Goal: Task Accomplishment & Management: Manage account settings

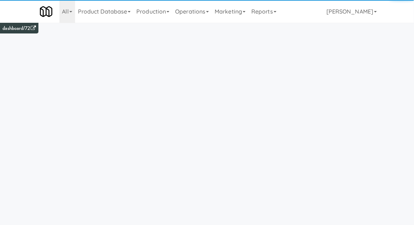
click at [187, 12] on link "Operations" at bounding box center [192, 11] width 40 height 23
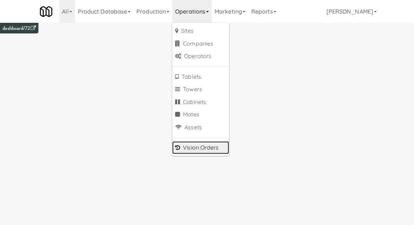
click at [188, 150] on link "Vision Orders" at bounding box center [200, 147] width 57 height 13
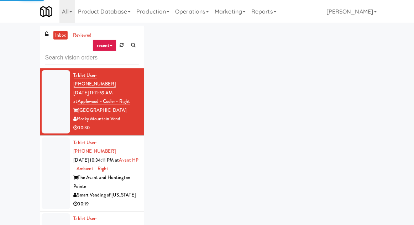
click at [17, 41] on div "inbox reviewed recent all unclear take inventory issue suspicious failed recent…" at bounding box center [207, 157] width 414 height 262
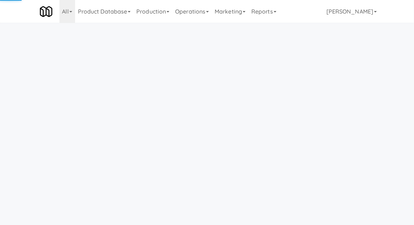
click at [197, 16] on link "Operations" at bounding box center [192, 11] width 40 height 23
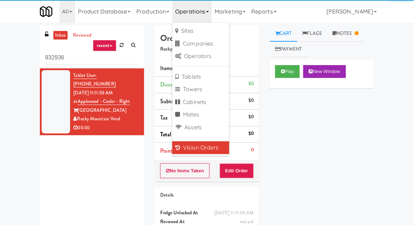
click at [1, 46] on div "inbox reviewed recent all unclear take inventory issue suspicious failed recent…" at bounding box center [207, 140] width 414 height 229
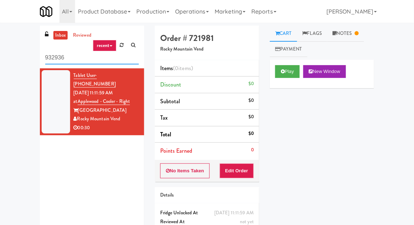
click at [60, 57] on input "932936" at bounding box center [92, 57] width 94 height 13
click at [56, 54] on input "932936" at bounding box center [92, 57] width 94 height 13
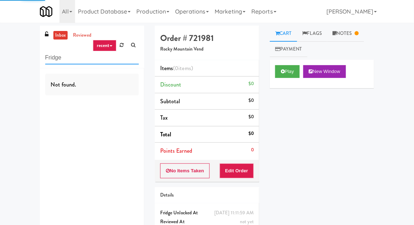
type input "Fridge"
click at [17, 56] on div "inbox reviewed recent all unclear take inventory issue suspicious failed recent…" at bounding box center [207, 140] width 414 height 229
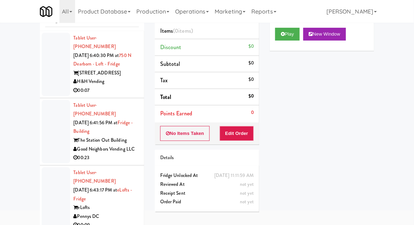
click at [52, 72] on div at bounding box center [56, 64] width 28 height 63
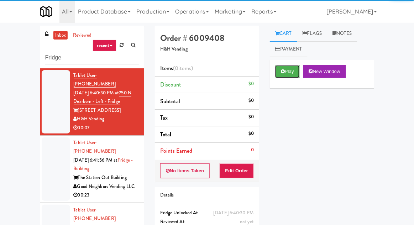
click at [284, 74] on button "Play" at bounding box center [287, 71] width 25 height 13
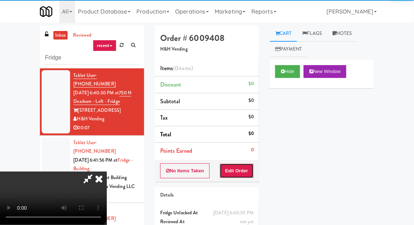
click at [238, 172] on button "Edit Order" at bounding box center [237, 170] width 35 height 15
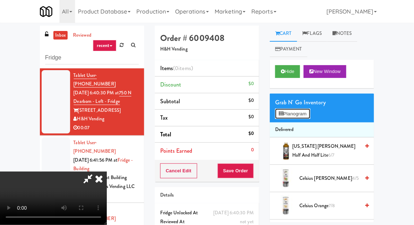
click at [288, 110] on button "Planogram" at bounding box center [292, 114] width 35 height 11
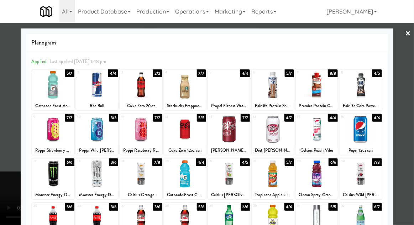
click at [334, 184] on div at bounding box center [317, 173] width 42 height 27
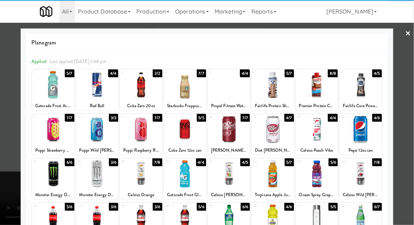
click at [6, 143] on div at bounding box center [207, 112] width 414 height 225
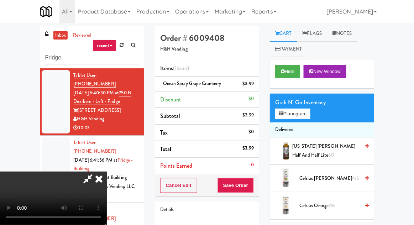
scroll to position [26, 0]
click at [254, 187] on button "Save Order" at bounding box center [236, 185] width 36 height 15
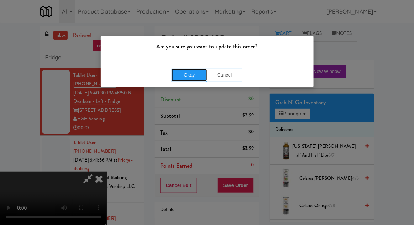
click at [202, 79] on button "Okay" at bounding box center [190, 75] width 36 height 13
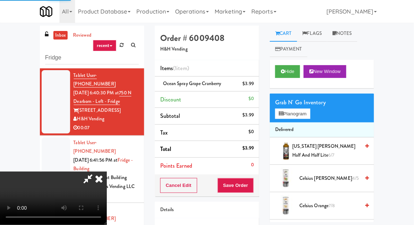
scroll to position [0, 0]
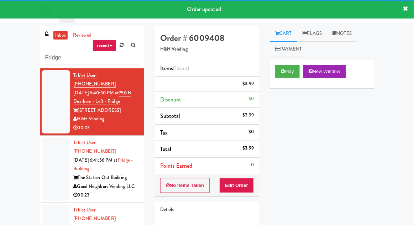
click at [52, 168] on div at bounding box center [56, 168] width 28 height 63
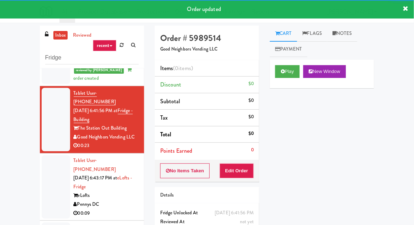
scroll to position [27, 0]
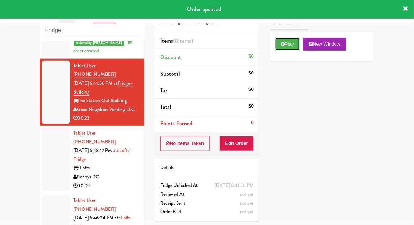
click at [286, 46] on button "Play" at bounding box center [287, 44] width 25 height 13
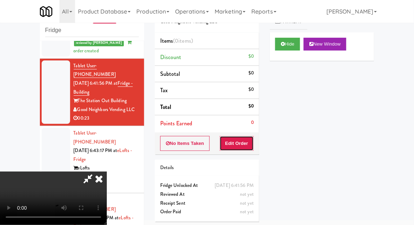
click at [251, 148] on button "Edit Order" at bounding box center [237, 143] width 35 height 15
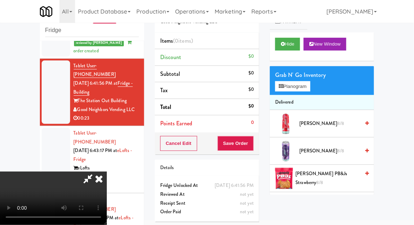
click at [299, 72] on div "Grab N' Go Inventory" at bounding box center [322, 75] width 94 height 11
click at [292, 89] on button "Planogram" at bounding box center [292, 86] width 35 height 11
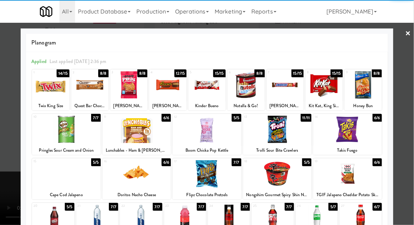
click at [68, 181] on div at bounding box center [66, 173] width 69 height 27
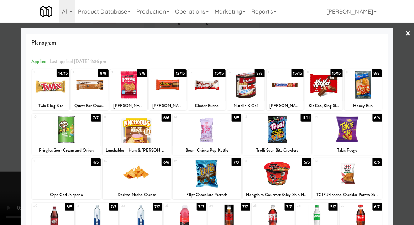
click at [4, 213] on div at bounding box center [207, 112] width 414 height 225
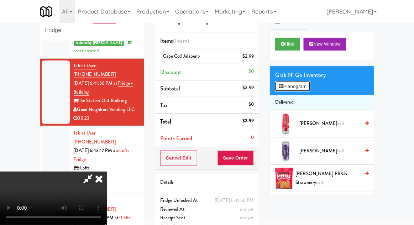
click at [305, 86] on button "Planogram" at bounding box center [292, 86] width 35 height 11
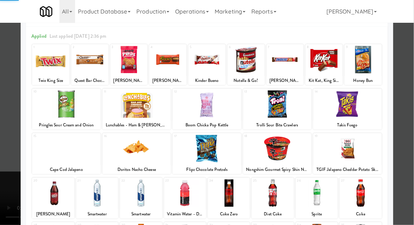
scroll to position [53, 0]
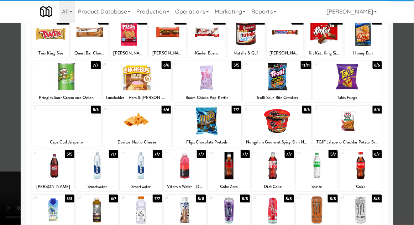
click at [188, 165] on div at bounding box center [185, 165] width 42 height 27
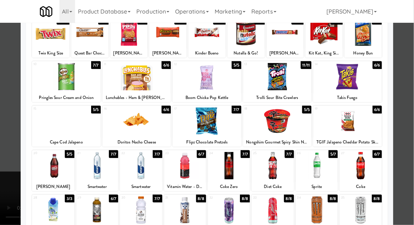
click at [0, 203] on div at bounding box center [207, 112] width 414 height 225
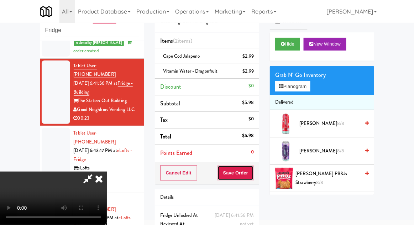
click at [254, 173] on button "Save Order" at bounding box center [236, 173] width 36 height 15
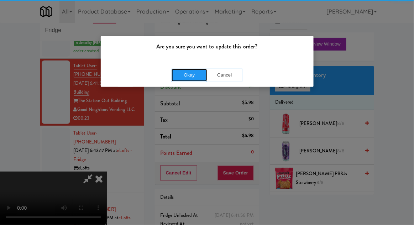
click at [181, 79] on button "Okay" at bounding box center [190, 75] width 36 height 13
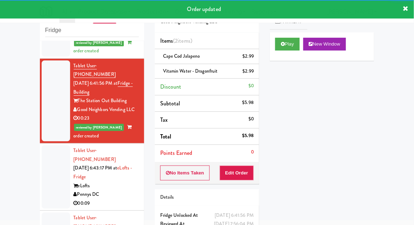
click at [52, 145] on div at bounding box center [56, 176] width 28 height 63
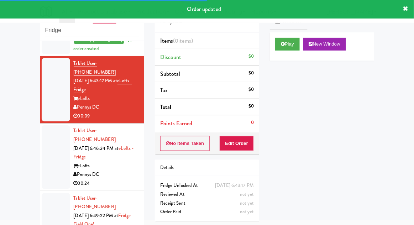
scroll to position [154, 0]
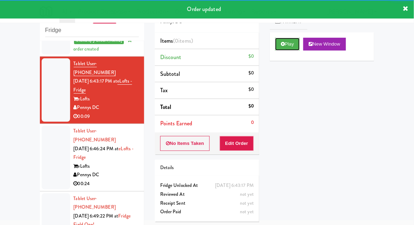
click at [289, 46] on button "Play" at bounding box center [287, 44] width 25 height 13
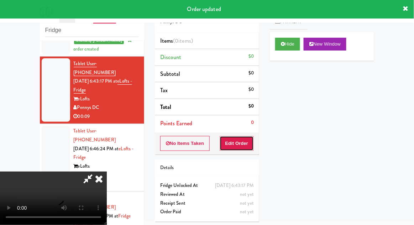
click at [254, 142] on button "Edit Order" at bounding box center [237, 143] width 35 height 15
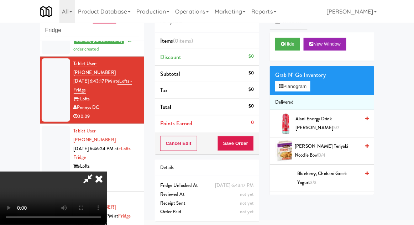
scroll to position [26, 0]
click at [286, 86] on button "Planogram" at bounding box center [292, 86] width 35 height 11
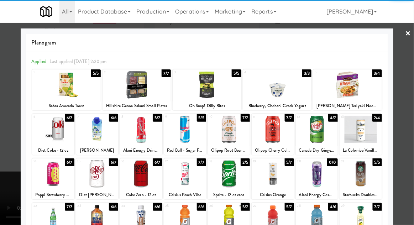
click at [275, 133] on div at bounding box center [273, 129] width 42 height 27
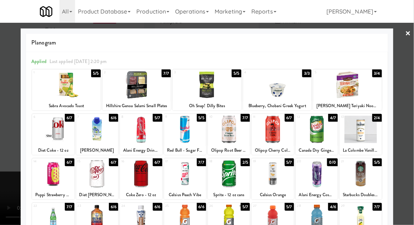
click at [7, 148] on div at bounding box center [207, 112] width 414 height 225
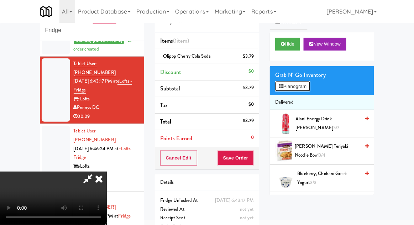
click at [277, 84] on button "Planogram" at bounding box center [292, 86] width 35 height 11
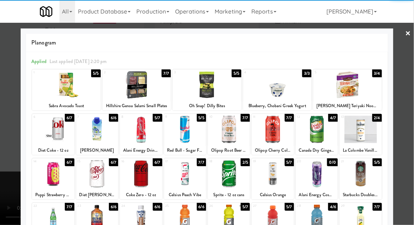
click at [363, 175] on div at bounding box center [361, 173] width 42 height 27
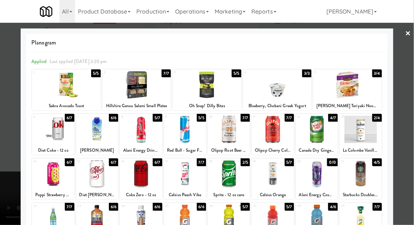
click at [9, 151] on div at bounding box center [207, 112] width 414 height 225
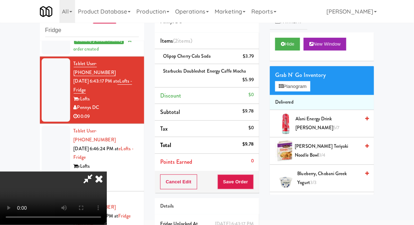
scroll to position [41, 0]
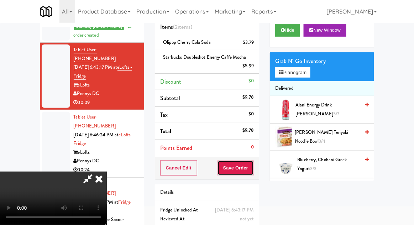
click at [252, 167] on button "Save Order" at bounding box center [236, 168] width 36 height 15
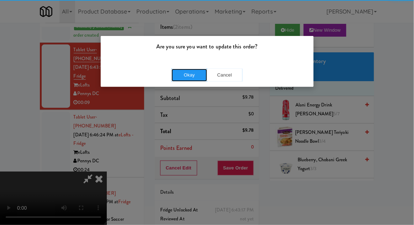
click at [182, 74] on button "Okay" at bounding box center [190, 75] width 36 height 13
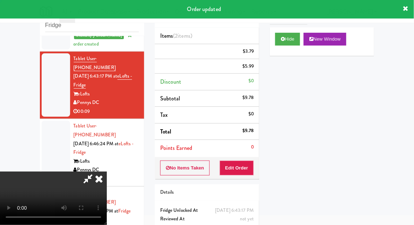
scroll to position [0, 0]
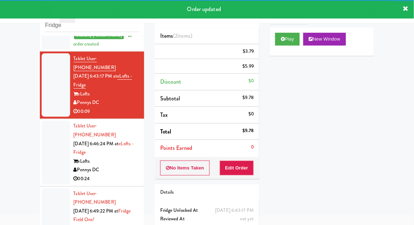
click at [51, 144] on div at bounding box center [56, 152] width 28 height 63
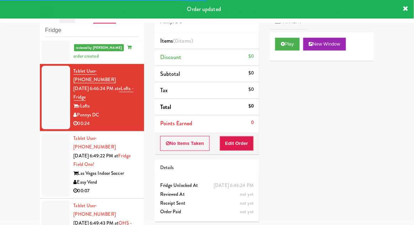
scroll to position [237, 0]
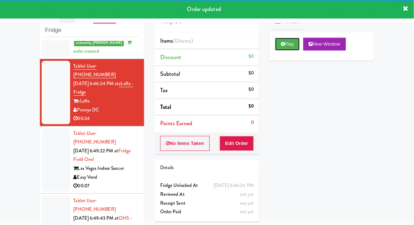
click at [281, 49] on button "Play" at bounding box center [287, 44] width 25 height 13
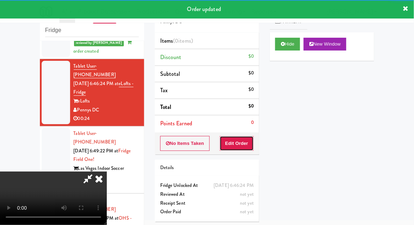
click at [250, 136] on button "Edit Order" at bounding box center [237, 143] width 35 height 15
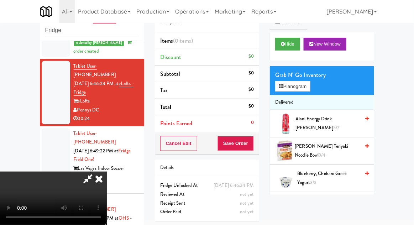
scroll to position [0, 0]
click at [284, 87] on button "Planogram" at bounding box center [292, 86] width 35 height 11
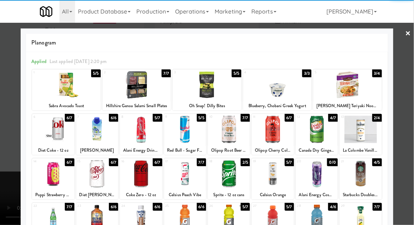
click at [57, 177] on div at bounding box center [53, 173] width 42 height 27
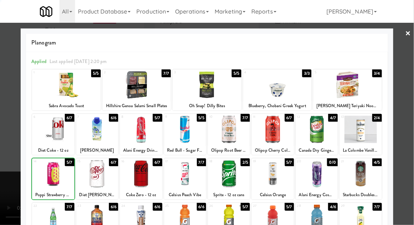
click at [2, 208] on div at bounding box center [207, 112] width 414 height 225
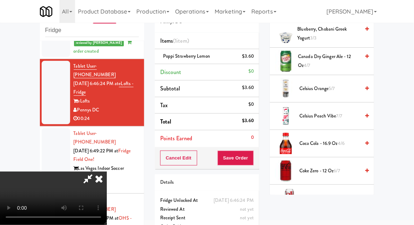
scroll to position [144, 0]
click at [319, 142] on span "Coca Cola - 16.9 oz 4/6" at bounding box center [330, 144] width 61 height 9
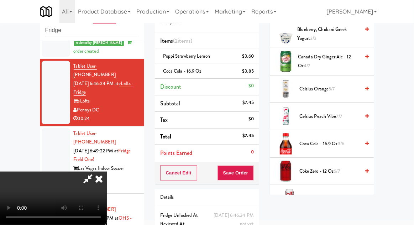
scroll to position [26, 0]
click at [258, 180] on div "Cancel Edit Save Order" at bounding box center [207, 173] width 104 height 22
click at [252, 175] on button "Save Order" at bounding box center [236, 173] width 36 height 15
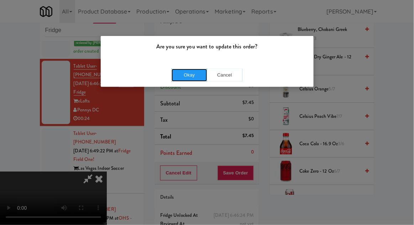
click at [181, 74] on button "Okay" at bounding box center [190, 75] width 36 height 13
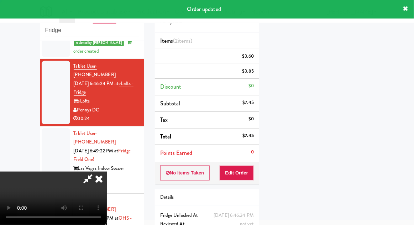
scroll to position [0, 0]
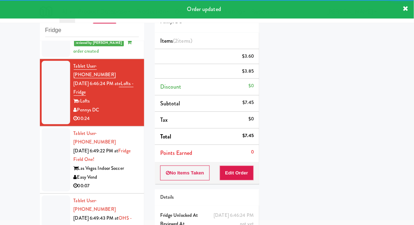
click at [46, 129] on div at bounding box center [56, 159] width 28 height 63
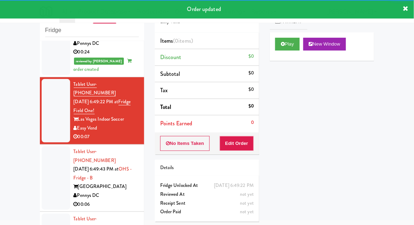
scroll to position [303, 0]
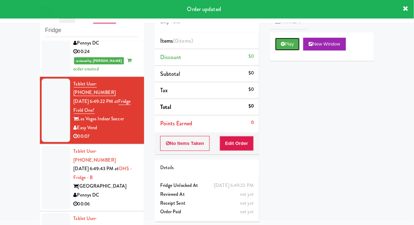
click at [285, 49] on button "Play" at bounding box center [287, 44] width 25 height 13
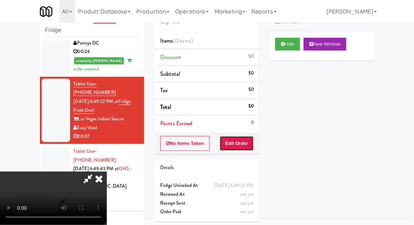
click at [233, 136] on button "Edit Order" at bounding box center [237, 143] width 35 height 15
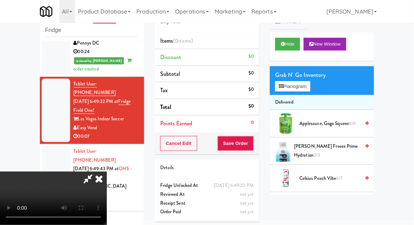
scroll to position [0, 0]
click at [290, 88] on button "Planogram" at bounding box center [292, 86] width 35 height 11
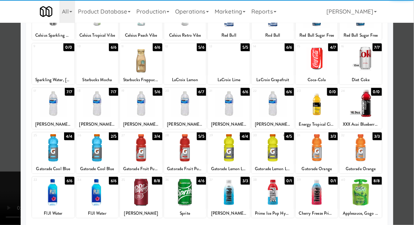
scroll to position [70, 0]
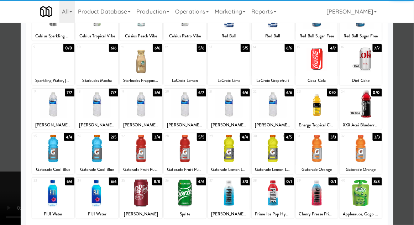
click at [318, 149] on div at bounding box center [317, 148] width 42 height 27
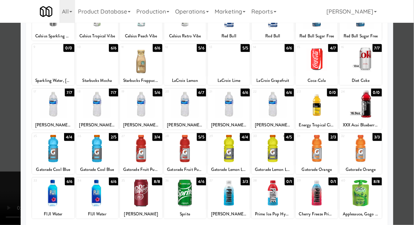
click at [2, 157] on div at bounding box center [207, 112] width 414 height 225
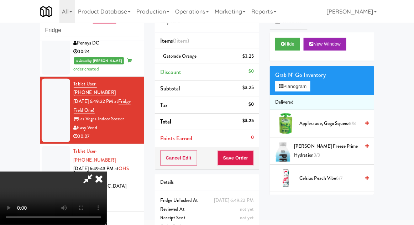
scroll to position [26, 0]
click at [254, 156] on button "Save Order" at bounding box center [236, 158] width 36 height 15
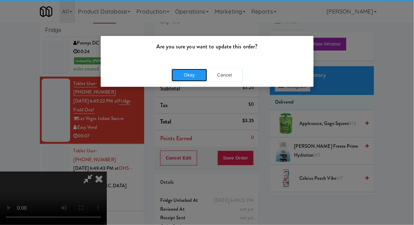
click at [181, 80] on button "Okay" at bounding box center [190, 75] width 36 height 13
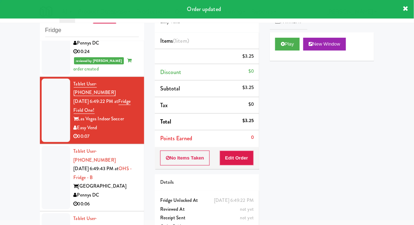
scroll to position [0, 0]
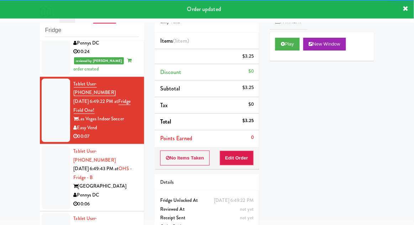
click at [45, 146] on div at bounding box center [56, 177] width 28 height 63
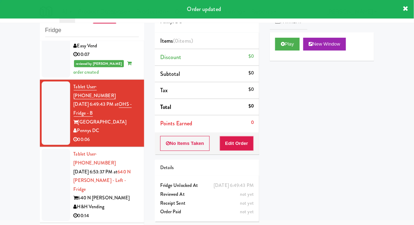
scroll to position [386, 0]
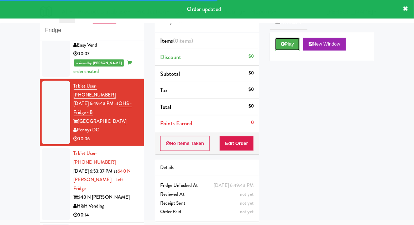
click at [276, 43] on button "Play" at bounding box center [287, 44] width 25 height 13
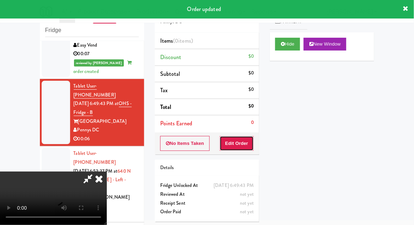
click at [241, 144] on button "Edit Order" at bounding box center [237, 143] width 35 height 15
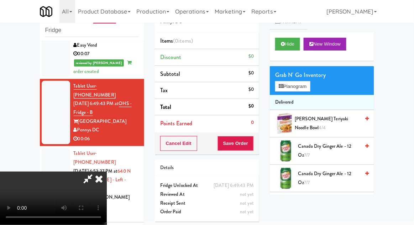
scroll to position [0, 0]
click at [293, 87] on button "Planogram" at bounding box center [292, 86] width 35 height 11
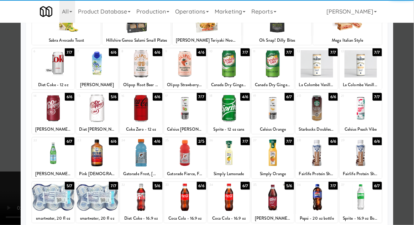
scroll to position [66, 0]
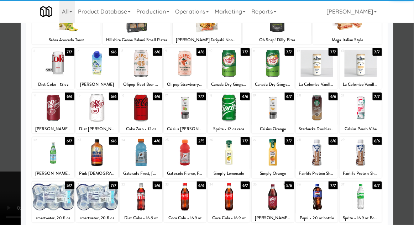
click at [144, 157] on div at bounding box center [141, 152] width 42 height 27
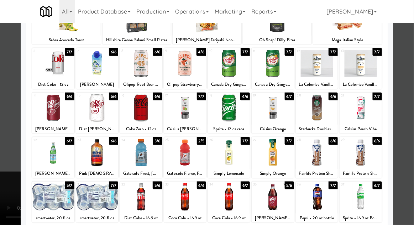
click at [0, 191] on div at bounding box center [207, 112] width 414 height 225
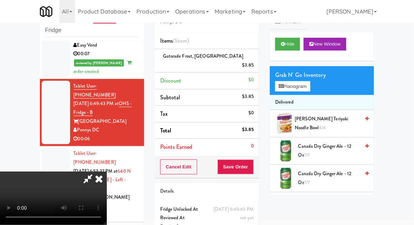
scroll to position [26, 0]
click at [254, 161] on button "Save Order" at bounding box center [236, 167] width 36 height 15
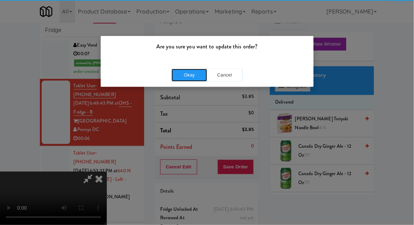
click at [189, 69] on button "Okay" at bounding box center [190, 75] width 36 height 13
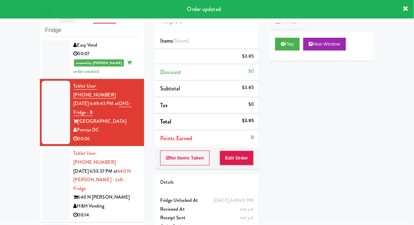
scroll to position [0, 0]
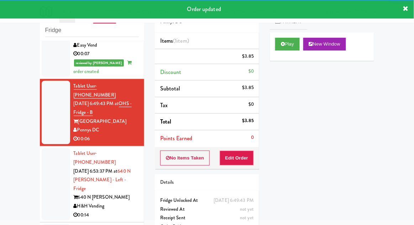
click at [43, 148] on div at bounding box center [56, 184] width 28 height 72
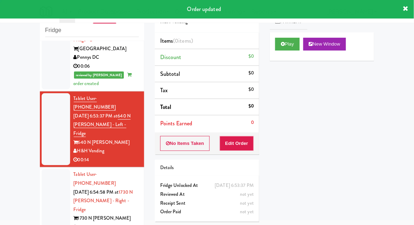
scroll to position [459, 0]
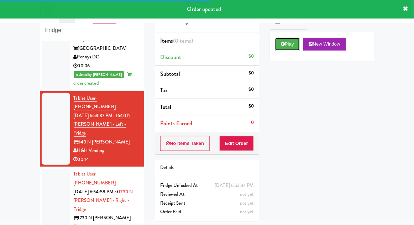
click at [284, 46] on button "Play" at bounding box center [287, 44] width 25 height 13
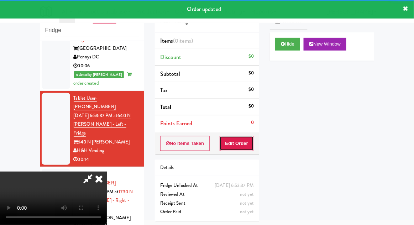
click at [251, 145] on button "Edit Order" at bounding box center [237, 143] width 35 height 15
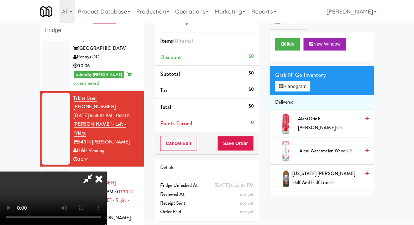
scroll to position [0, 0]
click at [293, 86] on button "Planogram" at bounding box center [292, 86] width 35 height 11
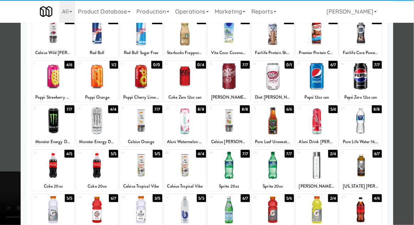
scroll to position [84, 0]
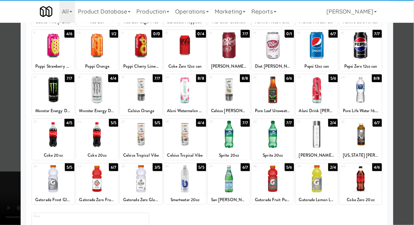
click at [231, 174] on div at bounding box center [229, 178] width 42 height 27
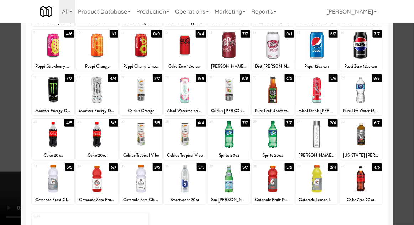
click at [15, 178] on div at bounding box center [207, 112] width 414 height 225
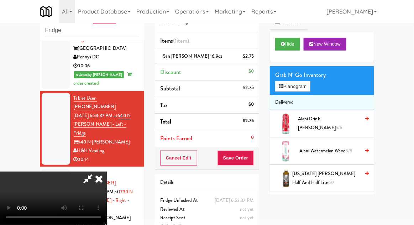
scroll to position [26, 0]
click at [251, 159] on button "Save Order" at bounding box center [236, 158] width 36 height 15
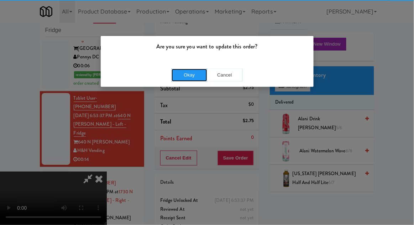
click at [185, 74] on button "Okay" at bounding box center [190, 75] width 36 height 13
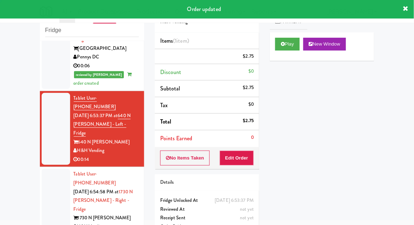
scroll to position [0, 0]
click at [46, 169] on div at bounding box center [56, 205] width 28 height 72
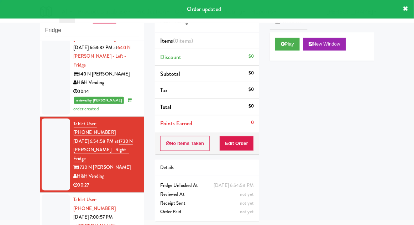
scroll to position [534, 0]
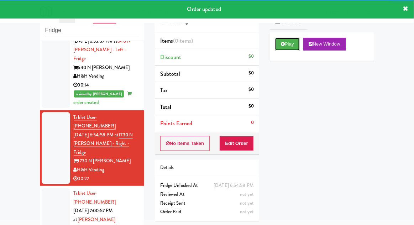
click at [278, 49] on button "Play" at bounding box center [287, 44] width 25 height 13
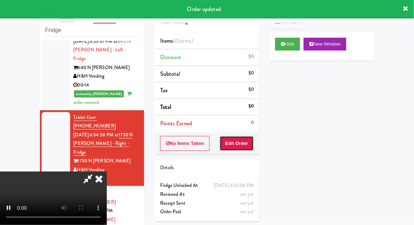
click at [241, 150] on button "Edit Order" at bounding box center [237, 143] width 35 height 15
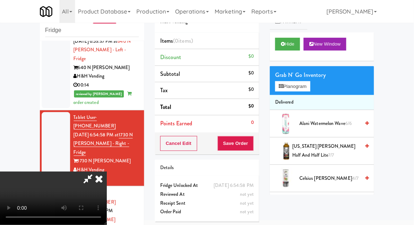
scroll to position [0, 0]
click at [284, 86] on button "Planogram" at bounding box center [292, 86] width 35 height 11
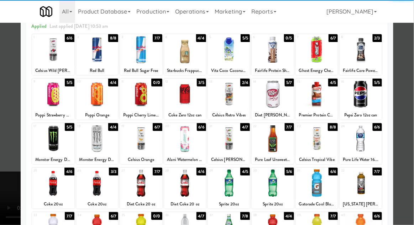
scroll to position [40, 0]
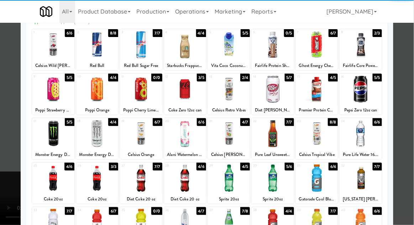
click at [319, 137] on div at bounding box center [317, 133] width 42 height 27
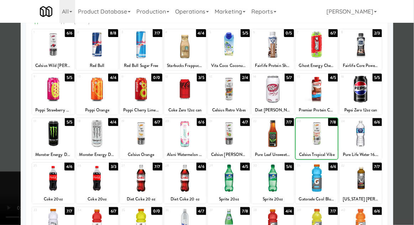
click at [412, 93] on div at bounding box center [207, 112] width 414 height 225
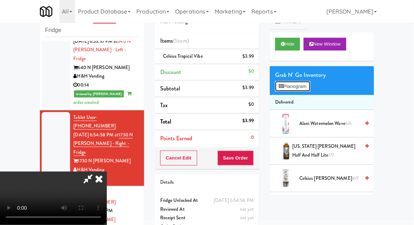
click at [301, 88] on button "Planogram" at bounding box center [292, 86] width 35 height 11
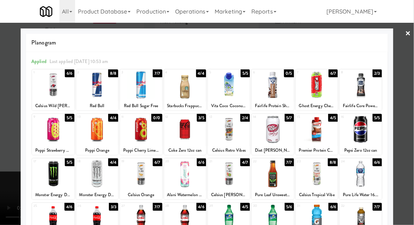
click at [12, 207] on div at bounding box center [207, 112] width 414 height 225
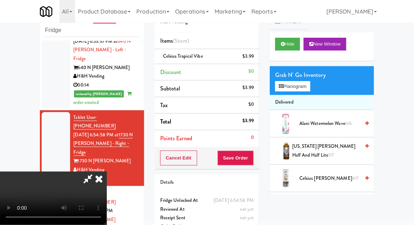
click at [303, 96] on li "Delivered" at bounding box center [322, 102] width 104 height 15
click at [306, 89] on button "Planogram" at bounding box center [292, 86] width 35 height 11
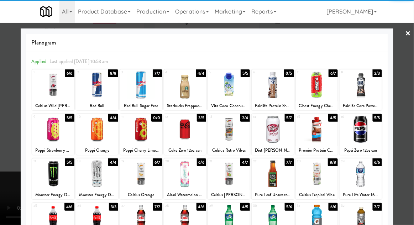
click at [271, 132] on div at bounding box center [273, 129] width 42 height 27
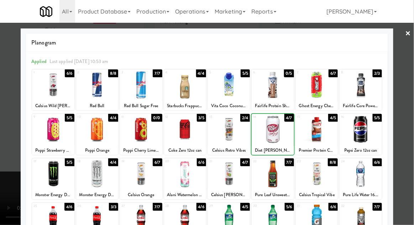
click at [414, 102] on div at bounding box center [207, 112] width 414 height 225
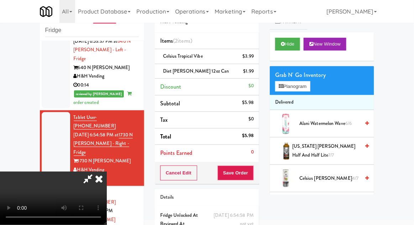
scroll to position [26, 0]
click at [307, 84] on button "Planogram" at bounding box center [292, 86] width 35 height 11
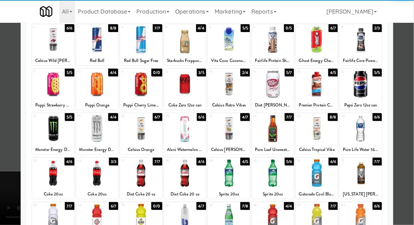
scroll to position [54, 0]
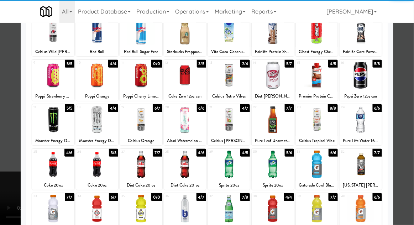
click at [368, 128] on div at bounding box center [361, 119] width 42 height 27
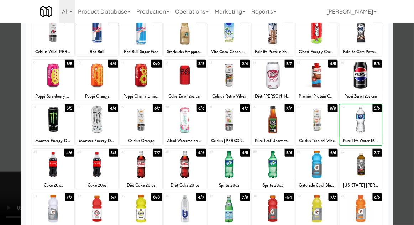
click at [411, 96] on div at bounding box center [207, 112] width 414 height 225
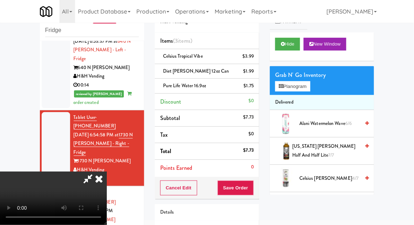
scroll to position [47, 0]
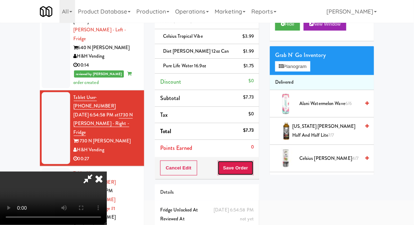
click at [253, 166] on button "Save Order" at bounding box center [236, 168] width 36 height 15
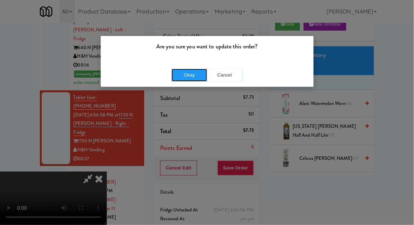
click at [191, 79] on button "Okay" at bounding box center [190, 75] width 36 height 13
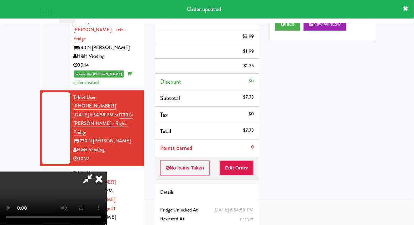
scroll to position [0, 0]
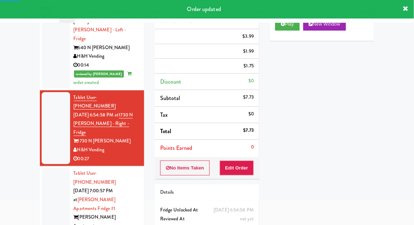
click at [50, 168] on div at bounding box center [56, 208] width 28 height 81
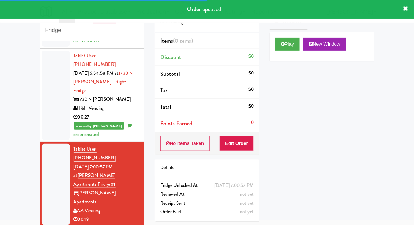
scroll to position [598, 0]
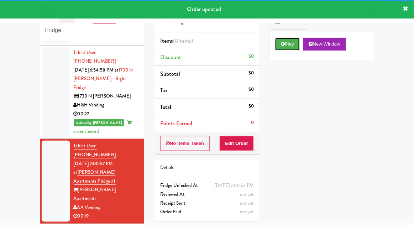
click at [286, 44] on button "Play" at bounding box center [287, 44] width 25 height 13
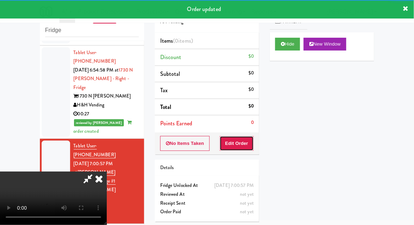
click at [239, 144] on button "Edit Order" at bounding box center [237, 143] width 35 height 15
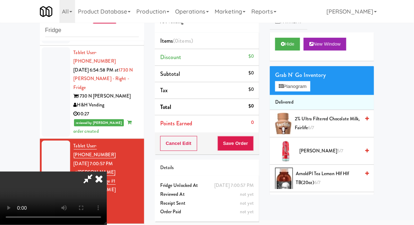
scroll to position [0, 0]
click at [288, 81] on button "Planogram" at bounding box center [292, 86] width 35 height 11
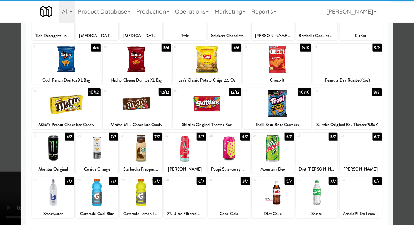
scroll to position [72, 0]
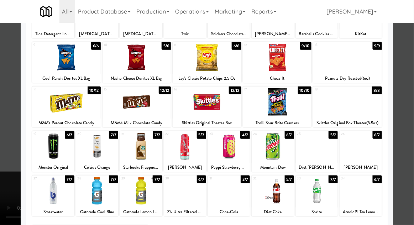
click at [224, 193] on div at bounding box center [229, 190] width 42 height 27
click at [410, 94] on div at bounding box center [207, 112] width 414 height 225
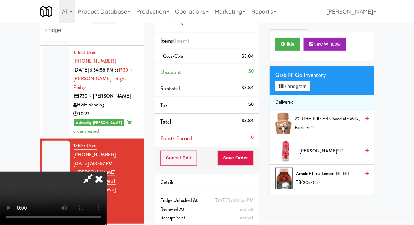
scroll to position [26, 0]
click at [288, 73] on div "Grab N' Go Inventory" at bounding box center [322, 75] width 94 height 11
click at [291, 86] on button "Planogram" at bounding box center [292, 86] width 35 height 11
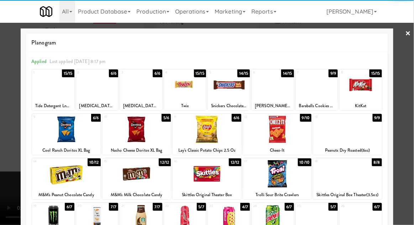
click at [65, 175] on div at bounding box center [66, 173] width 69 height 27
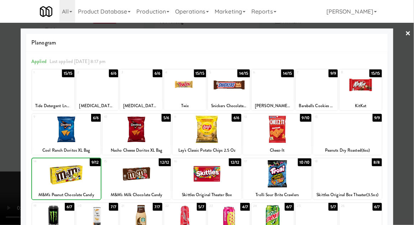
click at [411, 97] on div at bounding box center [207, 112] width 414 height 225
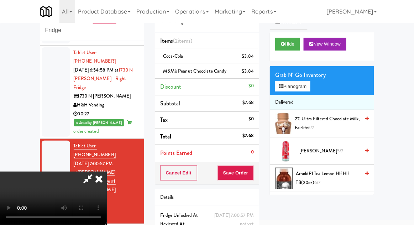
scroll to position [32, 0]
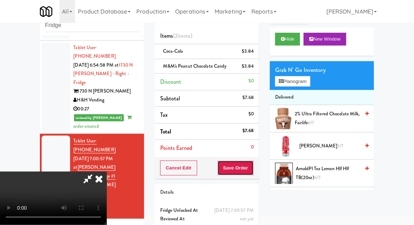
click at [250, 169] on button "Save Order" at bounding box center [236, 168] width 36 height 15
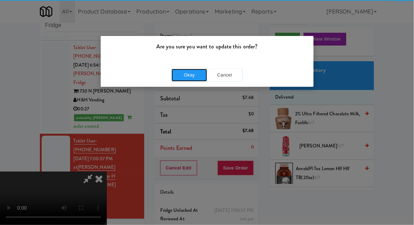
click at [174, 74] on button "Okay" at bounding box center [190, 75] width 36 height 13
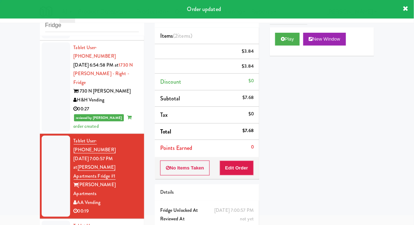
scroll to position [0, 0]
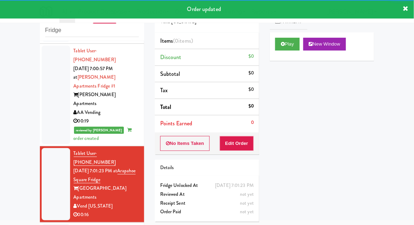
scroll to position [694, 0]
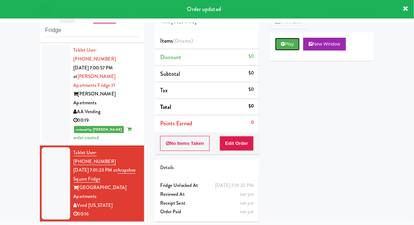
click at [285, 48] on button "Play" at bounding box center [287, 44] width 25 height 13
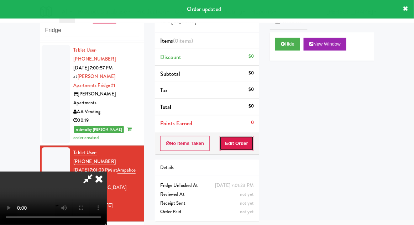
click at [251, 147] on button "Edit Order" at bounding box center [237, 143] width 35 height 15
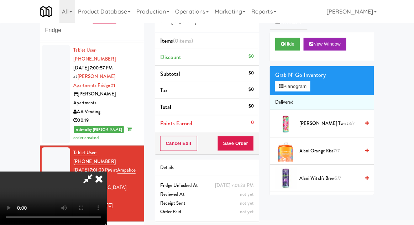
scroll to position [0, 0]
click at [291, 89] on button "Planogram" at bounding box center [292, 86] width 35 height 11
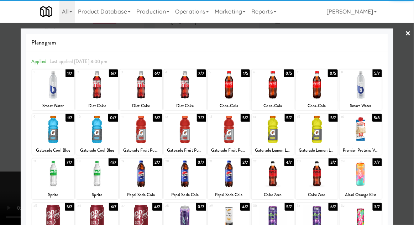
click at [364, 87] on div at bounding box center [361, 84] width 42 height 27
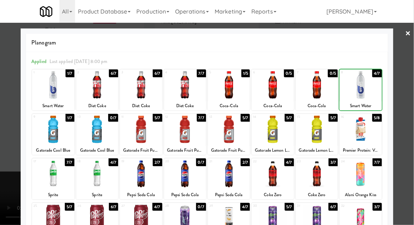
click at [410, 97] on div at bounding box center [207, 112] width 414 height 225
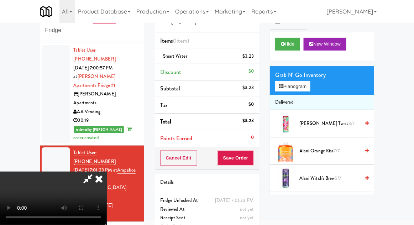
scroll to position [26, 0]
click at [253, 157] on button "Save Order" at bounding box center [236, 158] width 36 height 15
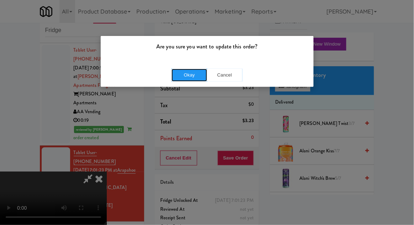
click at [186, 77] on button "Okay" at bounding box center [190, 75] width 36 height 13
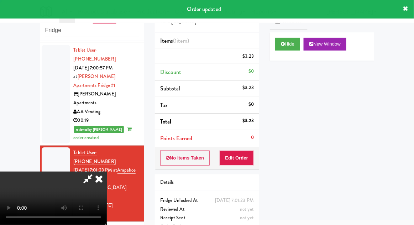
scroll to position [0, 0]
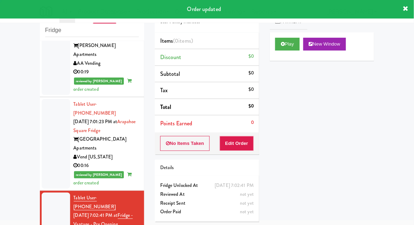
scroll to position [766, 0]
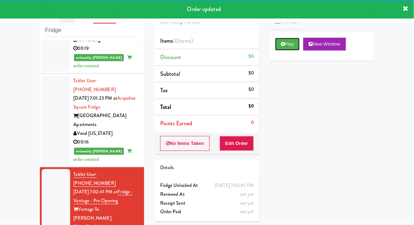
click at [291, 47] on button "Play" at bounding box center [287, 44] width 25 height 13
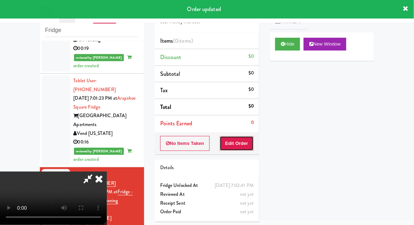
click at [245, 143] on button "Edit Order" at bounding box center [237, 143] width 35 height 15
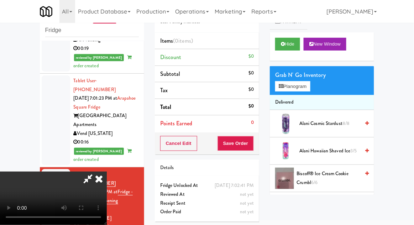
scroll to position [26, 0]
click at [293, 82] on button "Planogram" at bounding box center [292, 86] width 35 height 11
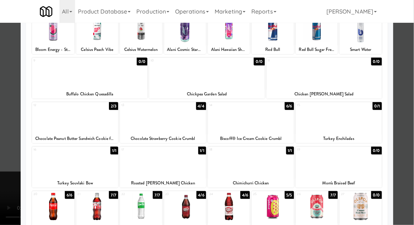
scroll to position [57, 0]
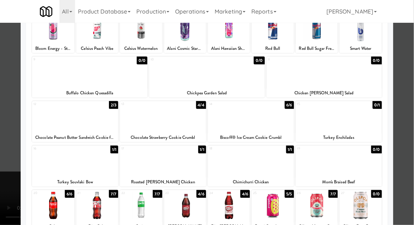
click at [87, 202] on div at bounding box center [97, 205] width 42 height 27
click at [412, 100] on div at bounding box center [207, 112] width 414 height 225
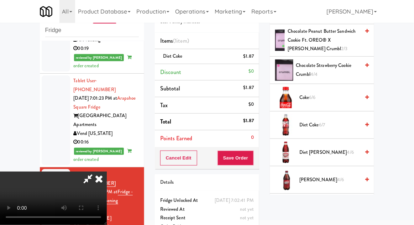
scroll to position [280, 0]
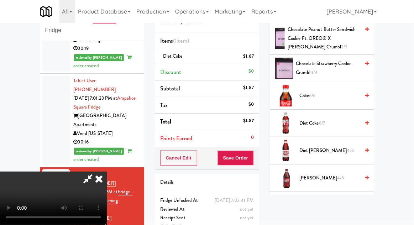
click at [306, 125] on span "Diet Coke 6/7" at bounding box center [330, 123] width 61 height 9
click at [258, 152] on div "Cancel Edit Save Order" at bounding box center [207, 158] width 104 height 22
click at [254, 161] on button "Save Order" at bounding box center [236, 158] width 36 height 15
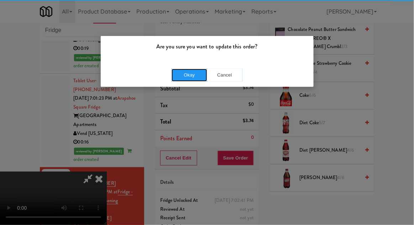
click at [198, 77] on button "Okay" at bounding box center [190, 75] width 36 height 13
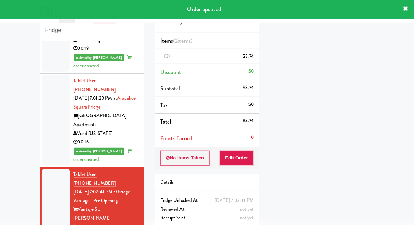
scroll to position [0, 0]
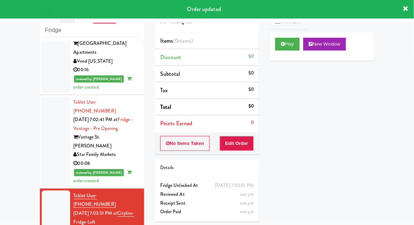
scroll to position [839, 0]
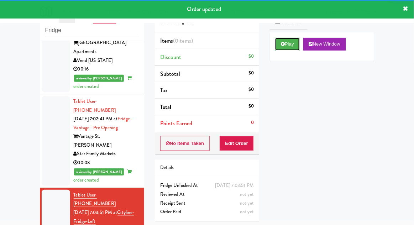
click at [285, 48] on button "Play" at bounding box center [287, 44] width 25 height 13
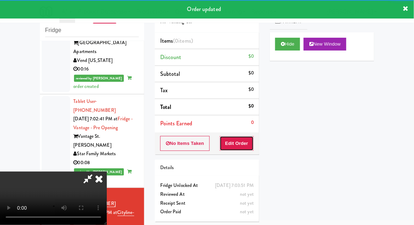
click at [244, 145] on button "Edit Order" at bounding box center [237, 143] width 35 height 15
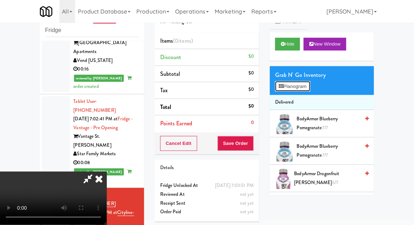
click at [287, 84] on button "Planogram" at bounding box center [292, 86] width 35 height 11
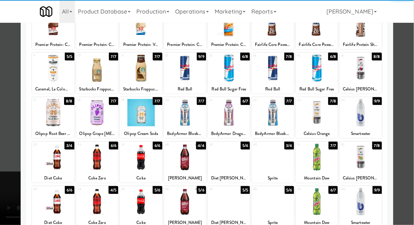
scroll to position [60, 0]
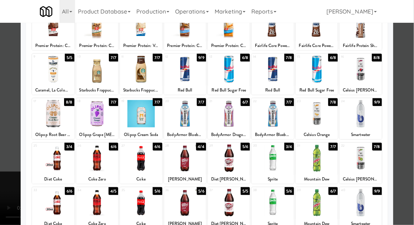
click at [96, 208] on div at bounding box center [97, 202] width 42 height 27
click at [409, 100] on div at bounding box center [207, 112] width 414 height 225
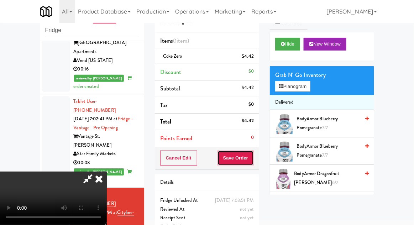
click at [250, 160] on button "Save Order" at bounding box center [236, 158] width 36 height 15
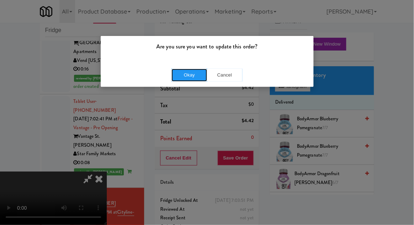
click at [184, 79] on button "Okay" at bounding box center [190, 75] width 36 height 13
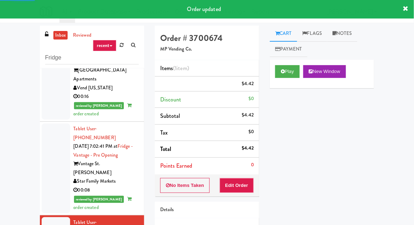
click at [58, 35] on link "inbox" at bounding box center [60, 35] width 15 height 9
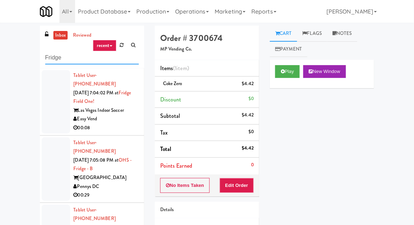
click at [53, 61] on input "Fridge" at bounding box center [92, 57] width 94 height 13
click at [20, 56] on div "inbox reviewed recent all unclear take inventory issue suspicious failed recent…" at bounding box center [207, 157] width 414 height 262
click at [60, 35] on link "inbox" at bounding box center [60, 35] width 15 height 9
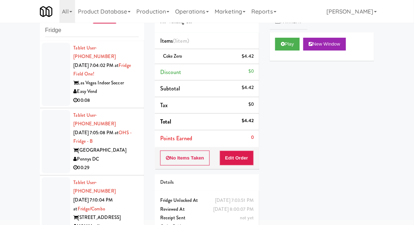
click at [43, 63] on div at bounding box center [56, 74] width 28 height 63
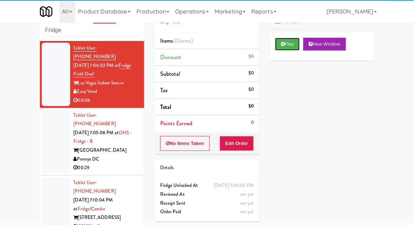
click at [284, 42] on icon at bounding box center [283, 44] width 4 height 5
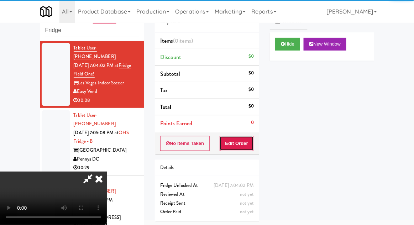
click at [239, 149] on button "Edit Order" at bounding box center [237, 143] width 35 height 15
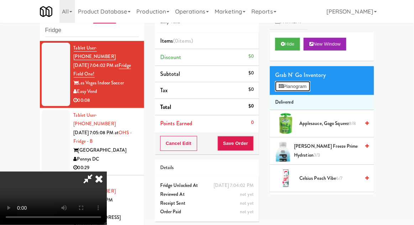
click at [288, 84] on button "Planogram" at bounding box center [292, 86] width 35 height 11
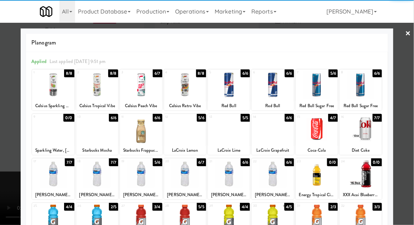
click at [50, 173] on div at bounding box center [53, 173] width 42 height 27
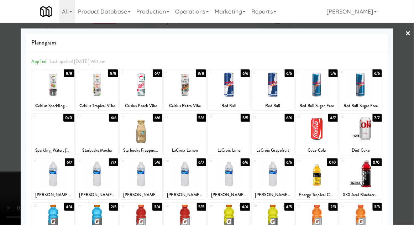
click at [95, 179] on div at bounding box center [97, 173] width 42 height 27
click at [142, 175] on div at bounding box center [141, 173] width 42 height 27
click at [6, 201] on div at bounding box center [207, 112] width 414 height 225
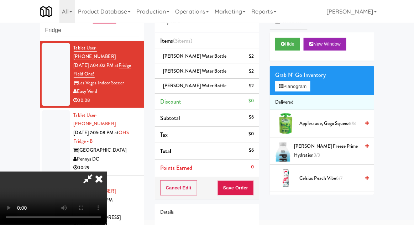
scroll to position [26, 0]
click at [251, 192] on button "Save Order" at bounding box center [236, 188] width 36 height 15
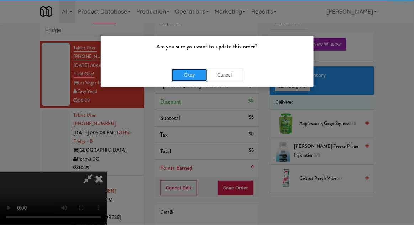
click at [188, 79] on button "Okay" at bounding box center [190, 75] width 36 height 13
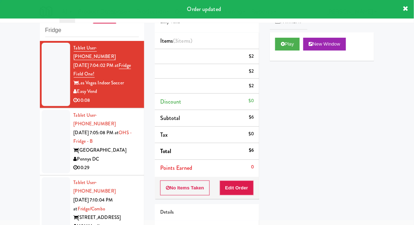
scroll to position [0, 0]
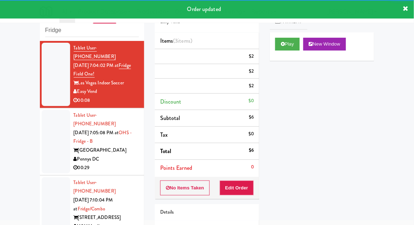
click at [55, 128] on div at bounding box center [56, 141] width 28 height 63
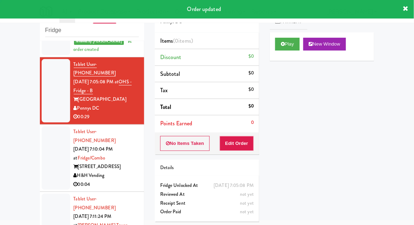
scroll to position [70, 0]
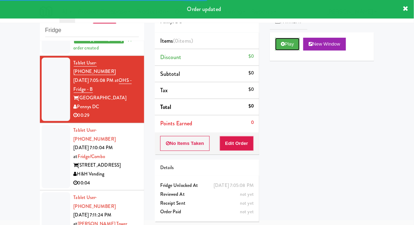
click at [277, 43] on button "Play" at bounding box center [287, 44] width 25 height 13
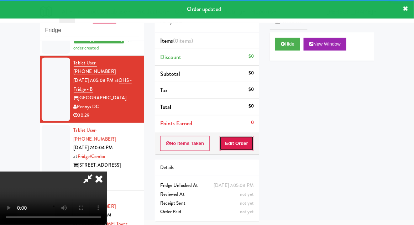
click at [241, 143] on button "Edit Order" at bounding box center [237, 143] width 35 height 15
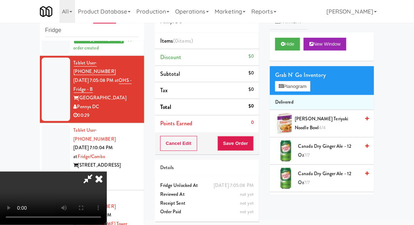
scroll to position [0, 0]
click at [293, 97] on li "Delivered" at bounding box center [322, 102] width 104 height 15
click at [301, 91] on button "Planogram" at bounding box center [292, 86] width 35 height 11
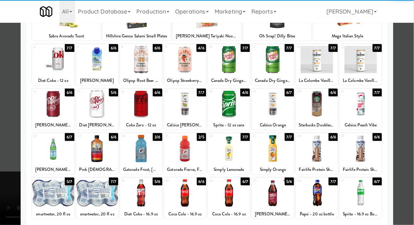
scroll to position [71, 0]
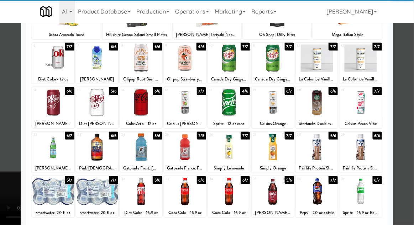
click at [92, 191] on div at bounding box center [97, 191] width 42 height 27
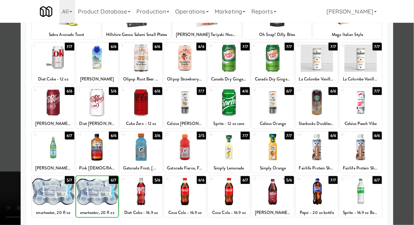
click at [95, 197] on div at bounding box center [97, 191] width 42 height 27
click at [410, 123] on div at bounding box center [207, 112] width 414 height 225
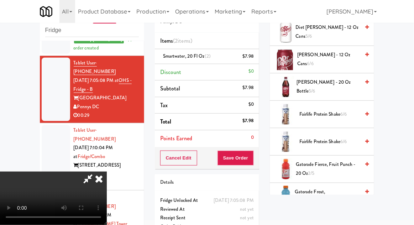
scroll to position [404, 0]
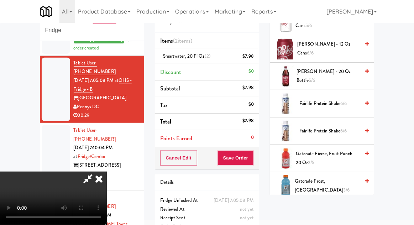
click at [344, 177] on span "Gatorade Frost, Glacier Freeze 3/6" at bounding box center [327, 185] width 65 height 17
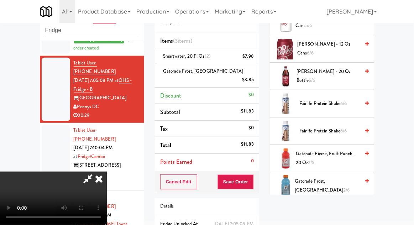
scroll to position [32, 0]
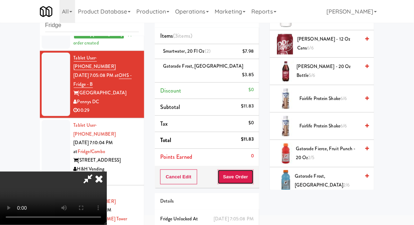
click at [253, 170] on button "Save Order" at bounding box center [236, 177] width 36 height 15
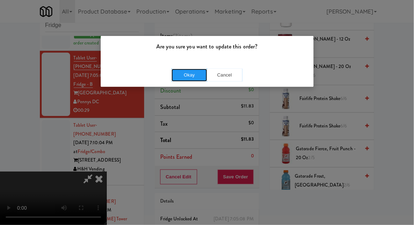
click at [181, 73] on button "Okay" at bounding box center [190, 75] width 36 height 13
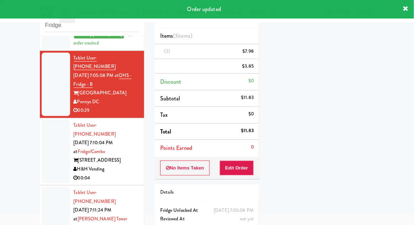
scroll to position [0, 0]
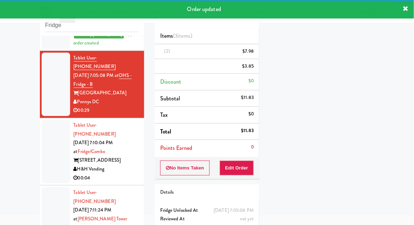
click at [46, 130] on div at bounding box center [56, 151] width 28 height 63
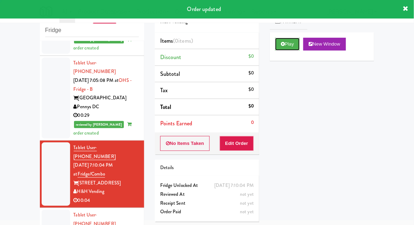
click at [280, 49] on button "Play" at bounding box center [287, 44] width 25 height 13
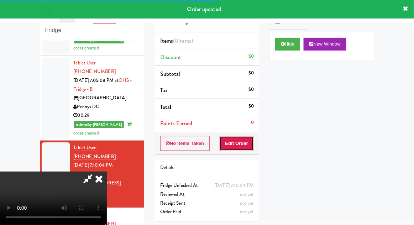
click at [241, 140] on button "Edit Order" at bounding box center [237, 143] width 35 height 15
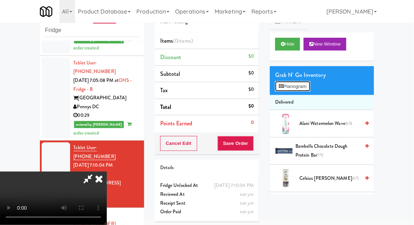
click at [276, 85] on button "Planogram" at bounding box center [292, 86] width 35 height 11
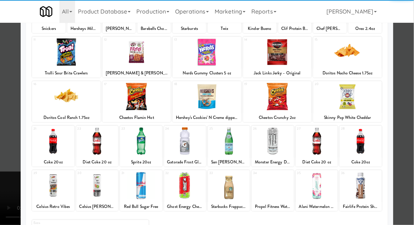
scroll to position [77, 0]
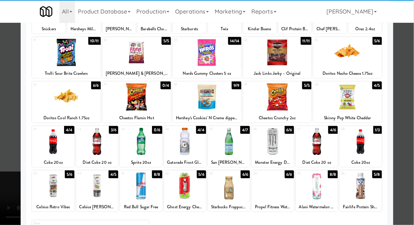
click at [149, 189] on div at bounding box center [141, 185] width 42 height 27
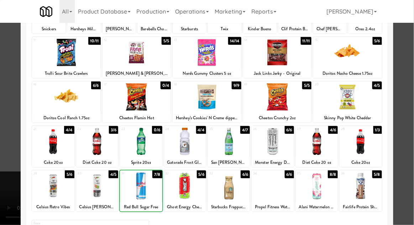
click at [410, 144] on div at bounding box center [207, 112] width 414 height 225
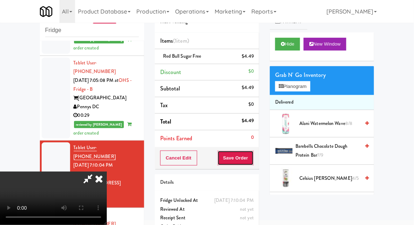
click at [251, 152] on button "Save Order" at bounding box center [236, 158] width 36 height 15
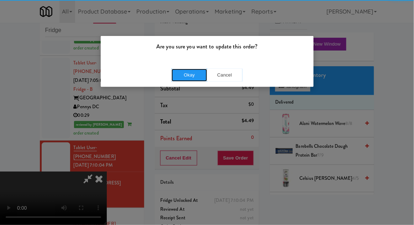
click at [190, 74] on button "Okay" at bounding box center [190, 75] width 36 height 13
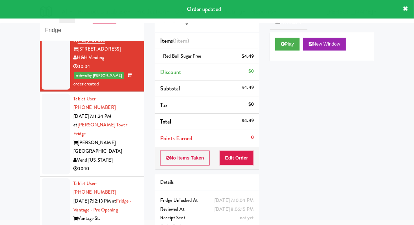
scroll to position [203, 0]
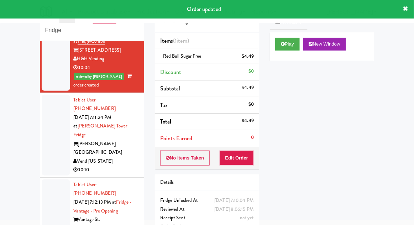
click at [49, 110] on div at bounding box center [56, 135] width 28 height 81
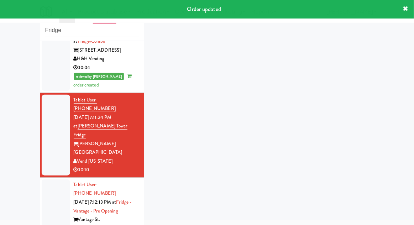
click at [50, 115] on div at bounding box center [56, 135] width 28 height 81
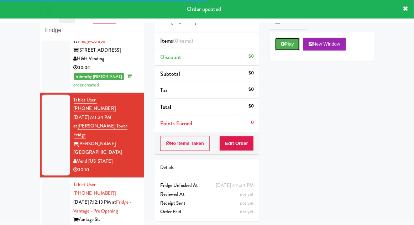
click at [281, 47] on button "Play" at bounding box center [287, 44] width 25 height 13
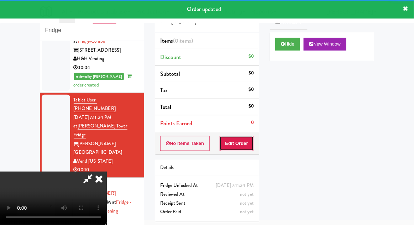
click at [237, 149] on button "Edit Order" at bounding box center [237, 143] width 35 height 15
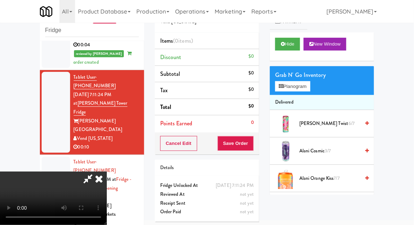
scroll to position [26, 0]
click at [284, 84] on icon at bounding box center [281, 86] width 5 height 5
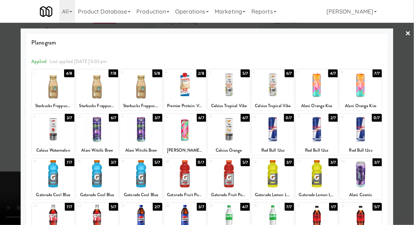
click at [142, 173] on div at bounding box center [141, 173] width 42 height 27
click at [409, 132] on div at bounding box center [207, 112] width 414 height 225
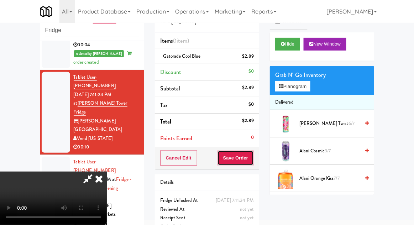
click at [253, 155] on button "Save Order" at bounding box center [236, 158] width 36 height 15
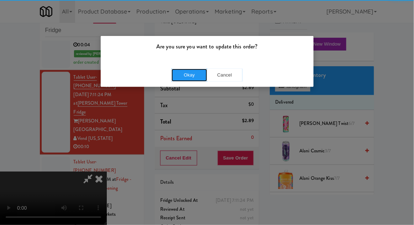
click at [181, 77] on button "Okay" at bounding box center [190, 75] width 36 height 13
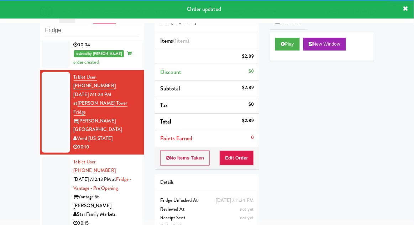
click at [50, 157] on div at bounding box center [56, 193] width 28 height 72
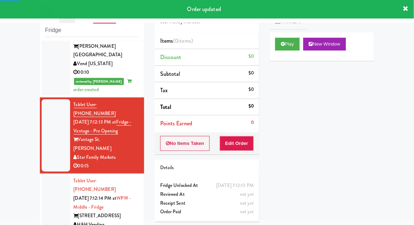
scroll to position [306, 0]
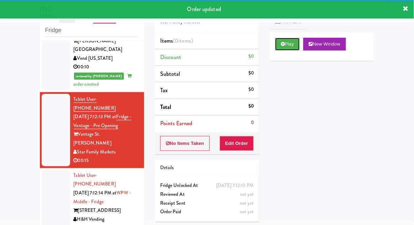
click at [281, 45] on button "Play" at bounding box center [287, 44] width 25 height 13
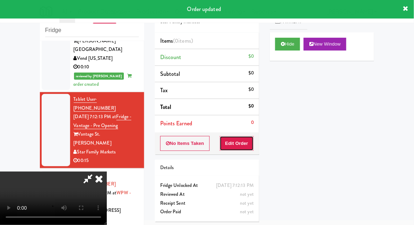
click at [236, 144] on button "Edit Order" at bounding box center [237, 143] width 35 height 15
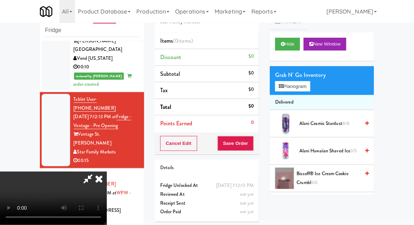
scroll to position [26, 0]
click at [287, 89] on button "Planogram" at bounding box center [292, 86] width 35 height 11
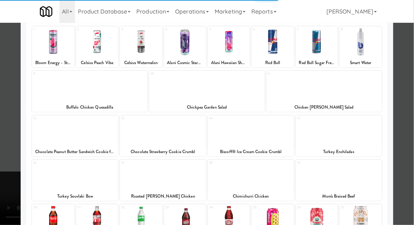
scroll to position [45, 0]
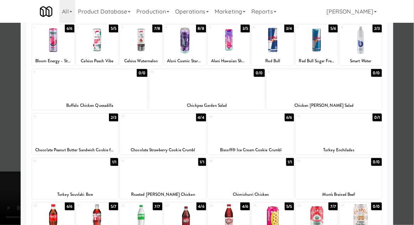
click at [164, 178] on div at bounding box center [163, 173] width 86 height 27
click at [41, 220] on div at bounding box center [53, 217] width 42 height 27
click at [4, 205] on div at bounding box center [207, 112] width 414 height 225
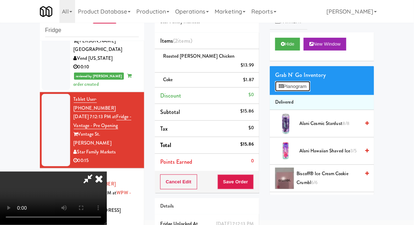
click at [291, 85] on button "Planogram" at bounding box center [292, 86] width 35 height 11
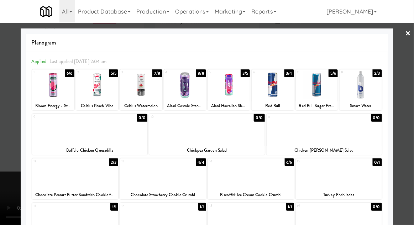
click at [411, 134] on div at bounding box center [207, 112] width 414 height 225
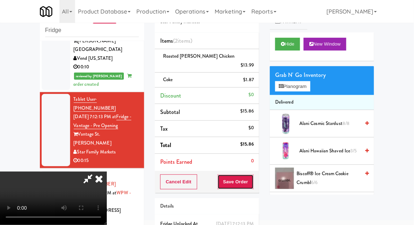
click at [252, 175] on button "Save Order" at bounding box center [236, 182] width 36 height 15
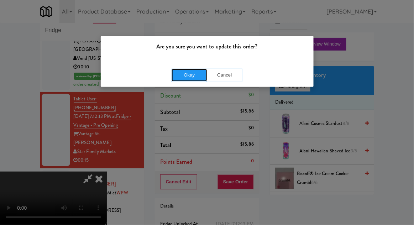
click at [192, 76] on button "Okay" at bounding box center [190, 75] width 36 height 13
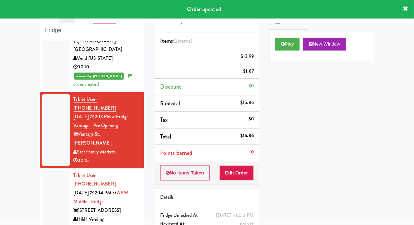
click at [54, 170] on div at bounding box center [56, 201] width 28 height 63
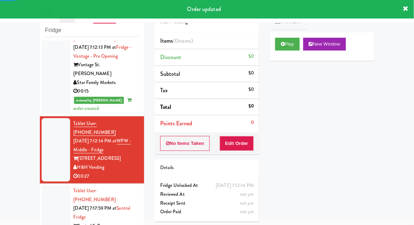
scroll to position [375, 0]
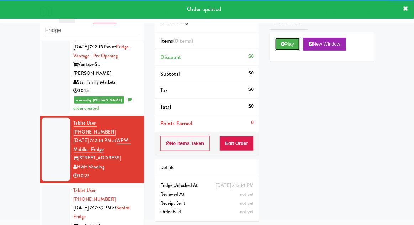
click at [287, 49] on button "Play" at bounding box center [287, 44] width 25 height 13
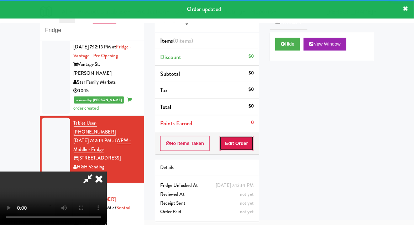
click at [244, 145] on button "Edit Order" at bounding box center [237, 143] width 35 height 15
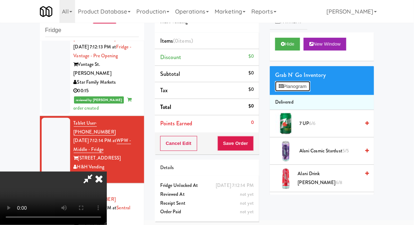
click at [308, 82] on button "Planogram" at bounding box center [292, 86] width 35 height 11
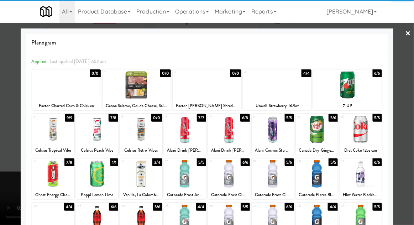
click at [277, 88] on div at bounding box center [277, 84] width 69 height 27
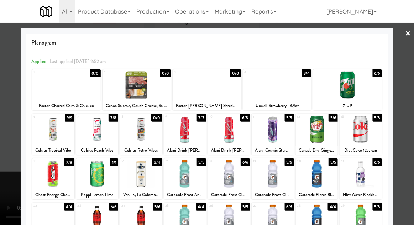
click at [412, 121] on div at bounding box center [207, 112] width 414 height 225
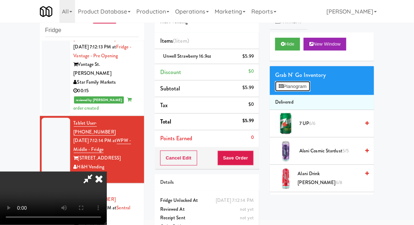
click at [276, 87] on button "Planogram" at bounding box center [292, 86] width 35 height 11
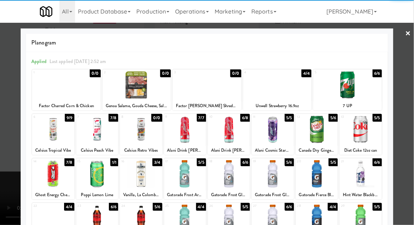
click at [404, 122] on div at bounding box center [207, 112] width 414 height 225
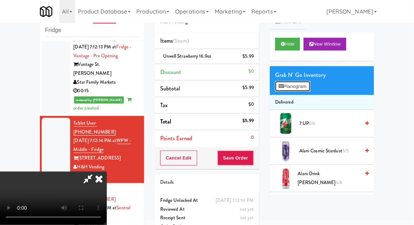
click at [310, 85] on button "Planogram" at bounding box center [292, 86] width 35 height 11
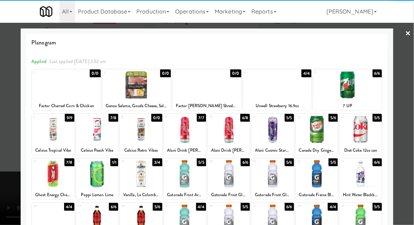
click at [274, 178] on div at bounding box center [273, 173] width 42 height 27
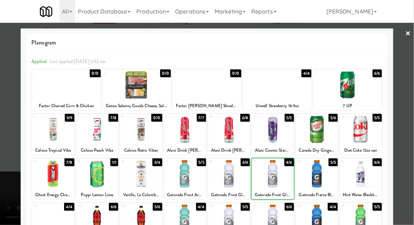
click at [411, 120] on div at bounding box center [207, 112] width 414 height 225
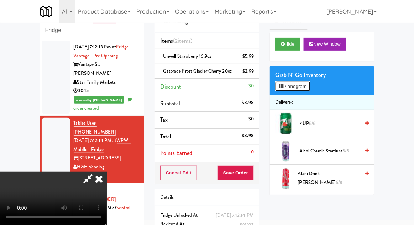
click at [293, 90] on button "Planogram" at bounding box center [292, 86] width 35 height 11
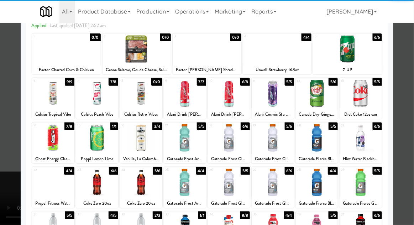
scroll to position [79, 0]
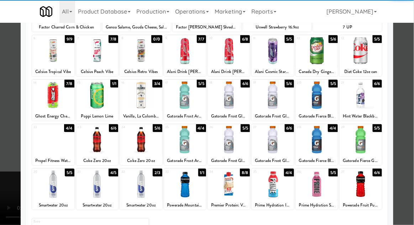
click at [185, 188] on div at bounding box center [185, 184] width 42 height 27
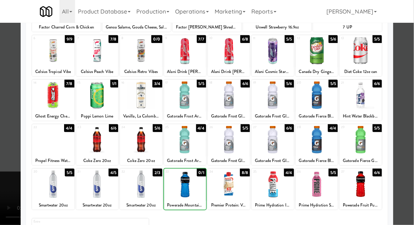
click at [412, 114] on div at bounding box center [207, 112] width 414 height 225
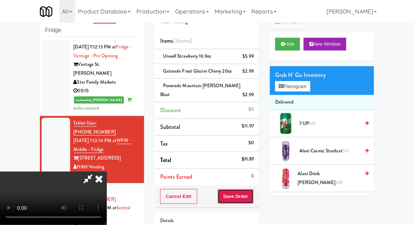
click at [253, 199] on button "Save Order" at bounding box center [236, 196] width 36 height 15
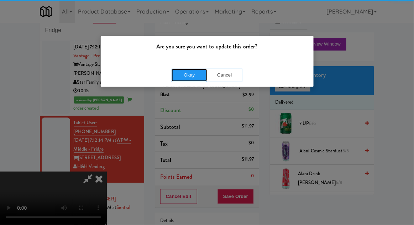
click at [178, 78] on button "Okay" at bounding box center [190, 75] width 36 height 13
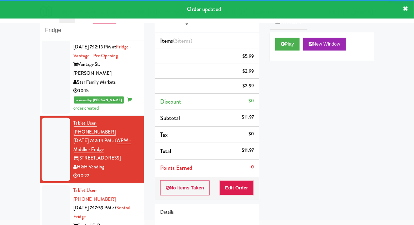
click at [52, 185] on div at bounding box center [56, 216] width 28 height 63
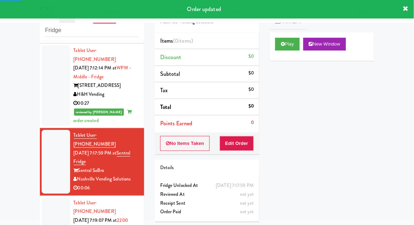
scroll to position [449, 0]
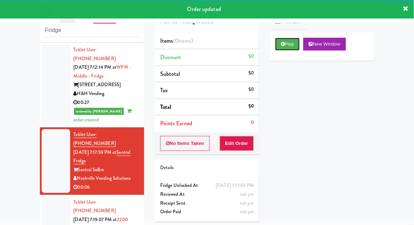
click at [281, 46] on icon at bounding box center [283, 44] width 4 height 5
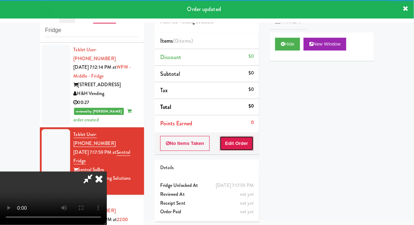
click at [246, 139] on button "Edit Order" at bounding box center [237, 143] width 35 height 15
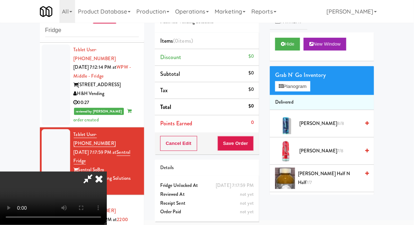
scroll to position [26, 0]
click at [303, 90] on button "Planogram" at bounding box center [292, 86] width 35 height 11
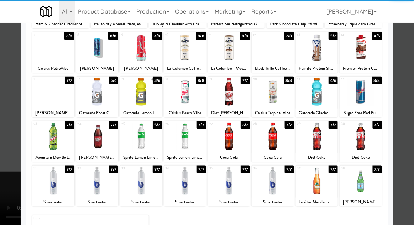
scroll to position [84, 0]
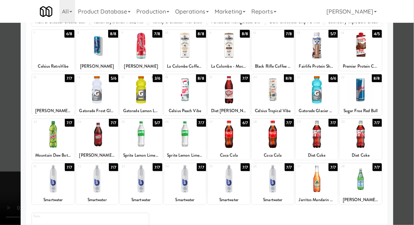
click at [188, 186] on div at bounding box center [185, 178] width 42 height 27
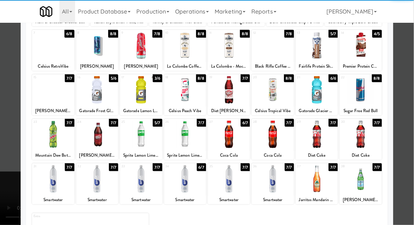
click at [410, 120] on div at bounding box center [207, 112] width 414 height 225
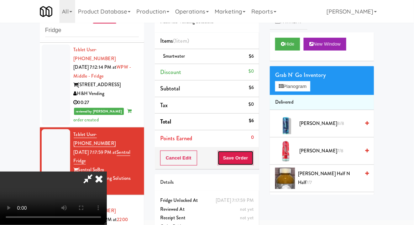
click at [253, 161] on button "Save Order" at bounding box center [236, 158] width 36 height 15
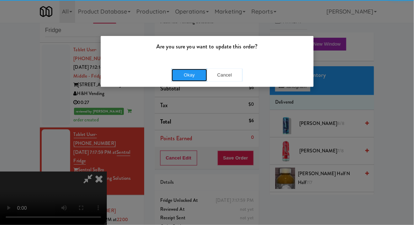
click at [194, 80] on button "Okay" at bounding box center [190, 75] width 36 height 13
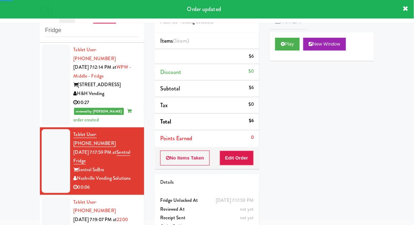
click at [49, 197] on div at bounding box center [56, 228] width 28 height 63
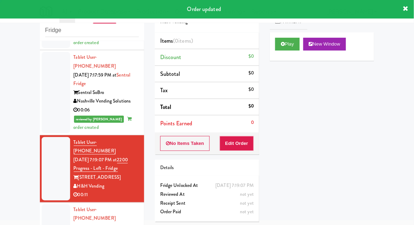
scroll to position [530, 0]
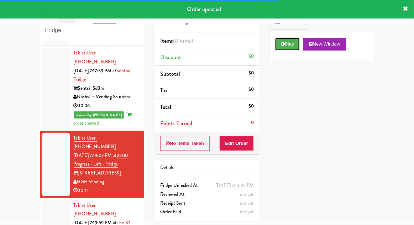
click at [282, 38] on button "Play" at bounding box center [287, 44] width 25 height 13
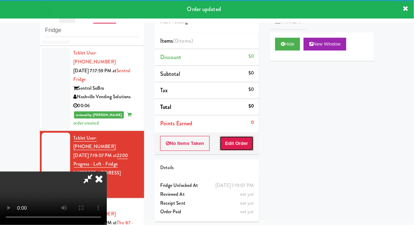
click at [244, 147] on button "Edit Order" at bounding box center [237, 143] width 35 height 15
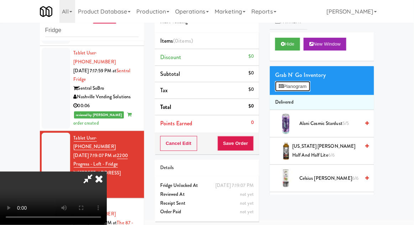
click at [302, 86] on button "Planogram" at bounding box center [292, 86] width 35 height 11
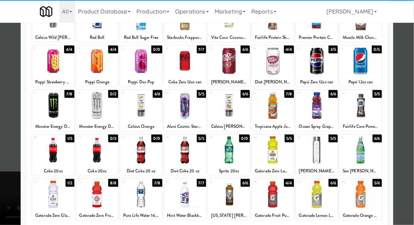
scroll to position [67, 0]
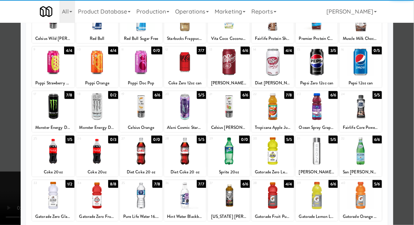
click at [234, 193] on div at bounding box center [229, 195] width 42 height 27
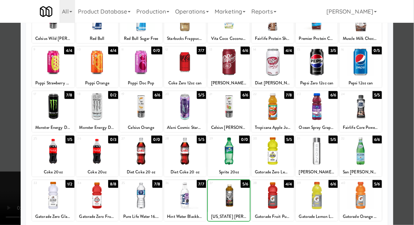
click at [406, 122] on div at bounding box center [207, 112] width 414 height 225
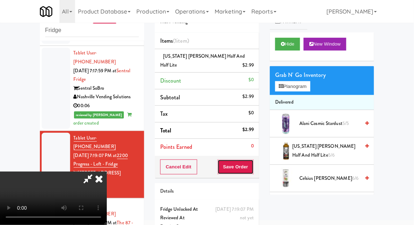
click at [252, 167] on button "Save Order" at bounding box center [236, 167] width 36 height 15
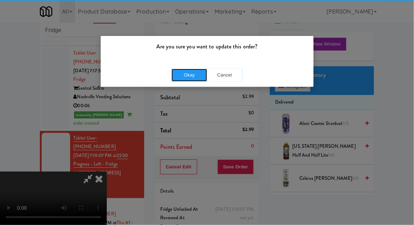
click at [183, 71] on button "Okay" at bounding box center [190, 75] width 36 height 13
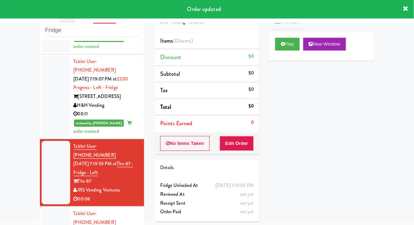
scroll to position [612, 0]
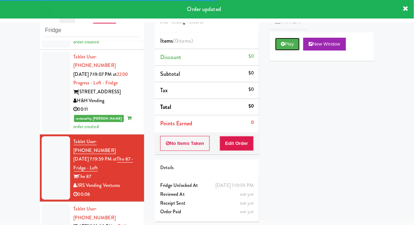
click at [282, 43] on icon at bounding box center [283, 44] width 4 height 5
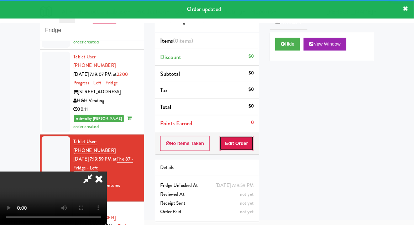
click at [239, 145] on button "Edit Order" at bounding box center [237, 143] width 35 height 15
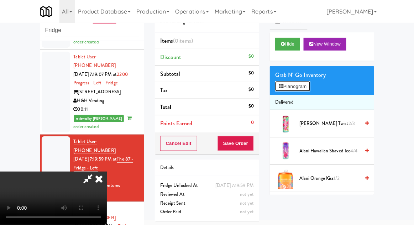
click at [286, 87] on button "Planogram" at bounding box center [292, 86] width 35 height 11
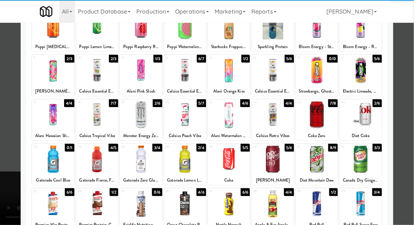
scroll to position [58, 0]
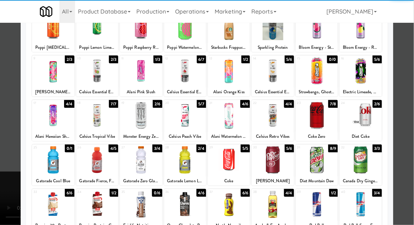
click at [144, 157] on div at bounding box center [141, 159] width 42 height 27
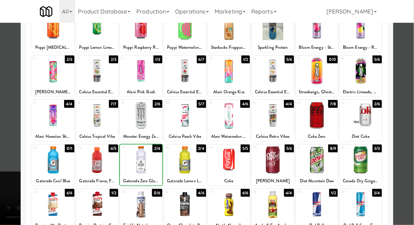
click at [407, 121] on div at bounding box center [207, 112] width 414 height 225
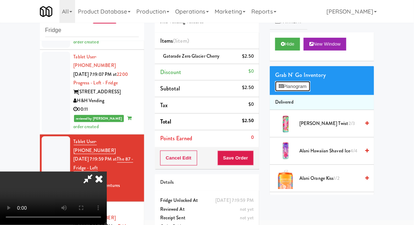
click at [284, 85] on button "Planogram" at bounding box center [292, 86] width 35 height 11
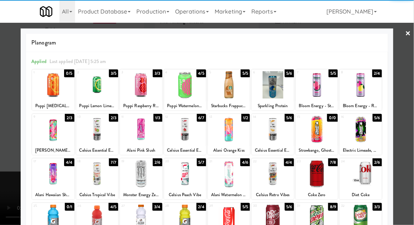
click at [50, 129] on div at bounding box center [53, 129] width 42 height 27
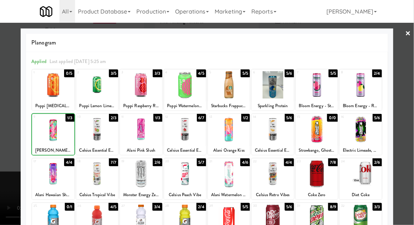
click at [409, 115] on div at bounding box center [207, 112] width 414 height 225
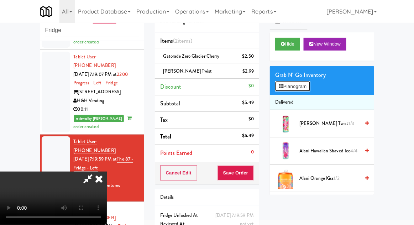
click at [290, 87] on button "Planogram" at bounding box center [292, 86] width 35 height 11
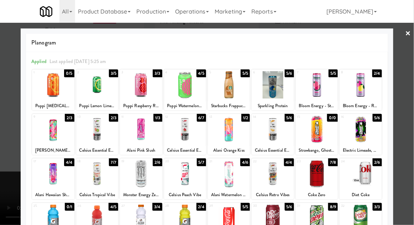
click at [47, 191] on div "Alani Hawaiian Shaved Ice" at bounding box center [53, 195] width 40 height 9
click at [410, 117] on div at bounding box center [207, 112] width 414 height 225
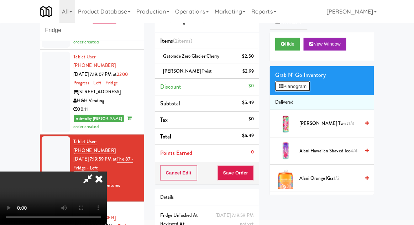
click at [297, 82] on button "Planogram" at bounding box center [292, 86] width 35 height 11
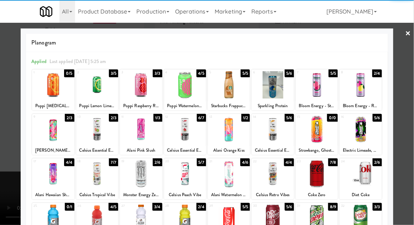
click at [47, 174] on div at bounding box center [53, 173] width 42 height 27
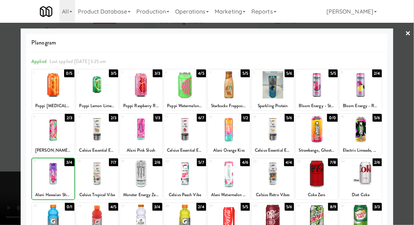
click at [410, 119] on div at bounding box center [207, 112] width 414 height 225
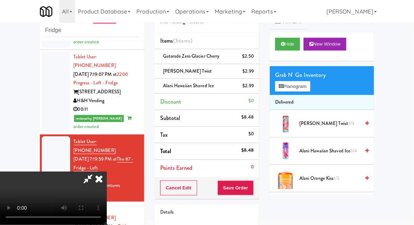
click at [214, 71] on div "Alani Cherry Twist $2.99" at bounding box center [207, 71] width 94 height 9
click at [246, 79] on li "Alani Hawaiian Shaved Ice $2.99" at bounding box center [207, 86] width 104 height 15
click at [235, 73] on div "Alani Cherry Twist $2.99" at bounding box center [207, 71] width 94 height 9
click at [255, 73] on icon at bounding box center [255, 74] width 4 height 5
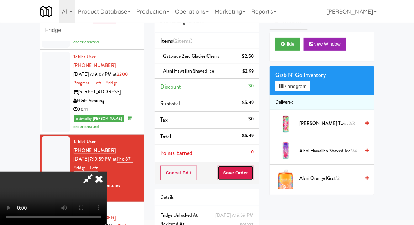
click at [250, 170] on button "Save Order" at bounding box center [236, 173] width 36 height 15
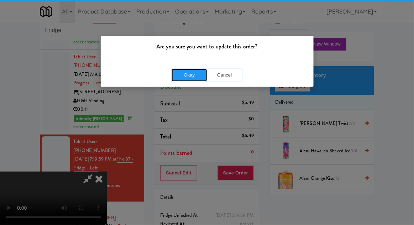
click at [182, 74] on button "Okay" at bounding box center [190, 75] width 36 height 13
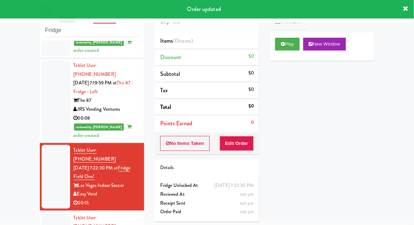
scroll to position [690, 0]
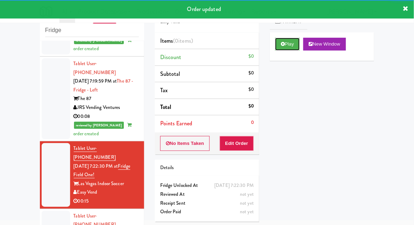
click at [288, 44] on button "Play" at bounding box center [287, 44] width 25 height 13
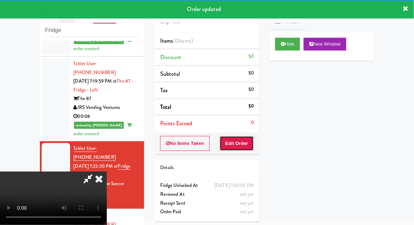
click at [243, 137] on button "Edit Order" at bounding box center [237, 143] width 35 height 15
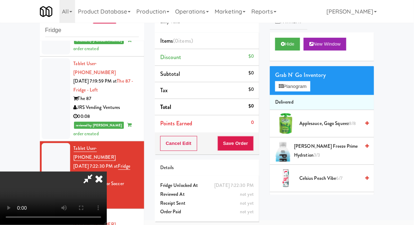
scroll to position [26, 0]
click at [280, 88] on icon at bounding box center [281, 86] width 5 height 5
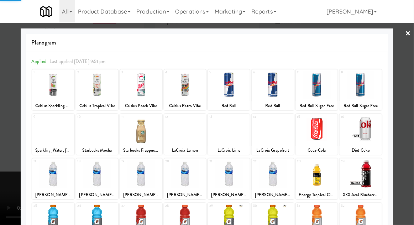
scroll to position [90, 0]
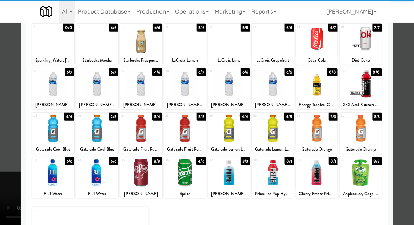
click at [365, 178] on div at bounding box center [361, 172] width 42 height 27
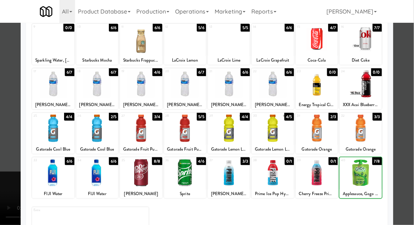
click at [411, 114] on div at bounding box center [207, 112] width 414 height 225
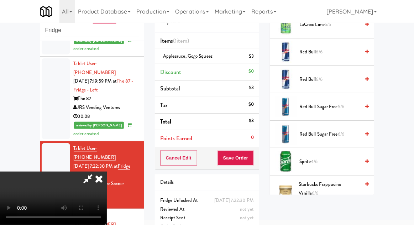
scroll to position [840, 0]
click at [328, 159] on span "Sprite 4/6" at bounding box center [330, 161] width 61 height 9
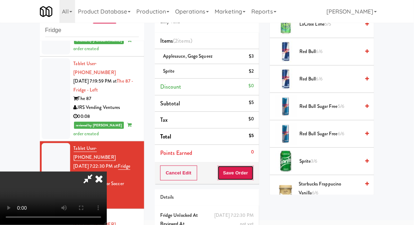
click at [252, 171] on button "Save Order" at bounding box center [236, 173] width 36 height 15
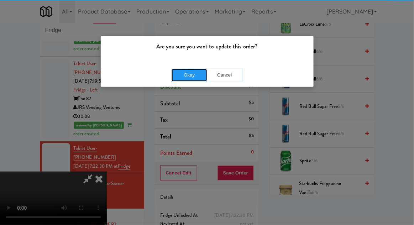
click at [181, 75] on button "Okay" at bounding box center [190, 75] width 36 height 13
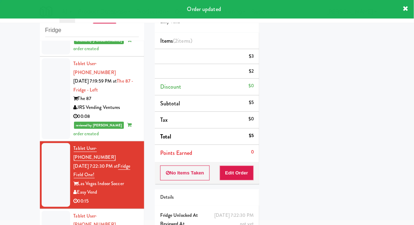
scroll to position [0, 0]
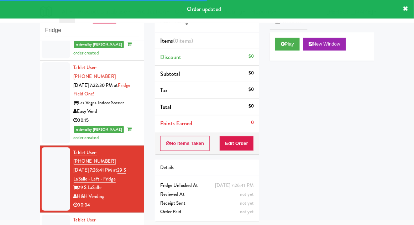
scroll to position [771, 0]
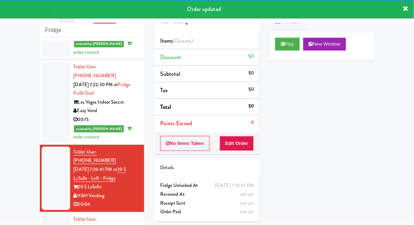
click at [270, 39] on div "Play New Window" at bounding box center [322, 46] width 104 height 28
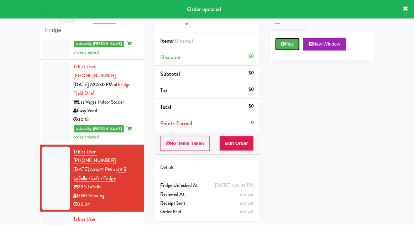
click at [277, 43] on button "Play" at bounding box center [287, 44] width 25 height 13
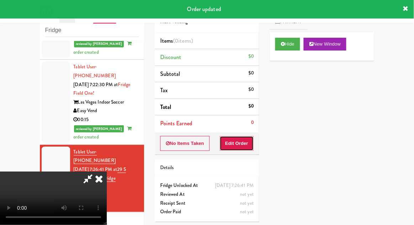
click at [237, 147] on button "Edit Order" at bounding box center [237, 143] width 35 height 15
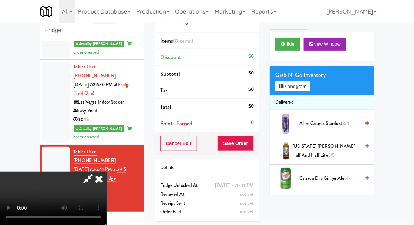
scroll to position [26, 0]
click at [308, 83] on button "Planogram" at bounding box center [292, 86] width 35 height 11
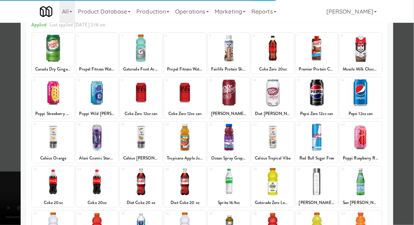
scroll to position [44, 0]
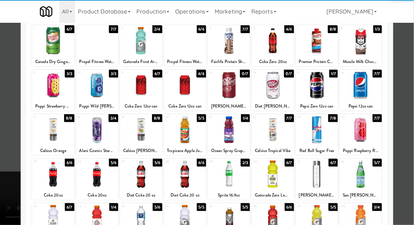
click at [284, 163] on div at bounding box center [273, 174] width 42 height 27
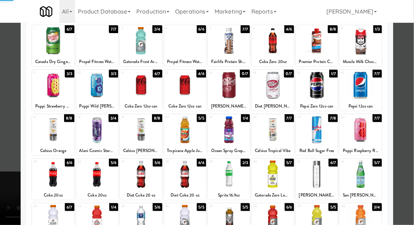
click at [411, 116] on div at bounding box center [207, 112] width 414 height 225
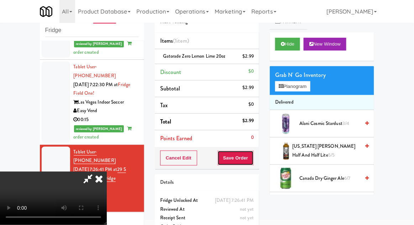
click at [253, 157] on button "Save Order" at bounding box center [236, 158] width 36 height 15
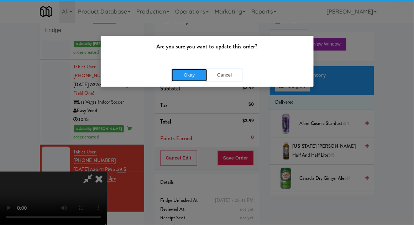
click at [199, 78] on button "Okay" at bounding box center [190, 75] width 36 height 13
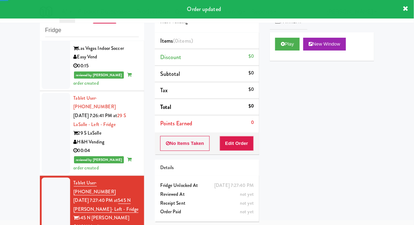
scroll to position [835, 0]
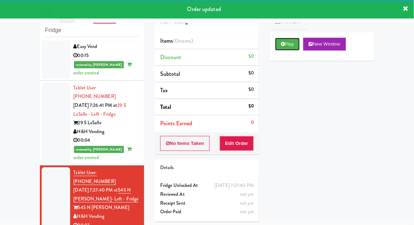
click at [289, 49] on button "Play" at bounding box center [287, 44] width 25 height 13
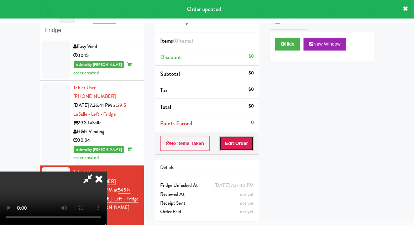
click at [235, 146] on button "Edit Order" at bounding box center [237, 143] width 35 height 15
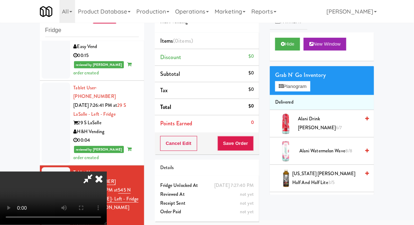
scroll to position [26, 0]
click at [297, 84] on button "Planogram" at bounding box center [292, 86] width 35 height 11
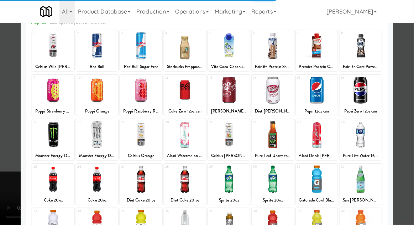
scroll to position [56, 0]
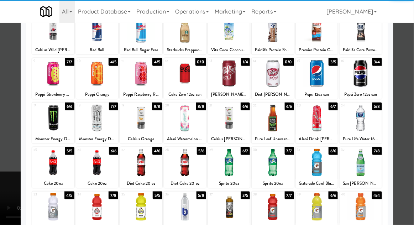
click at [234, 167] on div at bounding box center [229, 162] width 42 height 27
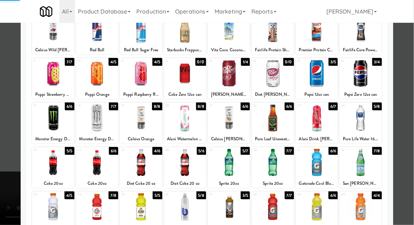
click at [411, 115] on div at bounding box center [207, 112] width 414 height 225
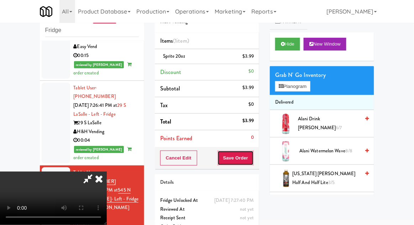
click at [251, 163] on button "Save Order" at bounding box center [236, 158] width 36 height 15
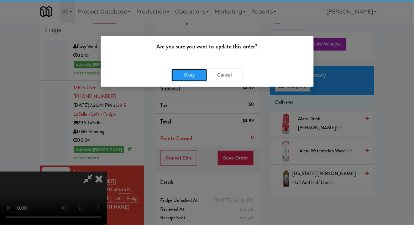
click at [189, 77] on button "Okay" at bounding box center [190, 75] width 36 height 13
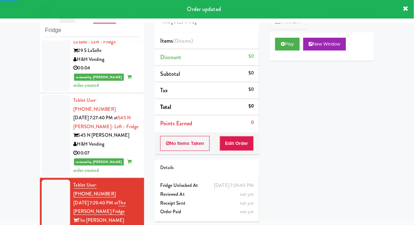
scroll to position [909, 0]
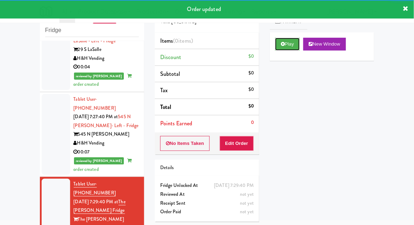
click at [280, 46] on button "Play" at bounding box center [287, 44] width 25 height 13
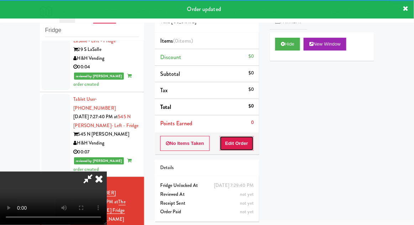
click at [239, 145] on button "Edit Order" at bounding box center [237, 143] width 35 height 15
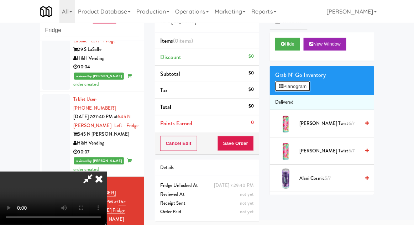
click at [310, 87] on button "Planogram" at bounding box center [292, 86] width 35 height 11
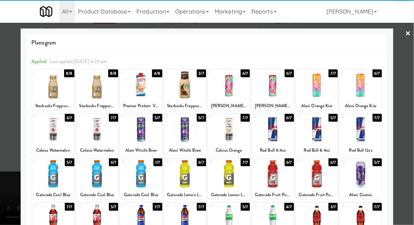
click at [274, 136] on div at bounding box center [273, 129] width 42 height 27
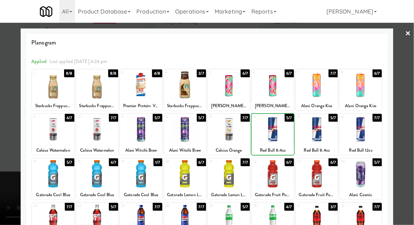
click at [406, 121] on div at bounding box center [207, 112] width 414 height 225
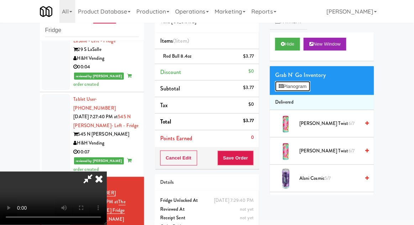
click at [306, 85] on button "Planogram" at bounding box center [292, 86] width 35 height 11
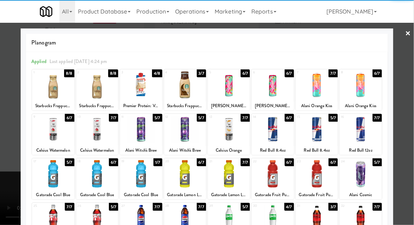
click at [135, 134] on div at bounding box center [141, 129] width 42 height 27
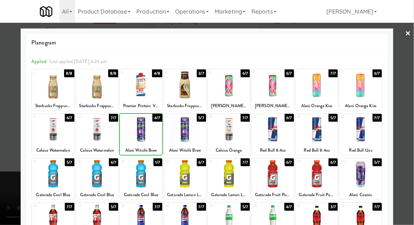
click at [410, 116] on div at bounding box center [207, 112] width 414 height 225
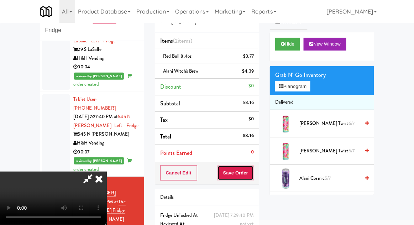
click at [253, 176] on button "Save Order" at bounding box center [236, 173] width 36 height 15
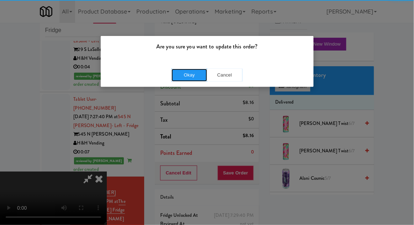
click at [178, 80] on button "Okay" at bounding box center [190, 75] width 36 height 13
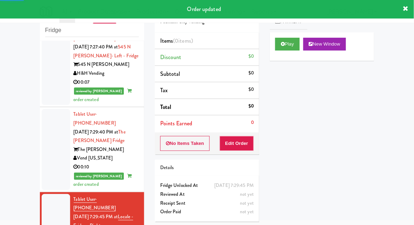
scroll to position [988, 0]
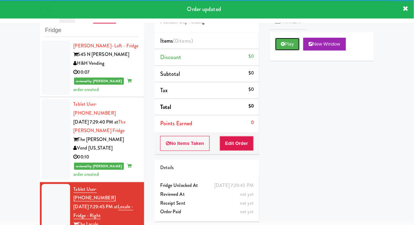
click at [288, 47] on button "Play" at bounding box center [287, 44] width 25 height 13
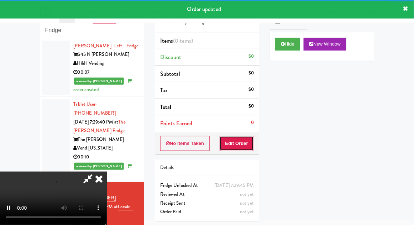
click at [241, 139] on button "Edit Order" at bounding box center [237, 143] width 35 height 15
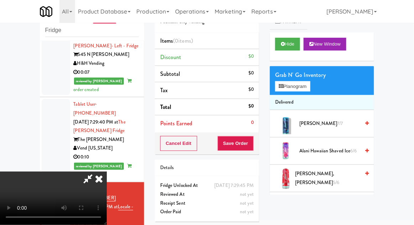
scroll to position [26, 0]
click at [297, 82] on button "Planogram" at bounding box center [292, 86] width 35 height 11
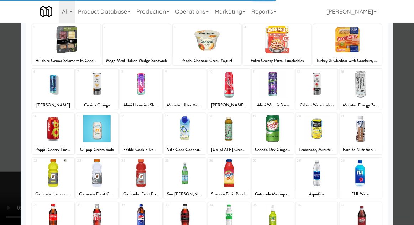
scroll to position [62, 0]
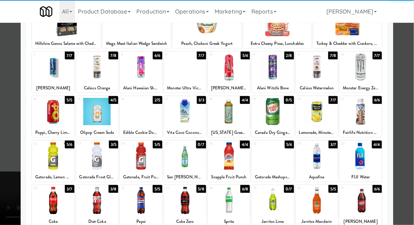
click at [99, 203] on div at bounding box center [97, 200] width 42 height 27
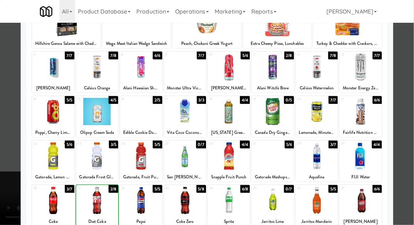
click at [406, 118] on div at bounding box center [207, 112] width 414 height 225
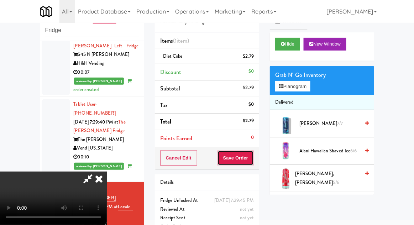
click at [254, 159] on button "Save Order" at bounding box center [236, 158] width 36 height 15
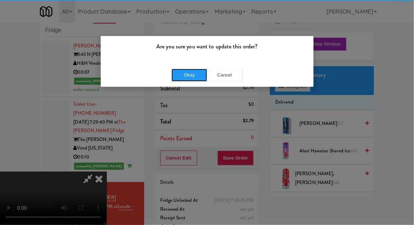
click at [185, 74] on button "Okay" at bounding box center [190, 75] width 36 height 13
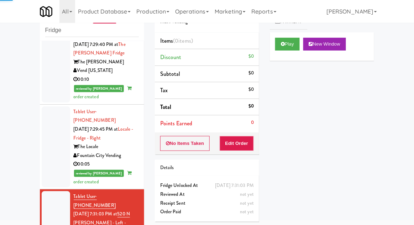
scroll to position [1070, 0]
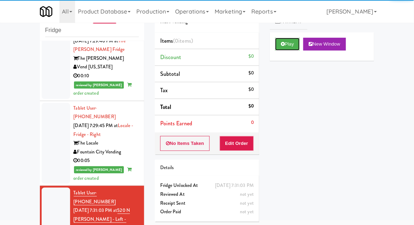
click at [294, 38] on button "Play" at bounding box center [287, 44] width 25 height 13
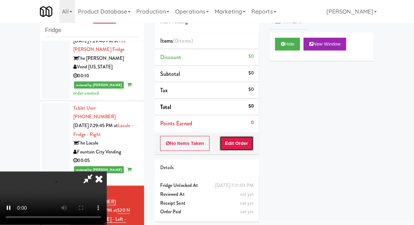
click at [239, 144] on button "Edit Order" at bounding box center [237, 143] width 35 height 15
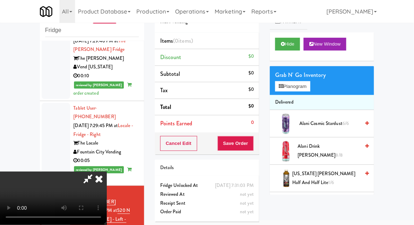
scroll to position [26, 0]
click at [293, 86] on button "Planogram" at bounding box center [292, 86] width 35 height 11
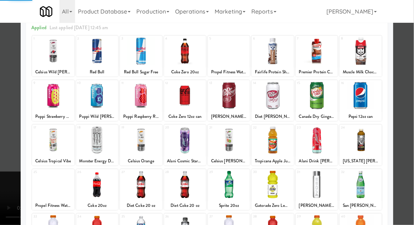
scroll to position [58, 0]
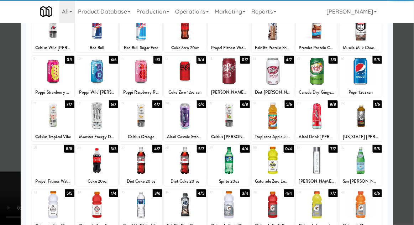
click at [363, 118] on div at bounding box center [361, 115] width 42 height 27
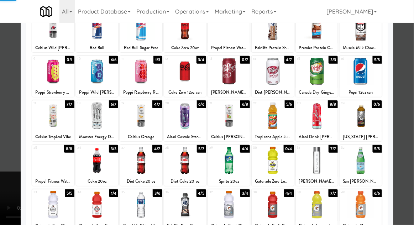
click at [409, 119] on div at bounding box center [207, 112] width 414 height 225
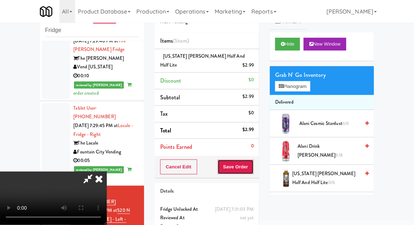
click at [254, 165] on button "Save Order" at bounding box center [236, 167] width 36 height 15
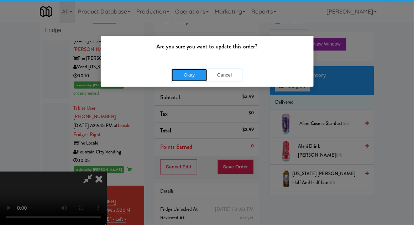
click at [191, 77] on button "Okay" at bounding box center [190, 75] width 36 height 13
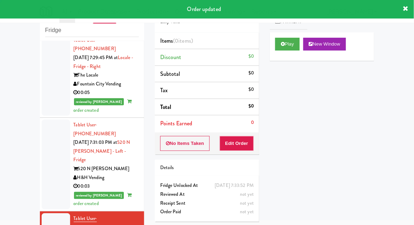
scroll to position [1138, 0]
click at [285, 41] on button "Play" at bounding box center [287, 44] width 25 height 13
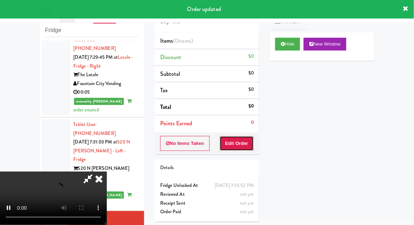
click at [246, 147] on button "Edit Order" at bounding box center [237, 143] width 35 height 15
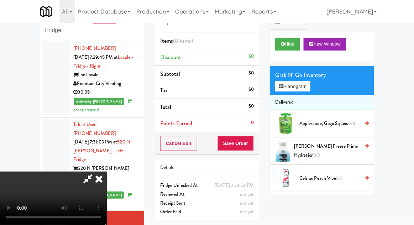
scroll to position [26, 0]
click at [283, 83] on button "Planogram" at bounding box center [292, 86] width 35 height 11
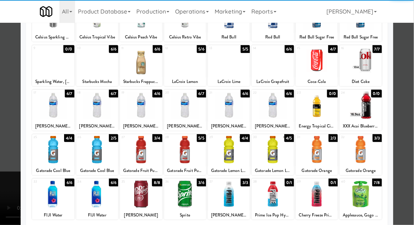
scroll to position [68, 0]
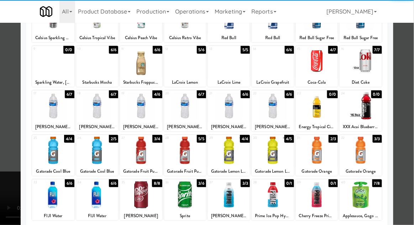
click at [316, 150] on div at bounding box center [317, 150] width 42 height 27
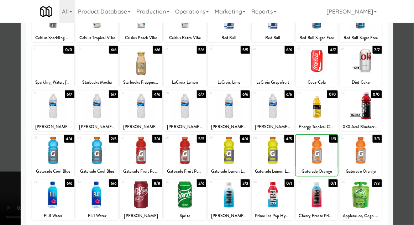
click at [411, 111] on div at bounding box center [207, 112] width 414 height 225
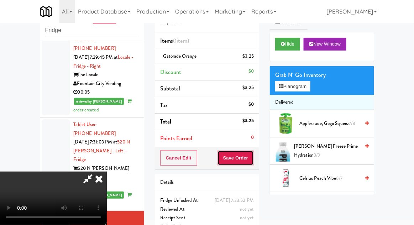
click at [253, 154] on button "Save Order" at bounding box center [236, 158] width 36 height 15
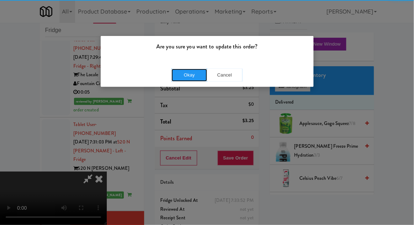
click at [192, 73] on button "Okay" at bounding box center [190, 75] width 36 height 13
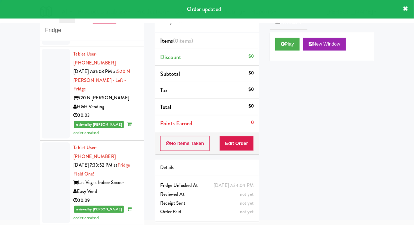
scroll to position [1210, 0]
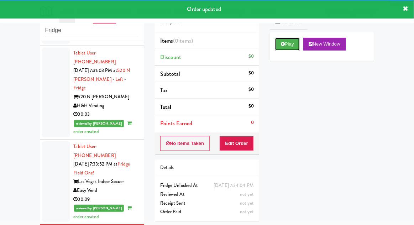
click at [281, 49] on button "Play" at bounding box center [287, 44] width 25 height 13
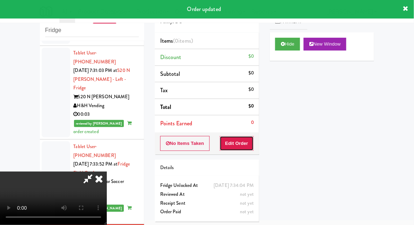
click at [238, 142] on button "Edit Order" at bounding box center [237, 143] width 35 height 15
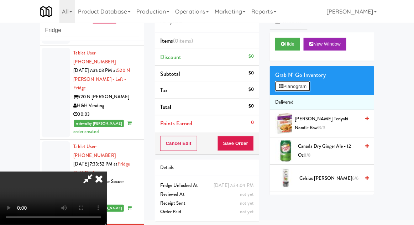
click at [292, 85] on button "Planogram" at bounding box center [292, 86] width 35 height 11
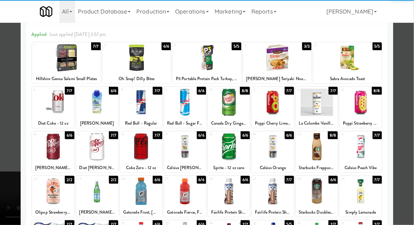
scroll to position [33, 0]
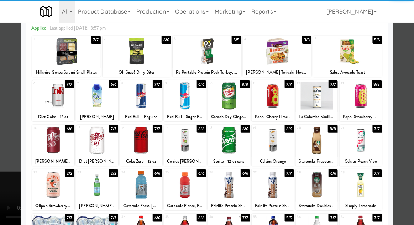
click at [57, 182] on div at bounding box center [53, 184] width 42 height 27
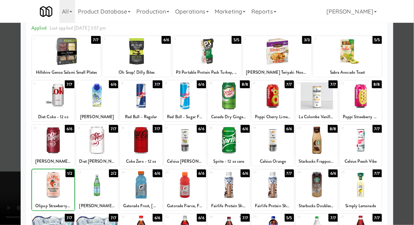
click at [409, 112] on div at bounding box center [207, 112] width 414 height 225
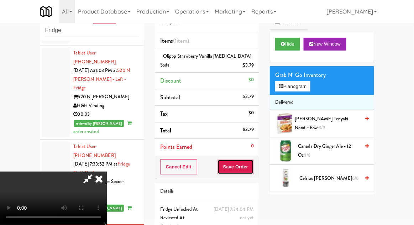
click at [252, 168] on button "Save Order" at bounding box center [236, 167] width 36 height 15
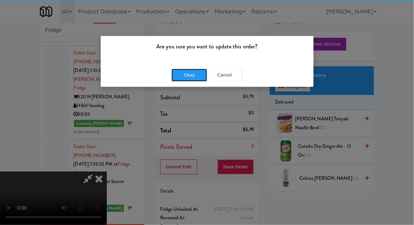
click at [176, 71] on button "Okay" at bounding box center [190, 75] width 36 height 13
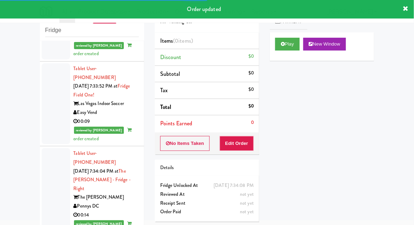
scroll to position [1288, 0]
click at [279, 48] on button "Play" at bounding box center [287, 44] width 25 height 13
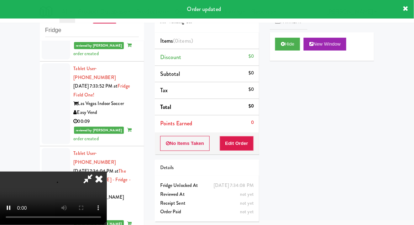
click at [227, 155] on div "Order # 7127740 MP Vending Co. Items (0 items ) Discount $0 Subtotal $0 Tax $0 …" at bounding box center [207, 112] width 115 height 229
click at [234, 147] on button "Edit Order" at bounding box center [237, 143] width 35 height 15
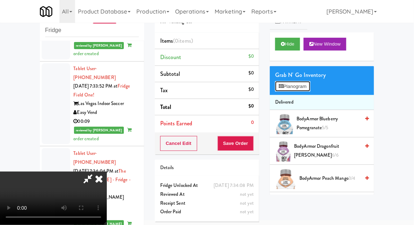
click at [281, 87] on icon at bounding box center [281, 86] width 5 height 5
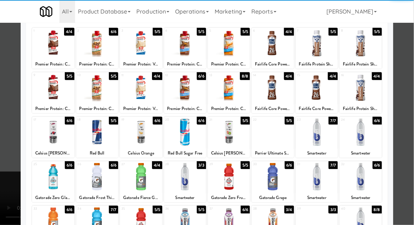
scroll to position [80, 0]
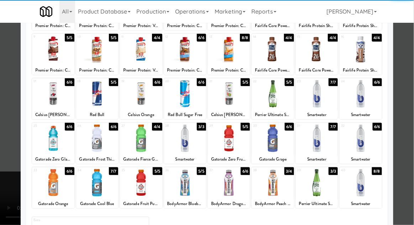
click at [312, 190] on div at bounding box center [317, 182] width 42 height 27
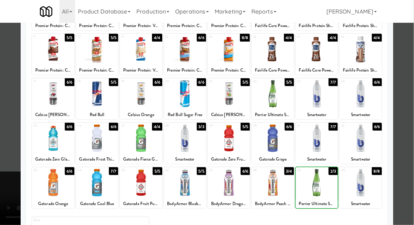
click at [410, 111] on div at bounding box center [207, 112] width 414 height 225
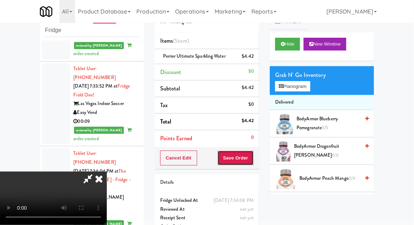
click at [252, 158] on button "Save Order" at bounding box center [236, 158] width 36 height 15
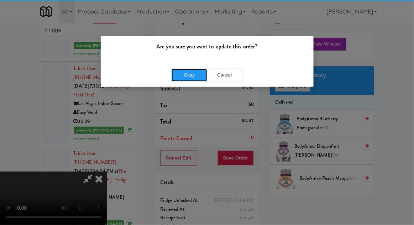
click at [191, 78] on button "Okay" at bounding box center [190, 75] width 36 height 13
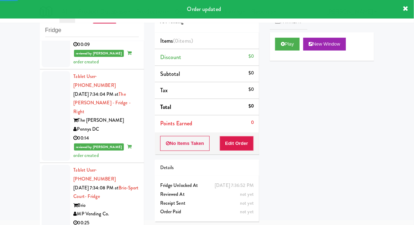
scroll to position [1371, 0]
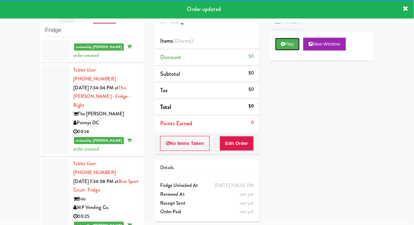
click at [293, 40] on button "Play" at bounding box center [287, 44] width 25 height 13
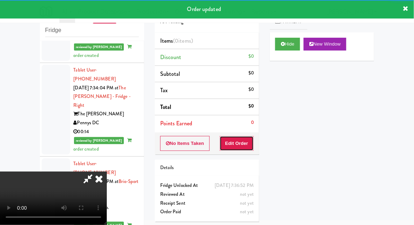
click at [246, 142] on button "Edit Order" at bounding box center [237, 143] width 35 height 15
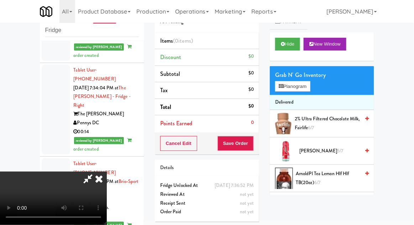
scroll to position [0, 0]
click at [293, 83] on button "Planogram" at bounding box center [292, 86] width 35 height 11
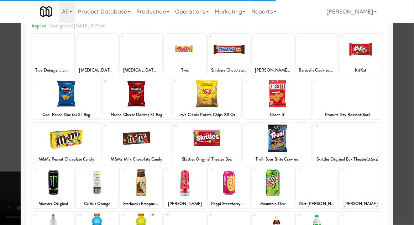
scroll to position [58, 0]
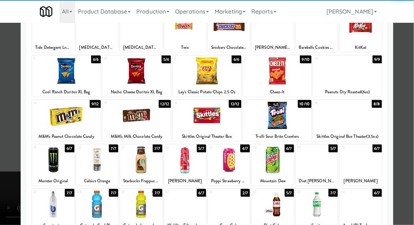
click at [96, 162] on div at bounding box center [97, 159] width 42 height 27
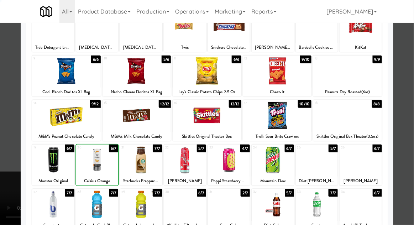
click at [408, 117] on div at bounding box center [207, 112] width 414 height 225
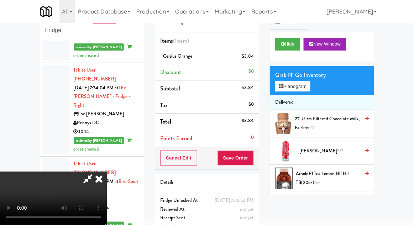
scroll to position [26, 0]
click at [253, 161] on button "Save Order" at bounding box center [236, 158] width 36 height 15
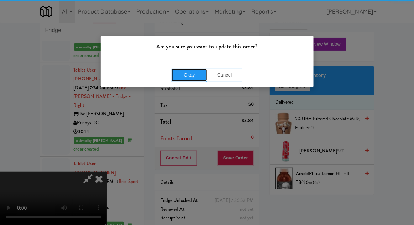
click at [193, 79] on button "Okay" at bounding box center [190, 75] width 36 height 13
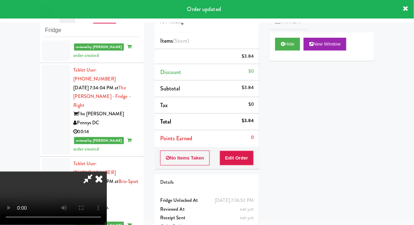
scroll to position [0, 0]
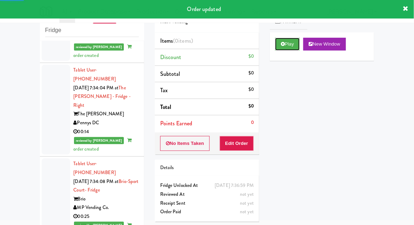
click at [284, 45] on icon at bounding box center [283, 44] width 4 height 5
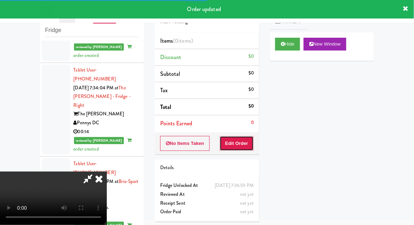
click at [238, 144] on button "Edit Order" at bounding box center [237, 143] width 35 height 15
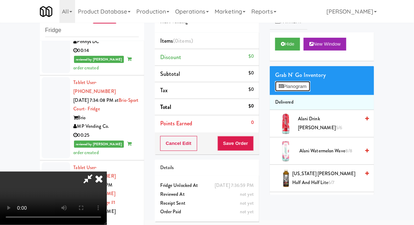
click at [290, 85] on button "Planogram" at bounding box center [292, 86] width 35 height 11
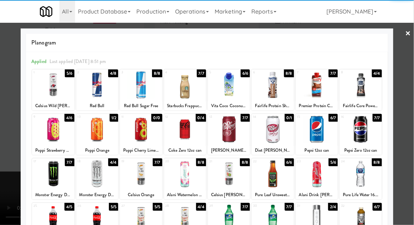
click at [48, 135] on div at bounding box center [53, 129] width 42 height 27
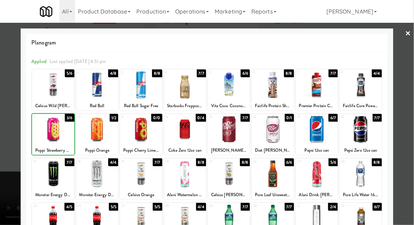
click at [409, 110] on div at bounding box center [207, 112] width 414 height 225
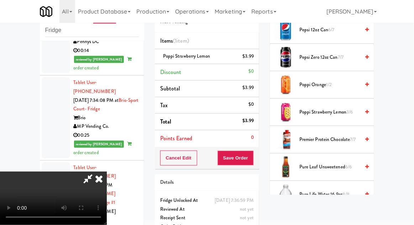
scroll to position [669, 0]
click at [344, 113] on span "Poppi Strawberry Lemon 3/6" at bounding box center [330, 113] width 61 height 9
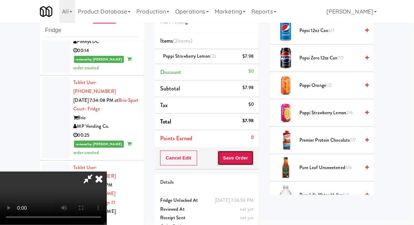
click at [253, 157] on button "Save Order" at bounding box center [236, 158] width 36 height 15
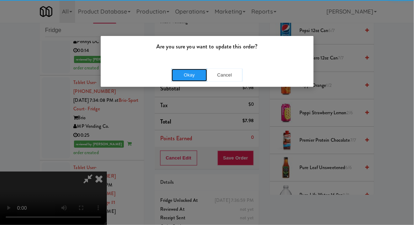
click at [182, 80] on button "Okay" at bounding box center [190, 75] width 36 height 13
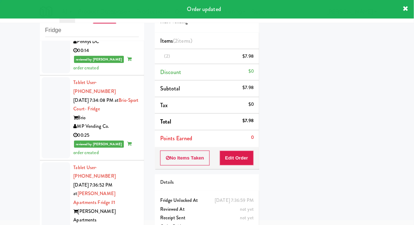
scroll to position [0, 0]
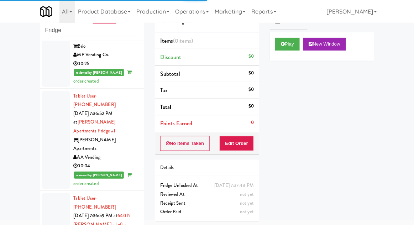
scroll to position [1530, 0]
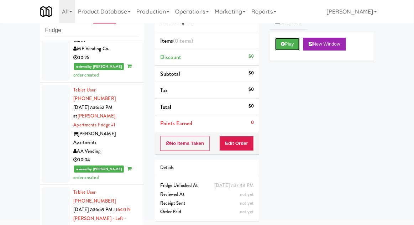
click at [283, 46] on icon at bounding box center [283, 44] width 4 height 5
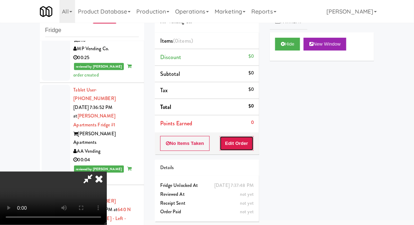
click at [244, 137] on button "Edit Order" at bounding box center [237, 143] width 35 height 15
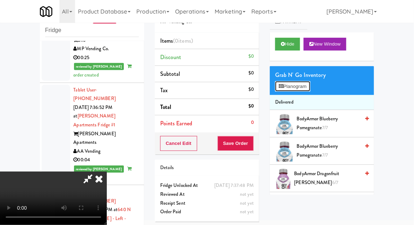
click at [307, 85] on button "Planogram" at bounding box center [292, 86] width 35 height 11
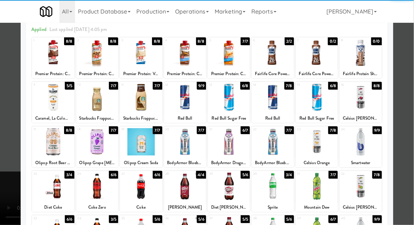
scroll to position [32, 0]
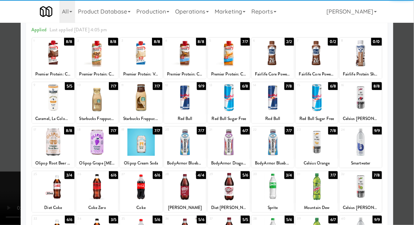
click at [319, 179] on div at bounding box center [317, 186] width 42 height 27
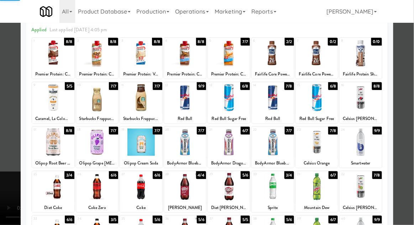
click at [414, 100] on div at bounding box center [207, 112] width 414 height 225
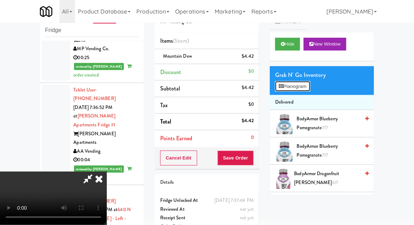
click at [310, 89] on button "Planogram" at bounding box center [292, 86] width 35 height 11
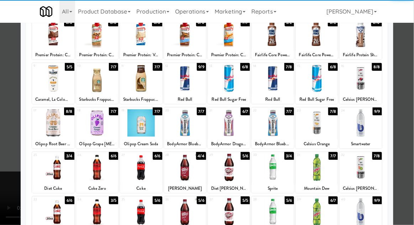
scroll to position [52, 0]
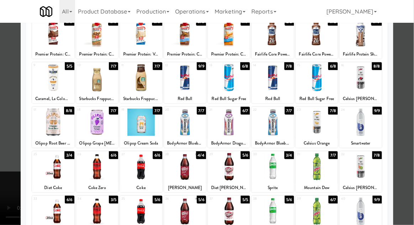
click at [139, 216] on div at bounding box center [141, 211] width 42 height 27
click at [412, 86] on div at bounding box center [207, 112] width 414 height 225
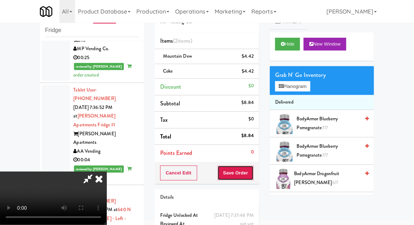
click at [251, 172] on button "Save Order" at bounding box center [236, 173] width 36 height 15
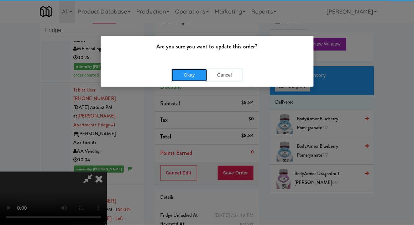
click at [190, 77] on button "Okay" at bounding box center [190, 75] width 36 height 13
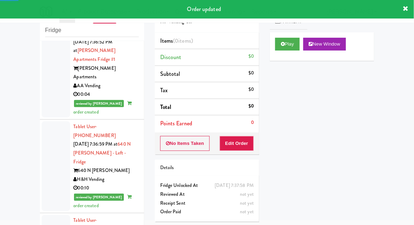
scroll to position [1599, 0]
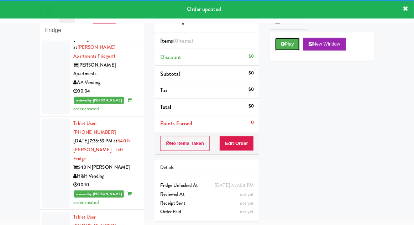
click at [280, 48] on button "Play" at bounding box center [287, 44] width 25 height 13
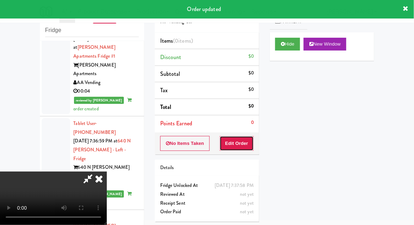
click at [243, 140] on button "Edit Order" at bounding box center [237, 143] width 35 height 15
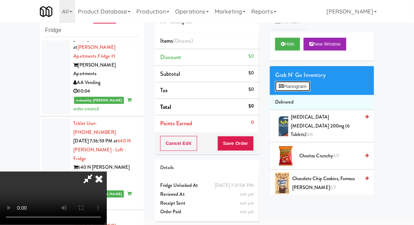
click at [287, 83] on button "Planogram" at bounding box center [292, 86] width 35 height 11
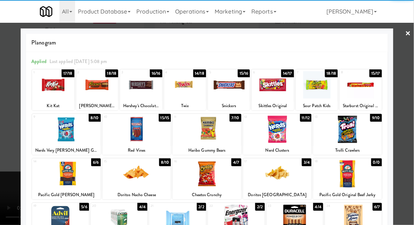
click at [53, 87] on div at bounding box center [53, 84] width 42 height 27
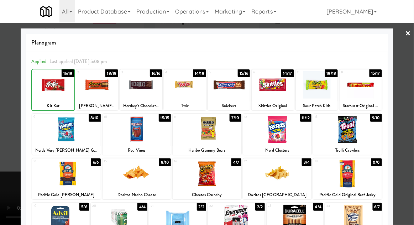
click at [405, 111] on div at bounding box center [207, 112] width 414 height 225
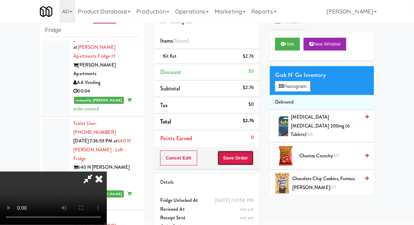
click at [253, 154] on button "Save Order" at bounding box center [236, 158] width 36 height 15
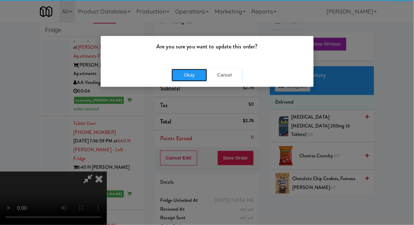
click at [180, 71] on button "Okay" at bounding box center [190, 75] width 36 height 13
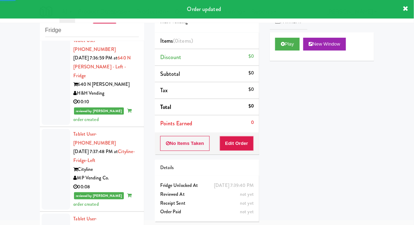
scroll to position [1683, 0]
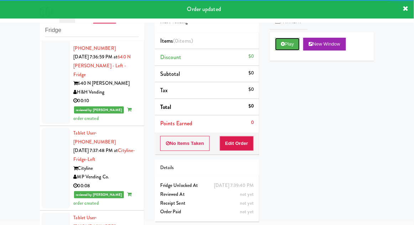
click at [286, 48] on button "Play" at bounding box center [287, 44] width 25 height 13
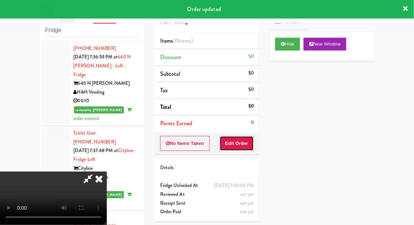
click at [236, 147] on button "Edit Order" at bounding box center [237, 143] width 35 height 15
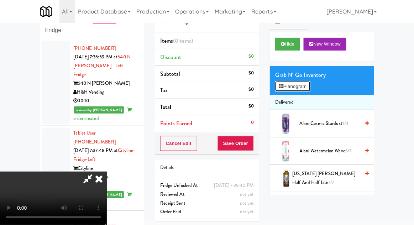
click at [303, 83] on button "Planogram" at bounding box center [292, 86] width 35 height 11
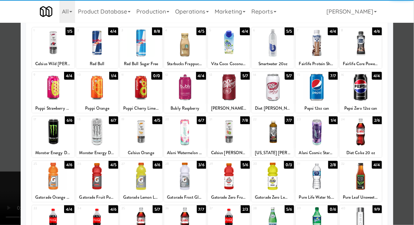
scroll to position [52, 0]
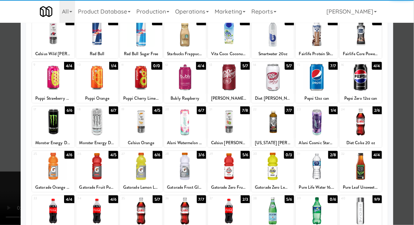
click at [234, 170] on div at bounding box center [229, 166] width 42 height 27
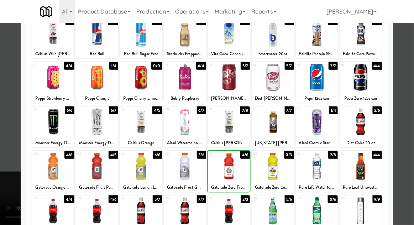
click at [410, 110] on div at bounding box center [207, 112] width 414 height 225
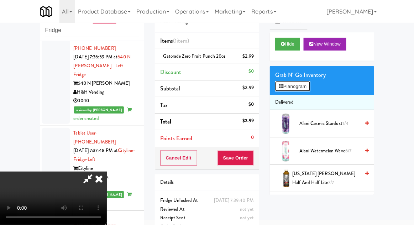
click at [291, 86] on button "Planogram" at bounding box center [292, 86] width 35 height 11
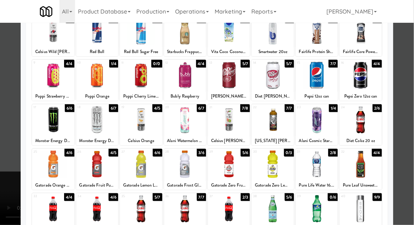
scroll to position [56, 0]
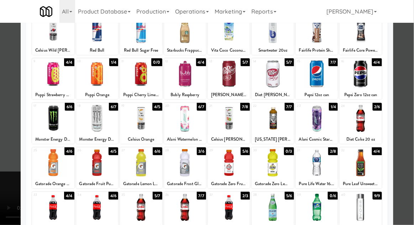
click at [274, 77] on div at bounding box center [273, 73] width 42 height 27
click at [408, 110] on div at bounding box center [207, 112] width 414 height 225
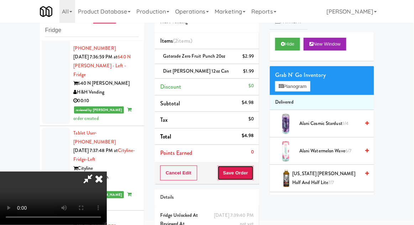
click at [253, 171] on button "Save Order" at bounding box center [236, 173] width 36 height 15
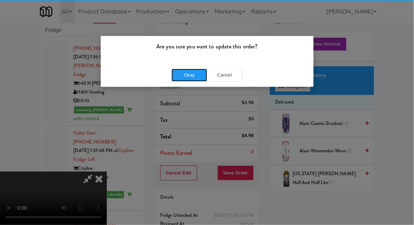
click at [197, 72] on button "Okay" at bounding box center [190, 75] width 36 height 13
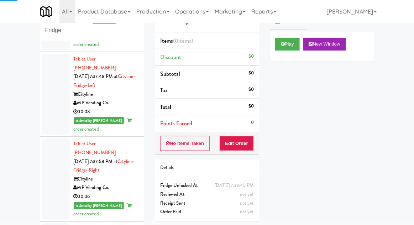
scroll to position [1757, 0]
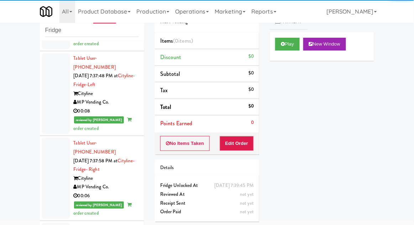
click at [287, 54] on div "Play New Window" at bounding box center [322, 46] width 104 height 28
click at [244, 145] on button "Edit Order" at bounding box center [237, 143] width 35 height 15
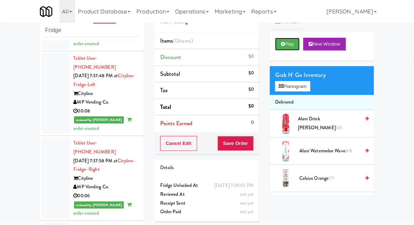
click at [280, 48] on button "Play" at bounding box center [287, 44] width 25 height 13
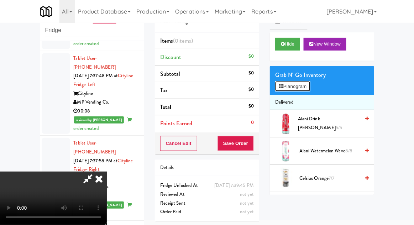
click at [304, 90] on button "Planogram" at bounding box center [292, 86] width 35 height 11
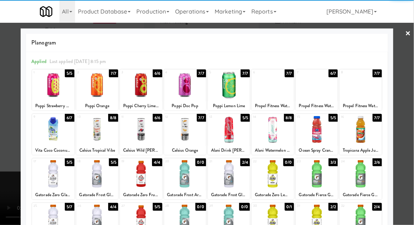
click at [97, 91] on div at bounding box center [97, 84] width 42 height 27
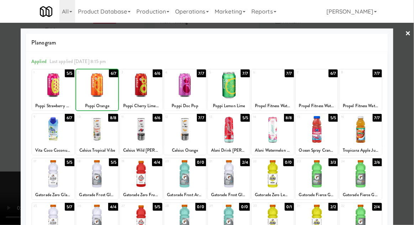
click at [409, 110] on div at bounding box center [207, 112] width 414 height 225
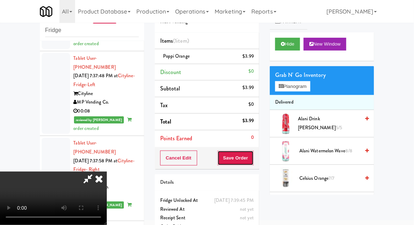
click at [251, 159] on button "Save Order" at bounding box center [236, 158] width 36 height 15
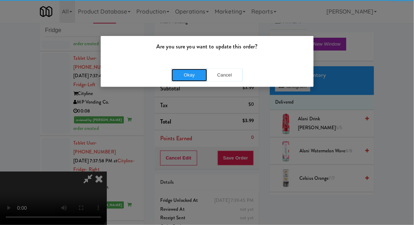
click at [182, 69] on button "Okay" at bounding box center [190, 75] width 36 height 13
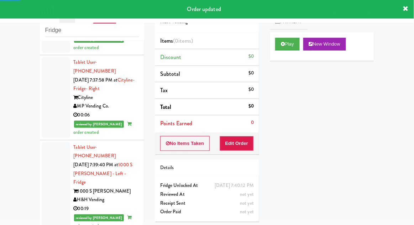
scroll to position [1838, 0]
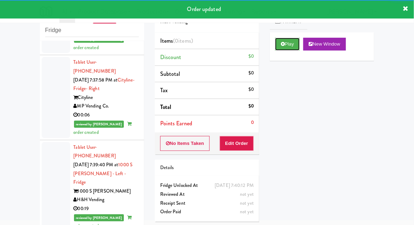
click at [280, 39] on button "Play" at bounding box center [287, 44] width 25 height 13
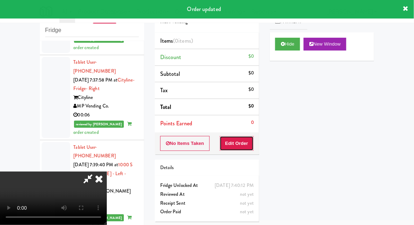
click at [246, 147] on button "Edit Order" at bounding box center [237, 143] width 35 height 15
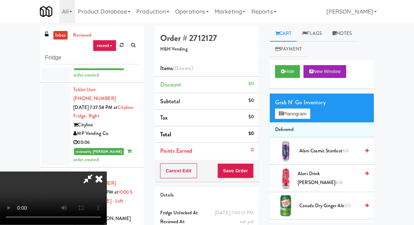
scroll to position [27, 0]
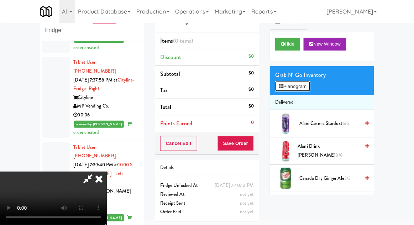
click at [292, 86] on button "Planogram" at bounding box center [292, 86] width 35 height 11
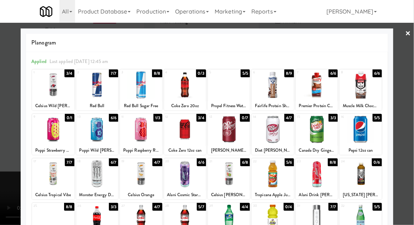
click at [43, 176] on div at bounding box center [53, 173] width 42 height 27
click at [404, 112] on div at bounding box center [207, 112] width 414 height 225
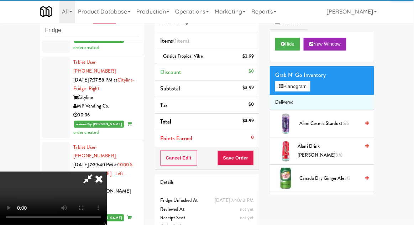
scroll to position [26, 0]
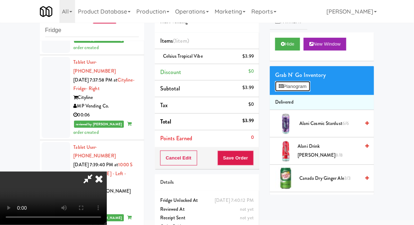
click at [294, 82] on button "Planogram" at bounding box center [292, 86] width 35 height 11
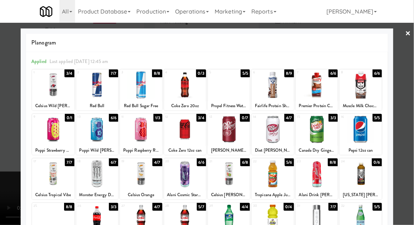
click at [407, 109] on div at bounding box center [207, 112] width 414 height 225
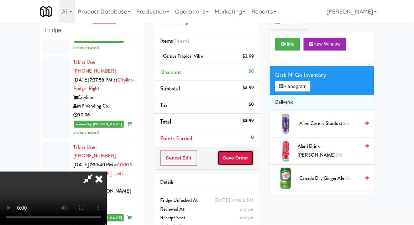
click at [254, 160] on button "Save Order" at bounding box center [236, 158] width 36 height 15
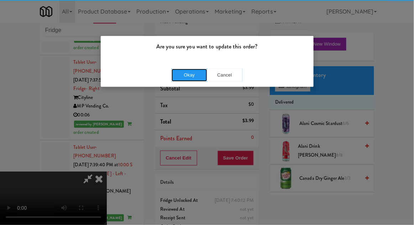
click at [180, 75] on button "Okay" at bounding box center [190, 75] width 36 height 13
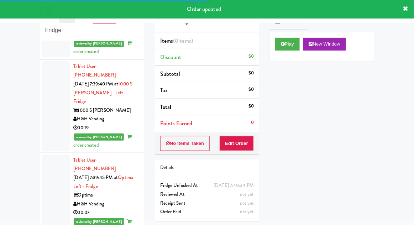
scroll to position [1906, 0]
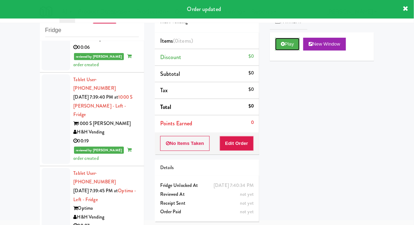
click at [281, 45] on icon at bounding box center [283, 44] width 4 height 5
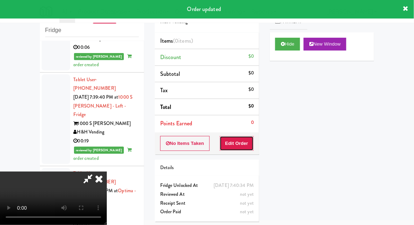
click at [237, 144] on button "Edit Order" at bounding box center [237, 143] width 35 height 15
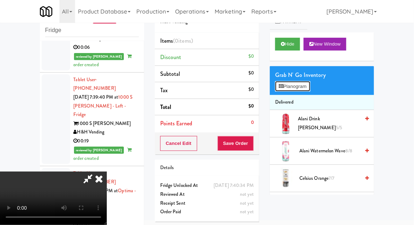
click at [295, 81] on button "Planogram" at bounding box center [292, 86] width 35 height 11
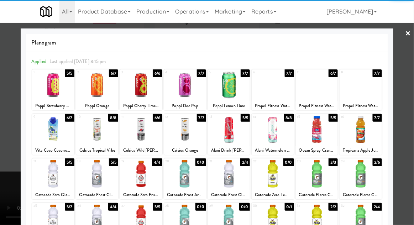
click at [93, 92] on div at bounding box center [97, 84] width 42 height 27
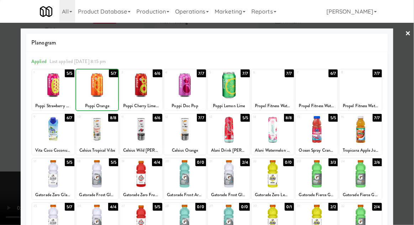
click at [410, 110] on div at bounding box center [207, 112] width 414 height 225
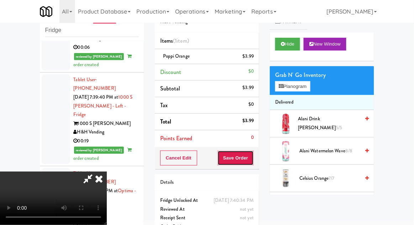
click at [253, 156] on button "Save Order" at bounding box center [236, 158] width 36 height 15
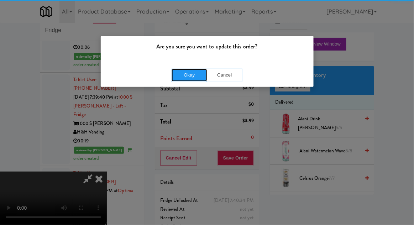
click at [188, 79] on button "Okay" at bounding box center [190, 75] width 36 height 13
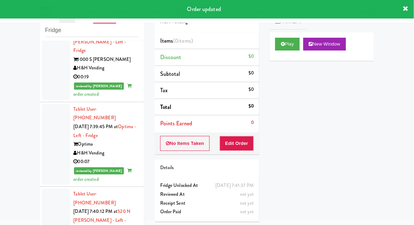
scroll to position [1971, 0]
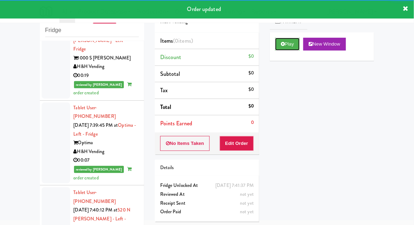
click at [295, 45] on button "Play" at bounding box center [287, 44] width 25 height 13
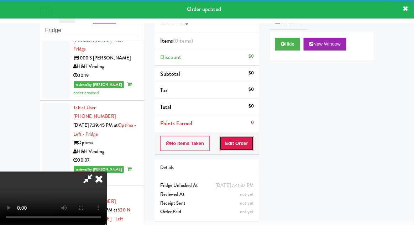
click at [242, 142] on button "Edit Order" at bounding box center [237, 143] width 35 height 15
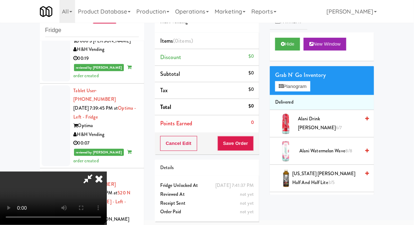
scroll to position [26, 0]
click at [287, 85] on button "Planogram" at bounding box center [292, 86] width 35 height 11
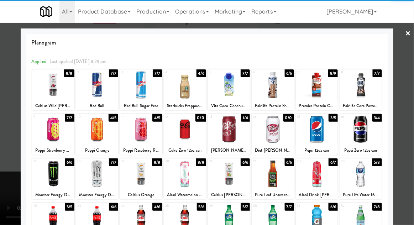
click at [361, 133] on div at bounding box center [361, 129] width 42 height 27
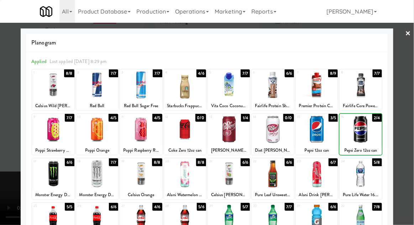
click at [410, 106] on div at bounding box center [207, 112] width 414 height 225
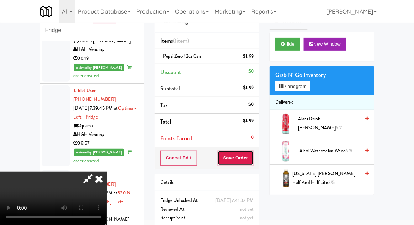
click at [253, 162] on button "Save Order" at bounding box center [236, 158] width 36 height 15
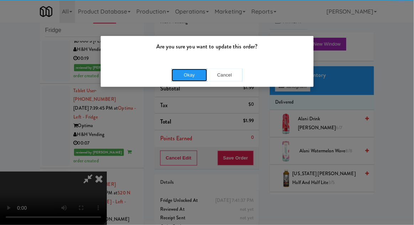
click at [194, 77] on button "Okay" at bounding box center [190, 75] width 36 height 13
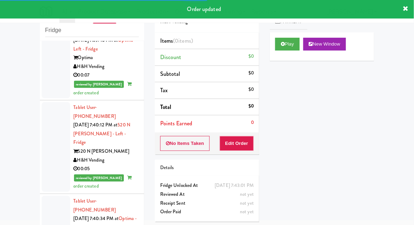
scroll to position [2057, 0]
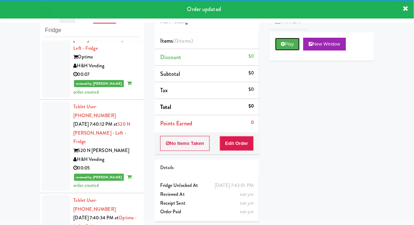
click at [290, 43] on button "Play" at bounding box center [287, 44] width 25 height 13
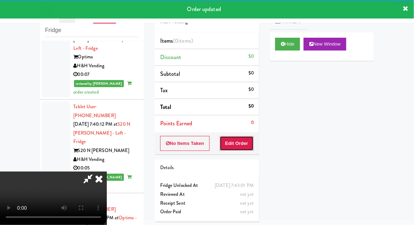
click at [246, 146] on button "Edit Order" at bounding box center [237, 143] width 35 height 15
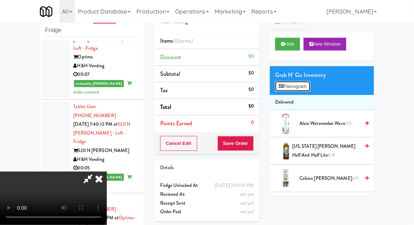
click at [290, 89] on button "Planogram" at bounding box center [292, 86] width 35 height 11
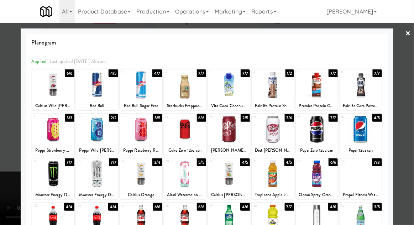
click at [269, 124] on div at bounding box center [273, 129] width 42 height 27
click at [410, 111] on div at bounding box center [207, 112] width 414 height 225
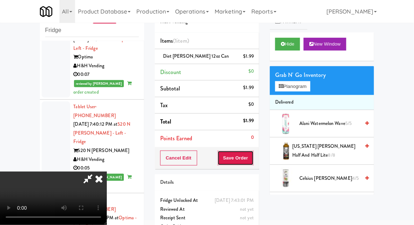
click at [250, 158] on button "Save Order" at bounding box center [236, 158] width 36 height 15
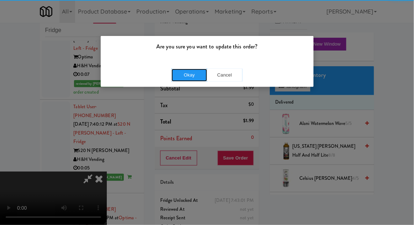
click at [181, 77] on button "Okay" at bounding box center [190, 75] width 36 height 13
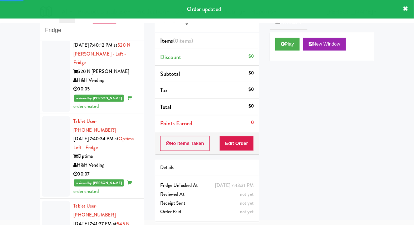
scroll to position [2137, 0]
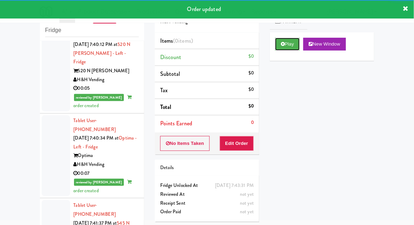
click at [279, 47] on button "Play" at bounding box center [287, 44] width 25 height 13
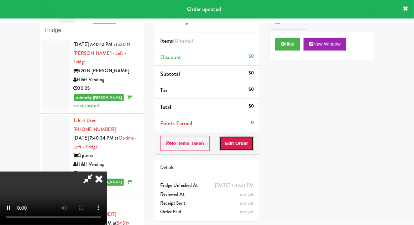
click at [237, 147] on button "Edit Order" at bounding box center [237, 143] width 35 height 15
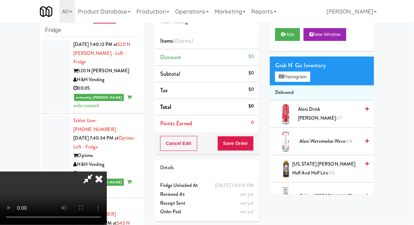
scroll to position [0, 0]
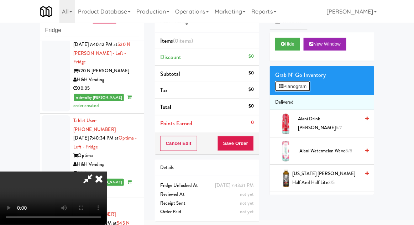
click at [307, 84] on button "Planogram" at bounding box center [292, 86] width 35 height 11
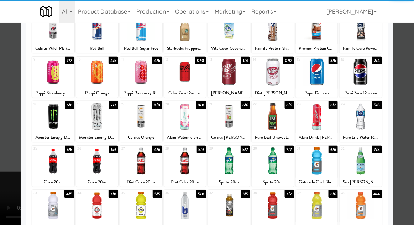
scroll to position [57, 0]
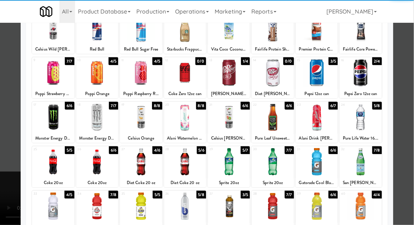
click at [227, 166] on div at bounding box center [229, 161] width 42 height 27
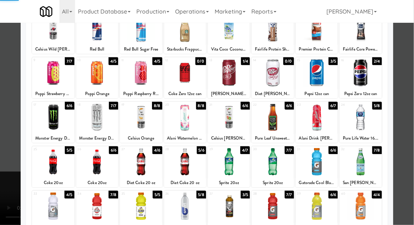
click at [410, 116] on div at bounding box center [207, 112] width 414 height 225
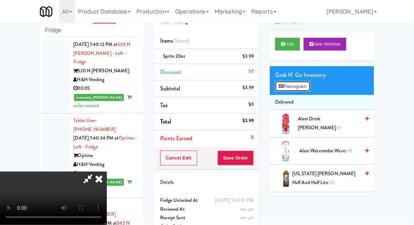
click at [291, 90] on button "Planogram" at bounding box center [292, 86] width 35 height 11
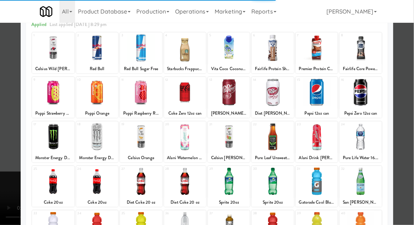
scroll to position [52, 0]
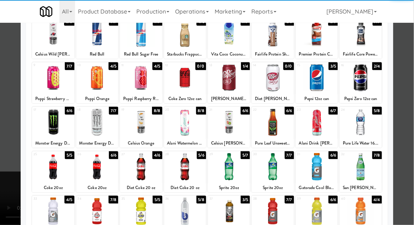
click at [141, 214] on div at bounding box center [141, 211] width 42 height 27
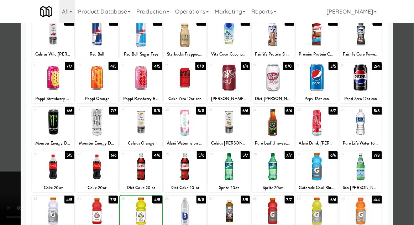
click at [410, 110] on div at bounding box center [207, 112] width 414 height 225
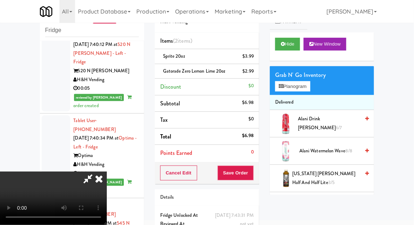
scroll to position [50, 0]
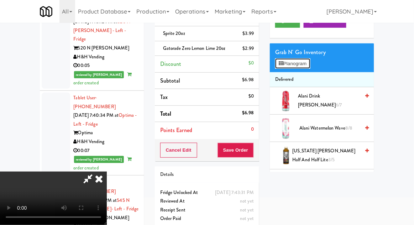
click at [291, 64] on button "Planogram" at bounding box center [292, 63] width 35 height 11
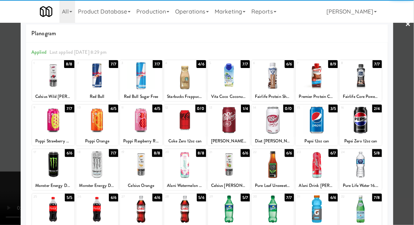
scroll to position [32, 0]
click at [94, 208] on div at bounding box center [97, 209] width 42 height 27
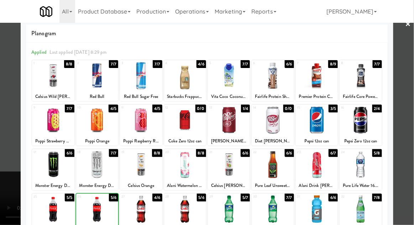
click at [411, 108] on div at bounding box center [207, 112] width 414 height 225
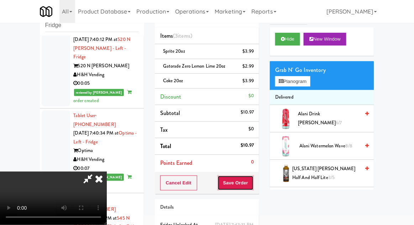
click at [252, 181] on button "Save Order" at bounding box center [236, 183] width 36 height 15
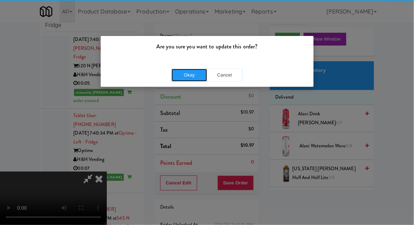
click at [184, 75] on button "Okay" at bounding box center [190, 75] width 36 height 13
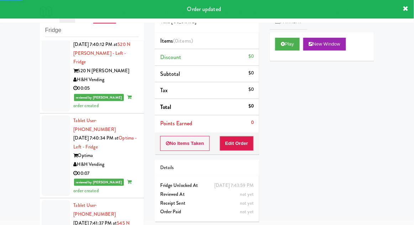
click at [279, 57] on div "Play New Window" at bounding box center [322, 46] width 104 height 28
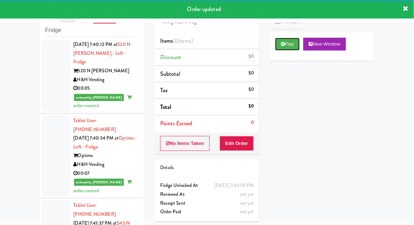
click at [279, 42] on button "Play" at bounding box center [287, 44] width 25 height 13
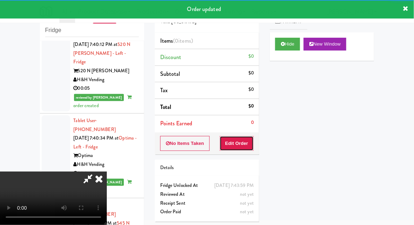
click at [240, 148] on button "Edit Order" at bounding box center [237, 143] width 35 height 15
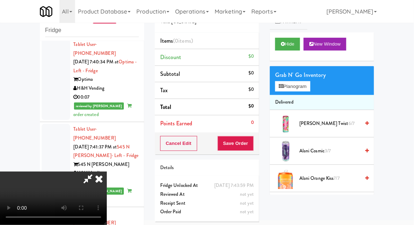
scroll to position [26, 0]
click at [279, 81] on button "Planogram" at bounding box center [292, 86] width 35 height 11
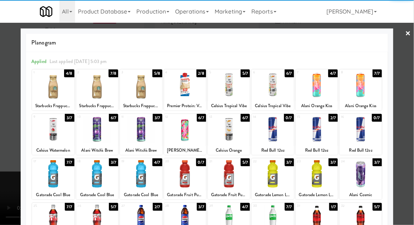
click at [178, 172] on div at bounding box center [185, 173] width 42 height 27
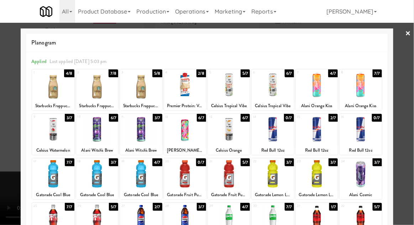
click at [229, 169] on div at bounding box center [229, 173] width 42 height 27
click at [409, 112] on div at bounding box center [207, 112] width 414 height 225
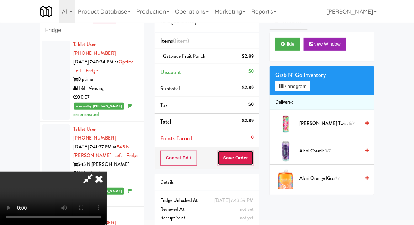
click at [250, 158] on button "Save Order" at bounding box center [236, 158] width 36 height 15
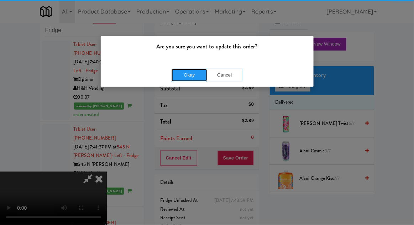
click at [179, 73] on button "Okay" at bounding box center [190, 75] width 36 height 13
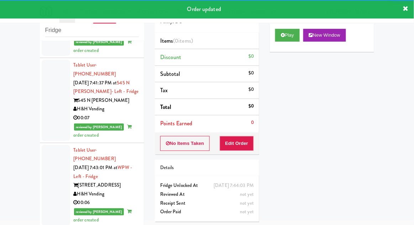
scroll to position [12, 0]
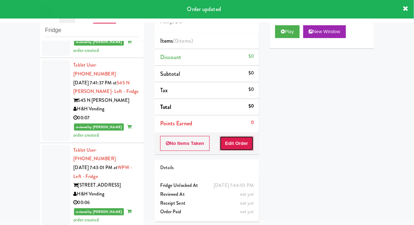
click at [246, 146] on button "Edit Order" at bounding box center [237, 143] width 35 height 15
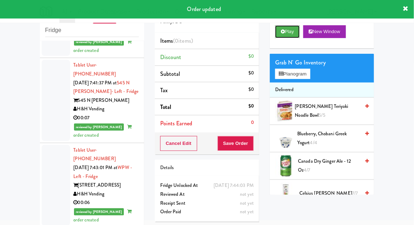
click at [287, 33] on button "Play" at bounding box center [287, 31] width 25 height 13
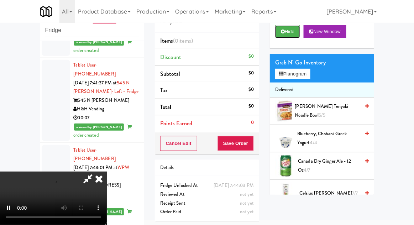
scroll to position [26, 0]
click at [281, 76] on icon at bounding box center [281, 74] width 5 height 5
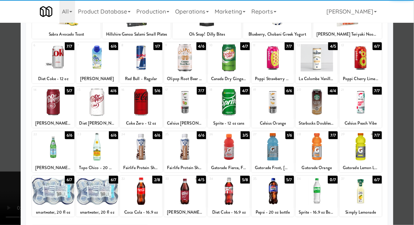
scroll to position [72, 0]
click at [185, 191] on div at bounding box center [185, 191] width 42 height 27
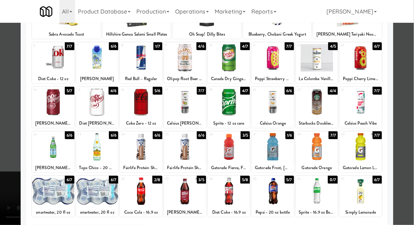
click at [408, 112] on div at bounding box center [207, 112] width 414 height 225
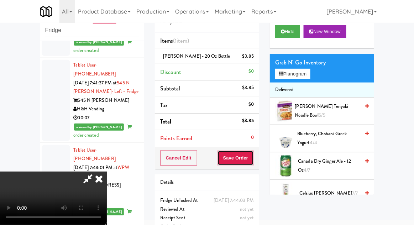
click at [252, 157] on button "Save Order" at bounding box center [236, 158] width 36 height 15
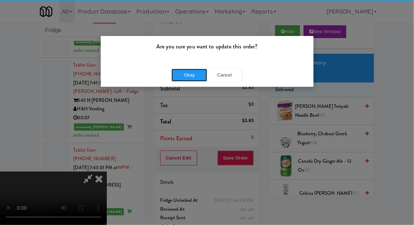
click at [172, 73] on button "Okay" at bounding box center [190, 75] width 36 height 13
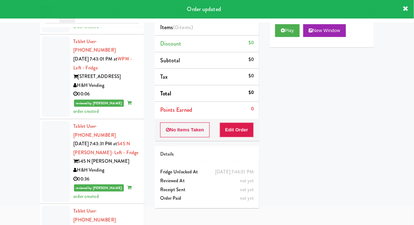
scroll to position [42, 0]
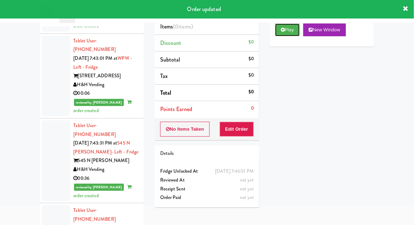
click at [286, 29] on button "Play" at bounding box center [287, 30] width 25 height 13
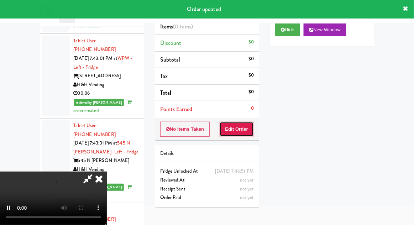
click at [250, 124] on button "Edit Order" at bounding box center [237, 129] width 35 height 15
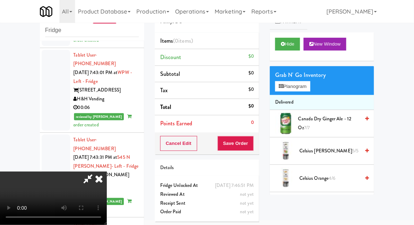
scroll to position [26, 0]
click at [305, 120] on span "Canada Dry Ginger Ale - 12 oz 7/7" at bounding box center [329, 123] width 62 height 17
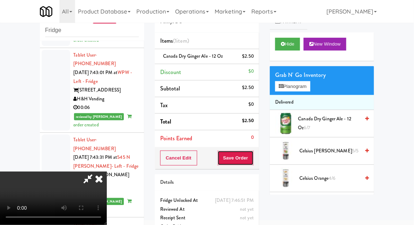
click at [252, 162] on button "Save Order" at bounding box center [236, 158] width 36 height 15
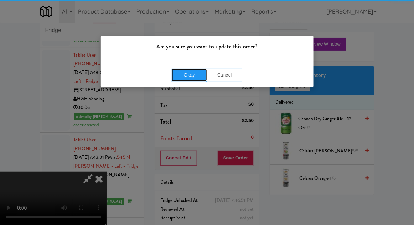
click at [183, 76] on button "Okay" at bounding box center [190, 75] width 36 height 13
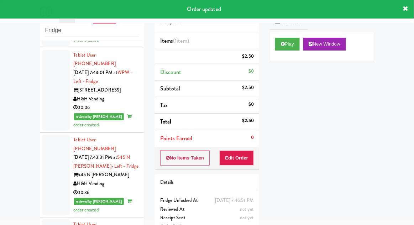
scroll to position [0, 0]
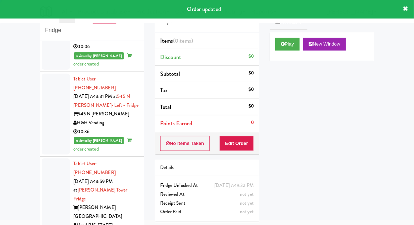
scroll to position [2434, 0]
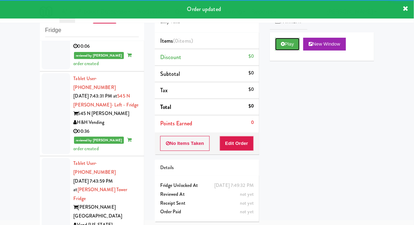
click at [280, 45] on button "Play" at bounding box center [287, 44] width 25 height 13
click at [241, 142] on button "Edit Order" at bounding box center [237, 143] width 35 height 15
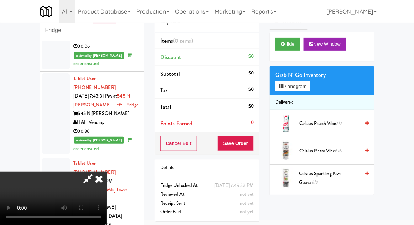
scroll to position [26, 0]
click at [284, 90] on button "Planogram" at bounding box center [292, 86] width 35 height 11
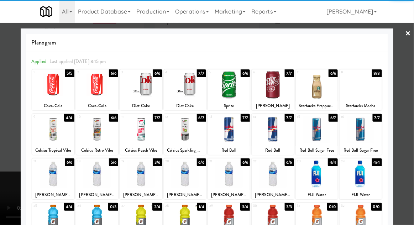
click at [276, 170] on div at bounding box center [273, 173] width 42 height 27
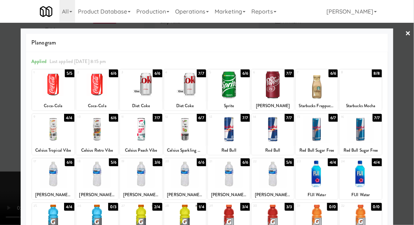
click at [409, 109] on div at bounding box center [207, 112] width 414 height 225
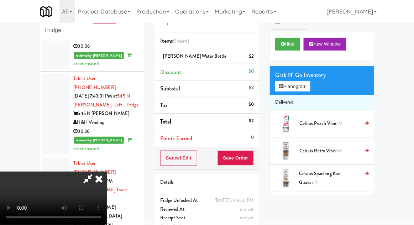
click at [258, 161] on div "Cancel Edit Save Order" at bounding box center [207, 158] width 104 height 22
click at [254, 161] on button "Save Order" at bounding box center [236, 158] width 36 height 15
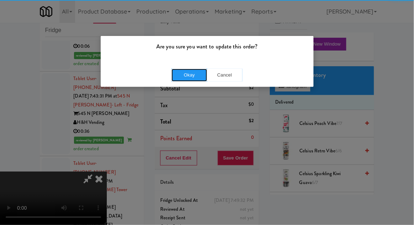
click at [190, 75] on button "Okay" at bounding box center [190, 75] width 36 height 13
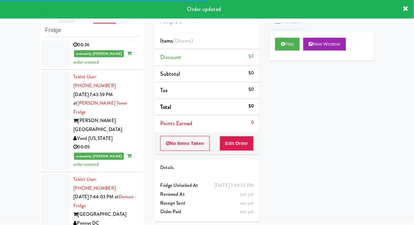
scroll to position [2521, 0]
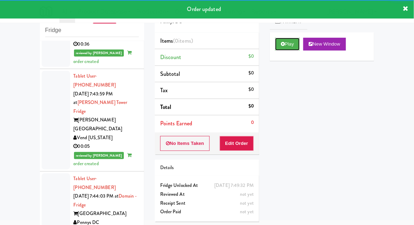
click at [280, 43] on button "Play" at bounding box center [287, 44] width 25 height 13
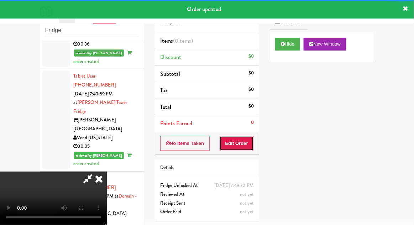
click at [239, 150] on button "Edit Order" at bounding box center [237, 143] width 35 height 15
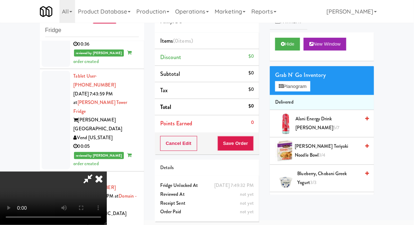
scroll to position [26, 0]
click at [300, 83] on button "Planogram" at bounding box center [292, 86] width 35 height 11
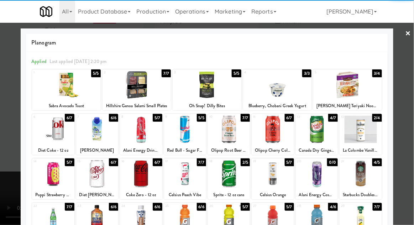
click at [56, 135] on div at bounding box center [53, 129] width 42 height 27
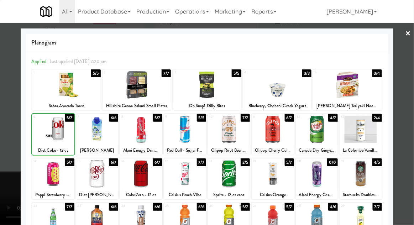
click at [406, 115] on div at bounding box center [207, 112] width 414 height 225
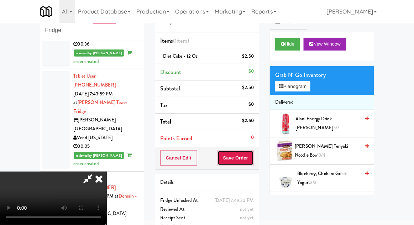
click at [253, 155] on button "Save Order" at bounding box center [236, 158] width 36 height 15
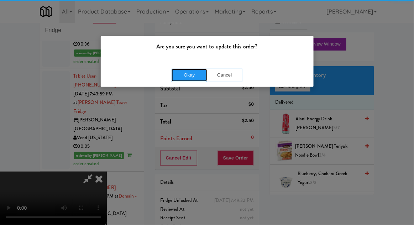
click at [178, 70] on button "Okay" at bounding box center [190, 75] width 36 height 13
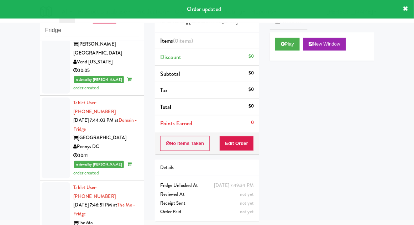
scroll to position [2589, 0]
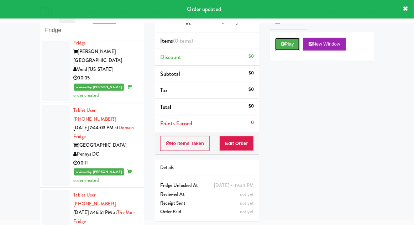
click at [276, 48] on button "Play" at bounding box center [287, 44] width 25 height 13
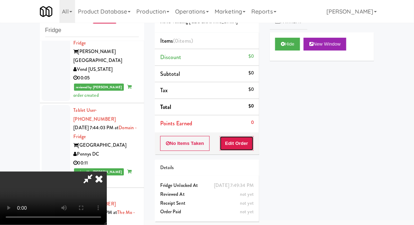
click at [239, 141] on button "Edit Order" at bounding box center [237, 143] width 35 height 15
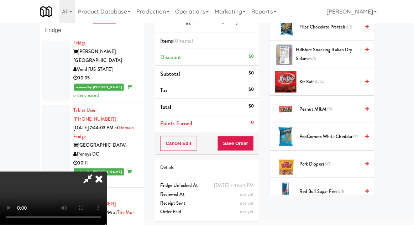
scroll to position [425, 0]
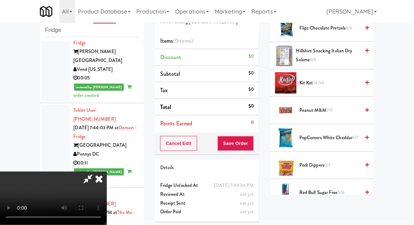
click at [349, 134] on span "PopCorners White Cheddar 7/7" at bounding box center [330, 138] width 61 height 9
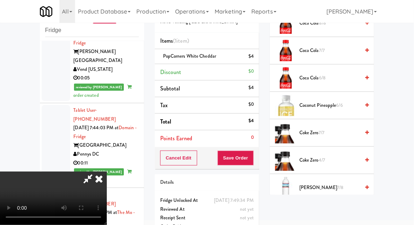
scroll to position [0, 0]
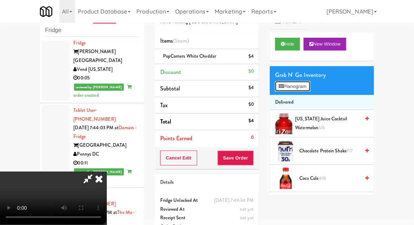
click at [310, 84] on button "Planogram" at bounding box center [292, 86] width 35 height 11
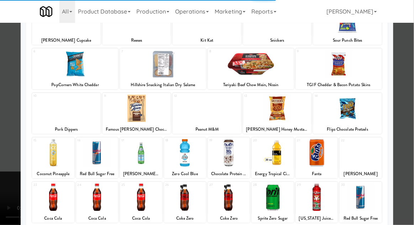
scroll to position [90, 0]
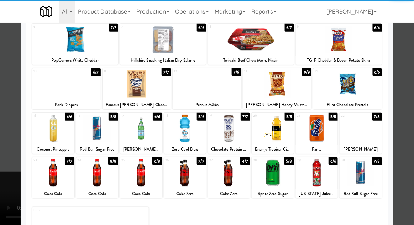
click at [269, 182] on div at bounding box center [273, 172] width 42 height 27
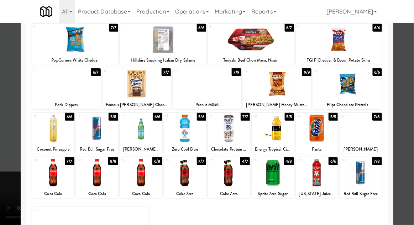
click at [412, 113] on div at bounding box center [207, 112] width 414 height 225
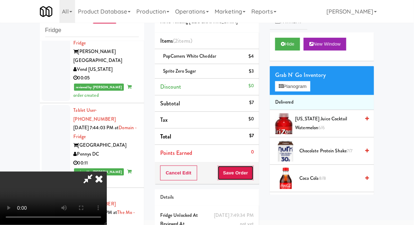
click at [253, 172] on button "Save Order" at bounding box center [236, 173] width 36 height 15
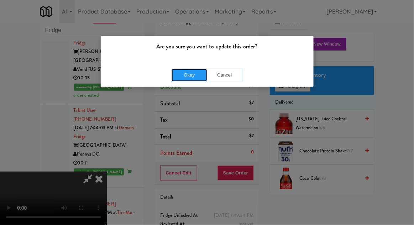
click at [197, 77] on button "Okay" at bounding box center [190, 75] width 36 height 13
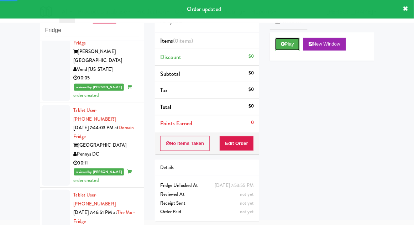
click at [280, 48] on button "Play" at bounding box center [287, 44] width 25 height 13
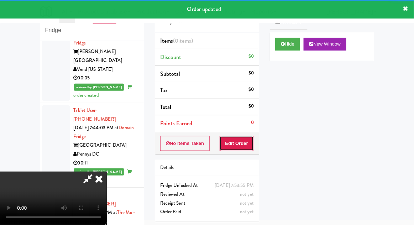
click at [243, 147] on button "Edit Order" at bounding box center [237, 143] width 35 height 15
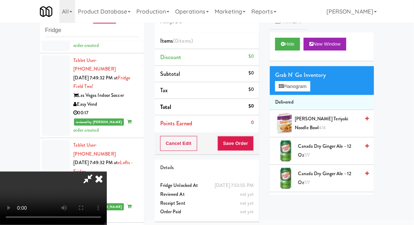
scroll to position [26, 0]
click at [289, 86] on button "Planogram" at bounding box center [292, 86] width 35 height 11
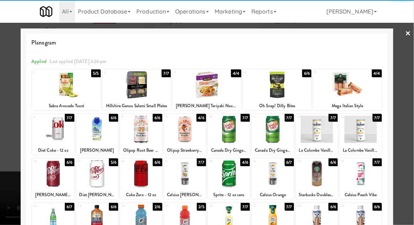
click at [142, 217] on div at bounding box center [141, 218] width 42 height 27
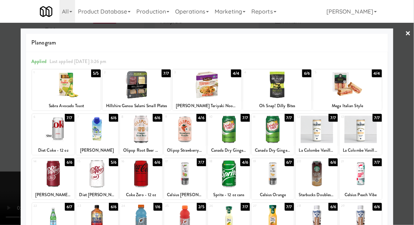
click at [409, 116] on div at bounding box center [207, 112] width 414 height 225
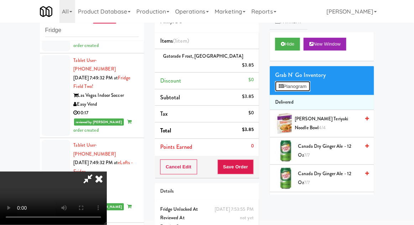
click at [287, 84] on button "Planogram" at bounding box center [292, 86] width 35 height 11
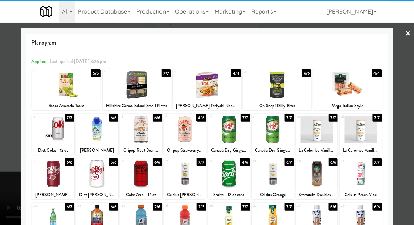
click at [188, 220] on div at bounding box center [185, 218] width 42 height 27
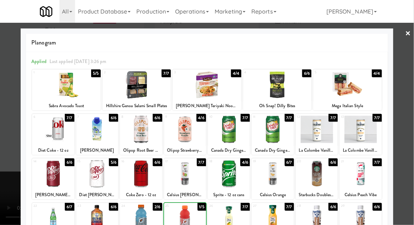
click at [410, 111] on div at bounding box center [207, 112] width 414 height 225
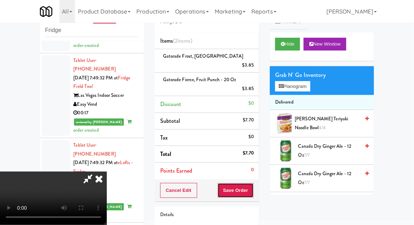
click at [253, 183] on button "Save Order" at bounding box center [236, 190] width 36 height 15
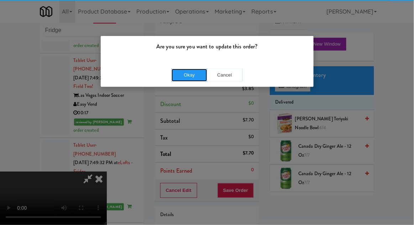
click at [189, 79] on button "Okay" at bounding box center [190, 75] width 36 height 13
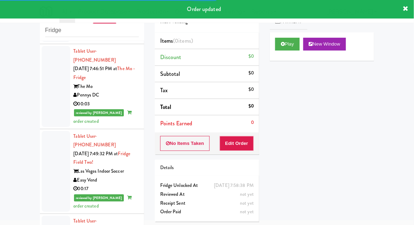
scroll to position [2733, 0]
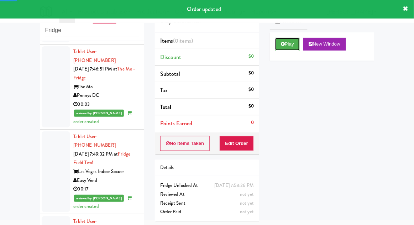
click at [282, 44] on icon at bounding box center [283, 44] width 4 height 5
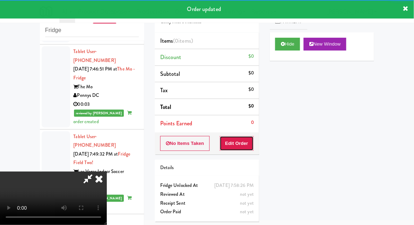
click at [236, 148] on button "Edit Order" at bounding box center [237, 143] width 35 height 15
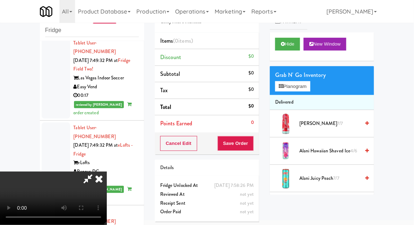
scroll to position [26, 0]
click at [298, 85] on button "Planogram" at bounding box center [292, 86] width 35 height 11
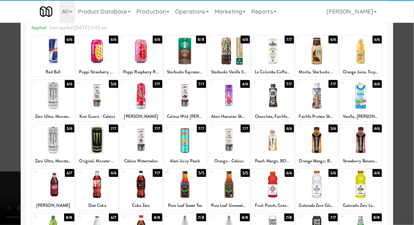
scroll to position [67, 0]
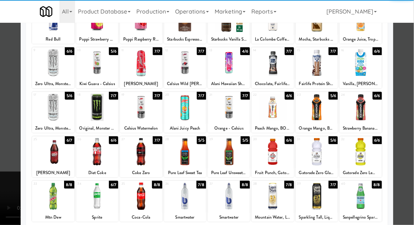
click at [189, 203] on div at bounding box center [185, 196] width 42 height 27
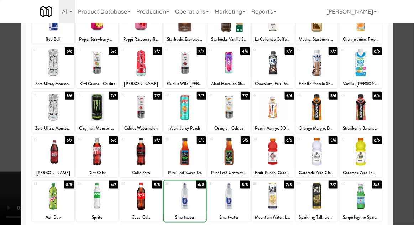
click at [408, 111] on div at bounding box center [207, 112] width 414 height 225
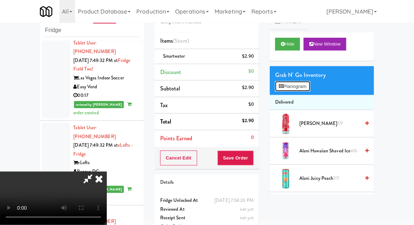
click at [301, 83] on button "Planogram" at bounding box center [292, 86] width 35 height 11
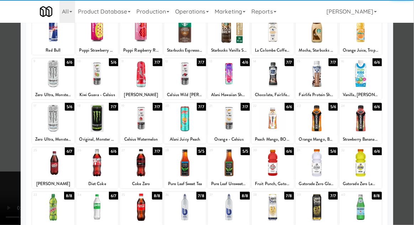
scroll to position [54, 0]
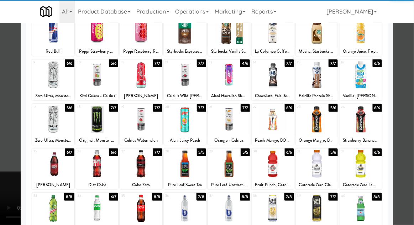
click at [323, 123] on div at bounding box center [317, 119] width 42 height 27
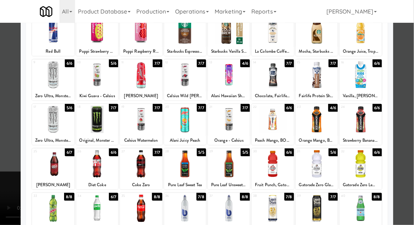
click at [410, 111] on div at bounding box center [207, 112] width 414 height 225
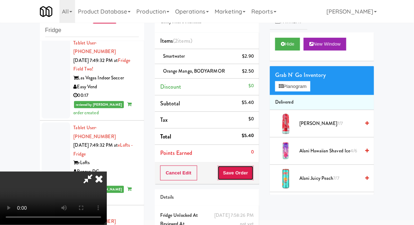
click at [251, 178] on button "Save Order" at bounding box center [236, 173] width 36 height 15
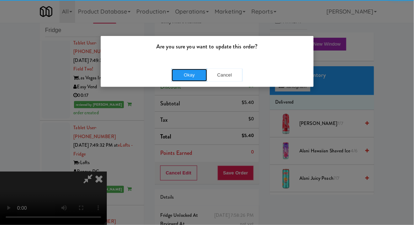
click at [197, 76] on button "Okay" at bounding box center [190, 75] width 36 height 13
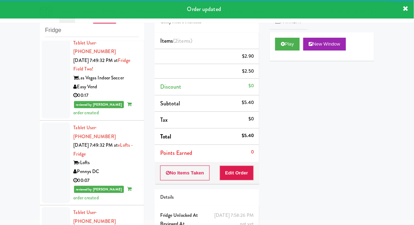
scroll to position [2844, 0]
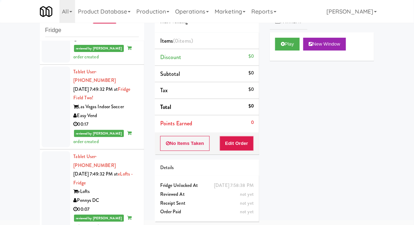
scroll to position [2845, 0]
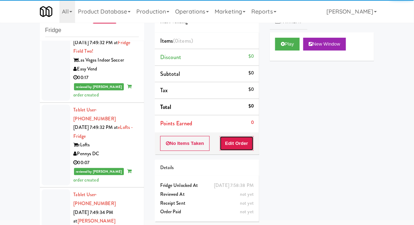
click at [240, 144] on button "Edit Order" at bounding box center [237, 143] width 35 height 15
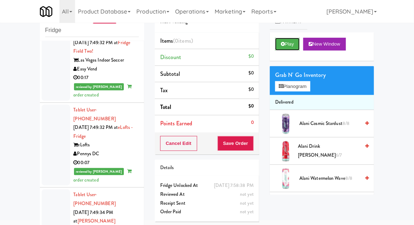
click at [285, 43] on icon at bounding box center [283, 44] width 4 height 5
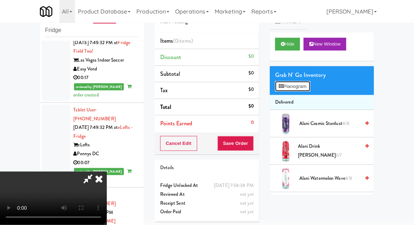
click at [290, 88] on button "Planogram" at bounding box center [292, 86] width 35 height 11
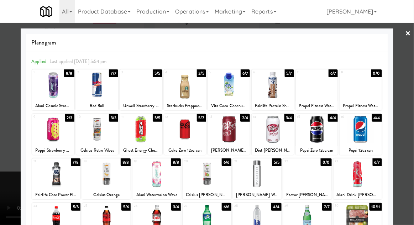
click at [204, 176] on div at bounding box center [207, 173] width 48 height 27
click at [407, 112] on div at bounding box center [207, 112] width 414 height 225
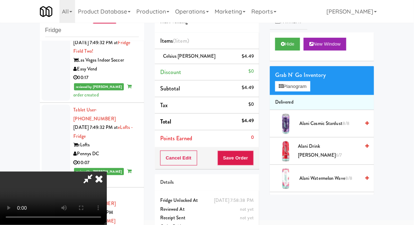
click at [259, 153] on div "Cancel Edit Save Order" at bounding box center [207, 158] width 104 height 22
click at [253, 157] on button "Save Order" at bounding box center [236, 158] width 36 height 15
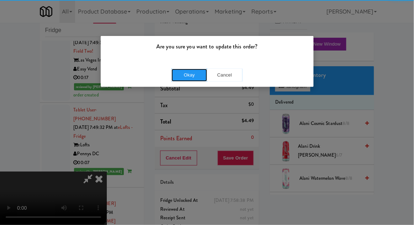
click at [190, 69] on button "Okay" at bounding box center [190, 75] width 36 height 13
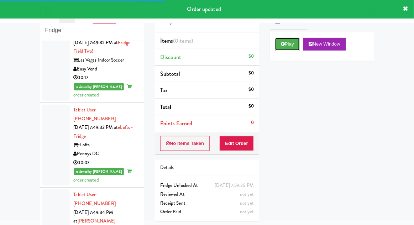
click at [282, 48] on button "Play" at bounding box center [287, 44] width 25 height 13
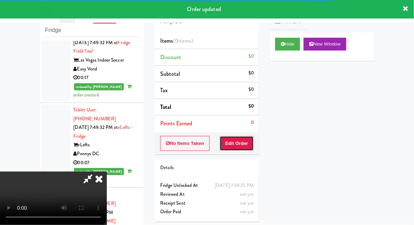
click at [239, 141] on button "Edit Order" at bounding box center [237, 143] width 35 height 15
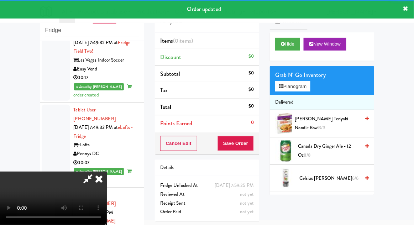
scroll to position [2862, 0]
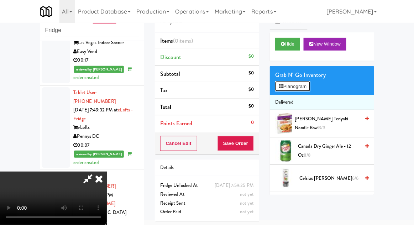
click at [277, 90] on button "Planogram" at bounding box center [292, 86] width 35 height 11
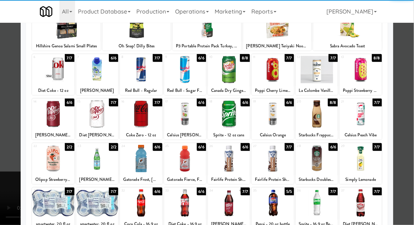
scroll to position [58, 0]
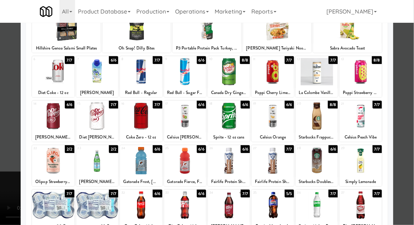
click at [138, 197] on div at bounding box center [141, 205] width 42 height 27
click at [410, 113] on div at bounding box center [207, 112] width 414 height 225
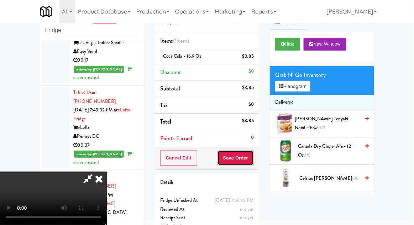
click at [253, 156] on button "Save Order" at bounding box center [236, 158] width 36 height 15
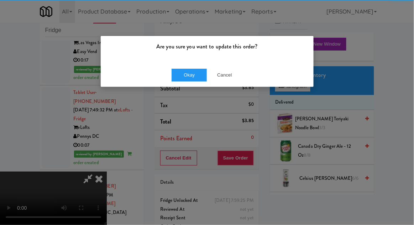
click at [184, 68] on div "Okay Cancel" at bounding box center [207, 75] width 213 height 24
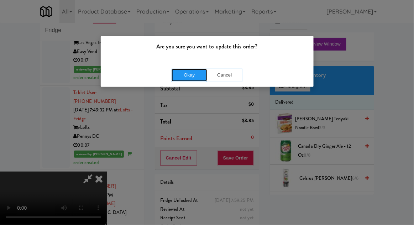
click at [188, 80] on button "Okay" at bounding box center [190, 75] width 36 height 13
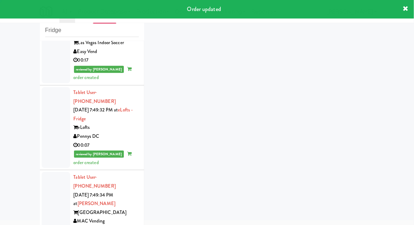
scroll to position [2879, 0]
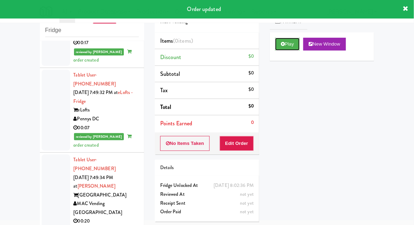
click at [291, 46] on button "Play" at bounding box center [287, 44] width 25 height 13
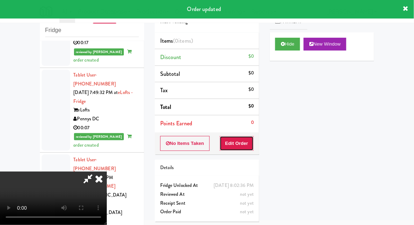
click at [246, 140] on button "Edit Order" at bounding box center [237, 143] width 35 height 15
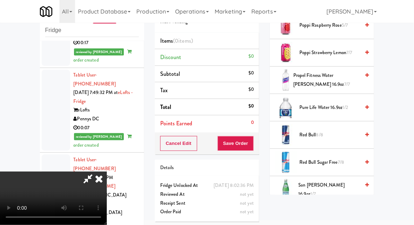
scroll to position [844, 0]
click at [340, 184] on span "San Pellegrino 16.9oz 1/7" at bounding box center [330, 189] width 62 height 17
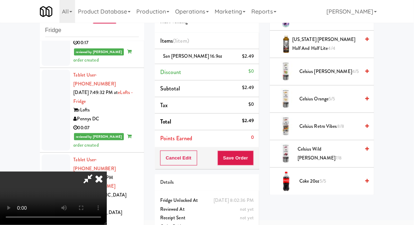
scroll to position [0, 0]
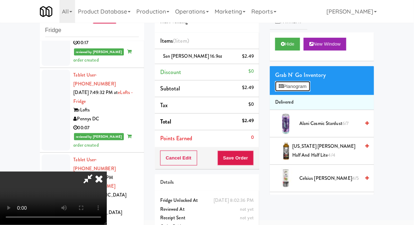
click at [310, 90] on button "Planogram" at bounding box center [292, 86] width 35 height 11
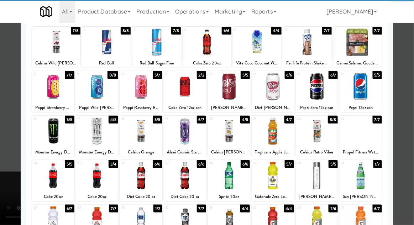
scroll to position [42, 0]
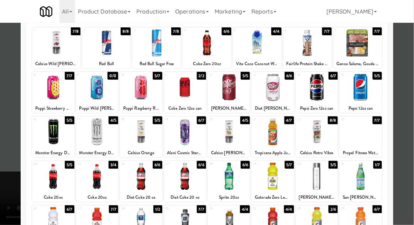
click at [135, 223] on div at bounding box center [141, 220] width 42 height 27
click at [410, 118] on div at bounding box center [207, 112] width 414 height 225
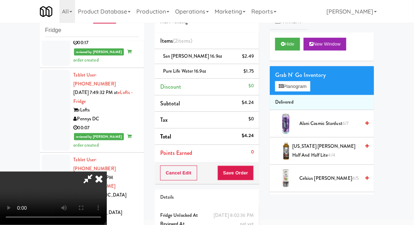
click at [251, 178] on button "Save Order" at bounding box center [236, 173] width 36 height 15
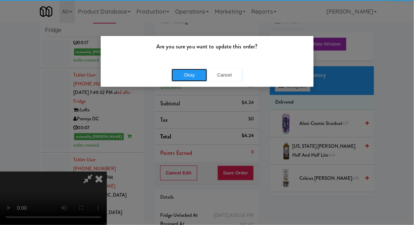
click at [189, 69] on button "Okay" at bounding box center [190, 75] width 36 height 13
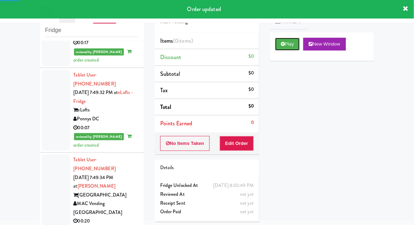
click at [287, 49] on button "Play" at bounding box center [287, 44] width 25 height 13
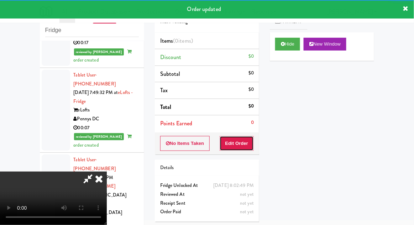
click at [237, 139] on button "Edit Order" at bounding box center [237, 143] width 35 height 15
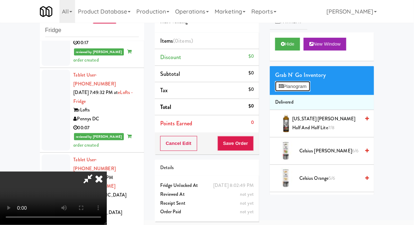
click at [299, 85] on button "Planogram" at bounding box center [292, 86] width 35 height 11
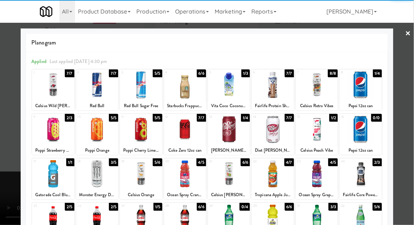
click at [49, 221] on div at bounding box center [53, 218] width 42 height 27
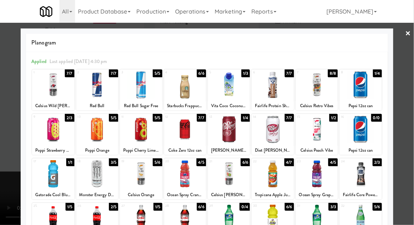
click at [231, 221] on div at bounding box center [229, 218] width 42 height 27
click at [314, 219] on div at bounding box center [317, 218] width 42 height 27
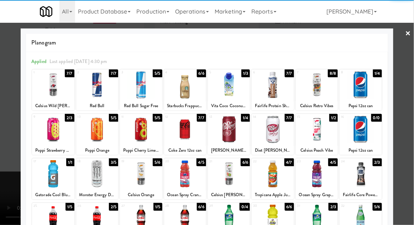
click at [3, 197] on div at bounding box center [207, 112] width 414 height 225
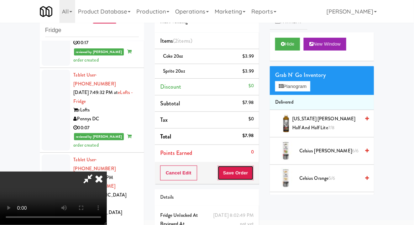
click at [254, 170] on button "Save Order" at bounding box center [236, 173] width 36 height 15
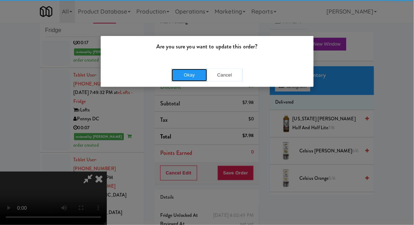
click at [183, 74] on button "Okay" at bounding box center [190, 75] width 36 height 13
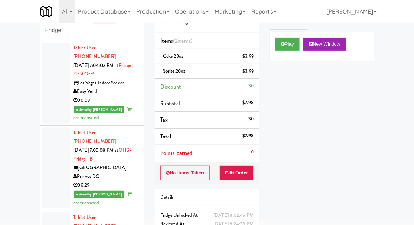
click at [50, 93] on div at bounding box center [56, 83] width 28 height 81
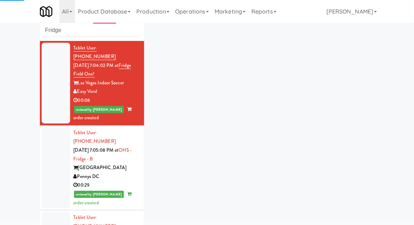
click at [51, 165] on div at bounding box center [56, 168] width 28 height 81
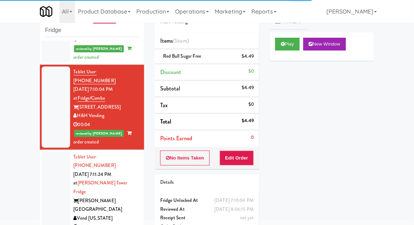
click at [50, 165] on div at bounding box center [56, 201] width 28 height 99
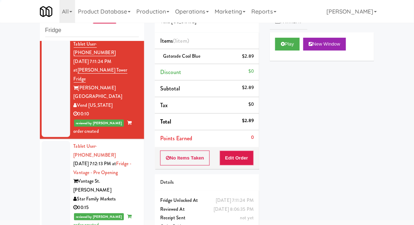
scroll to position [260, 0]
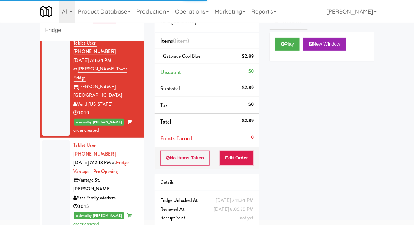
click at [51, 140] on div at bounding box center [56, 185] width 28 height 90
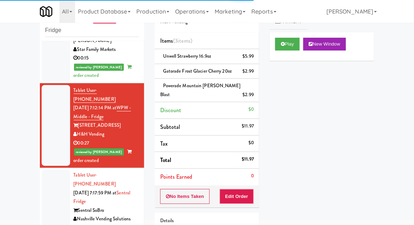
click at [49, 170] on div at bounding box center [56, 210] width 28 height 81
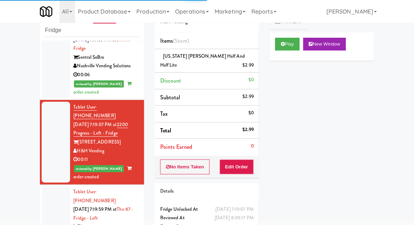
click at [51, 187] on div at bounding box center [56, 227] width 28 height 81
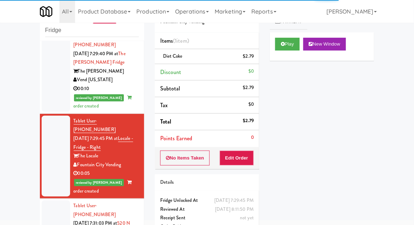
scroll to position [1058, 0]
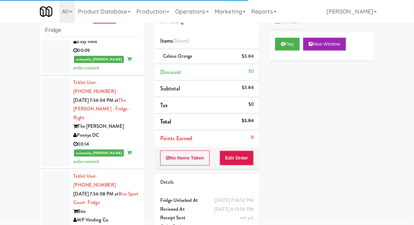
scroll to position [1371, 0]
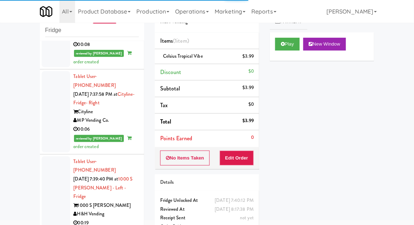
scroll to position [1833, 0]
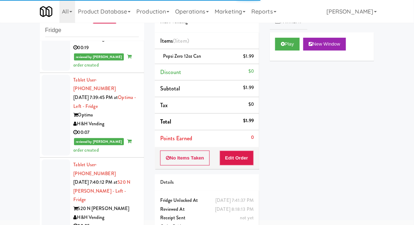
scroll to position [2006, 0]
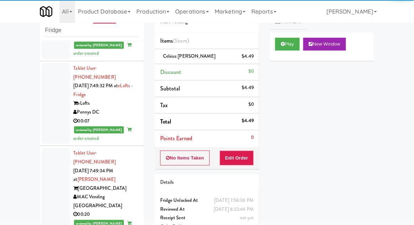
scroll to position [2887, 0]
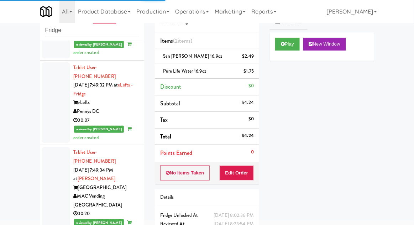
scroll to position [2914, 0]
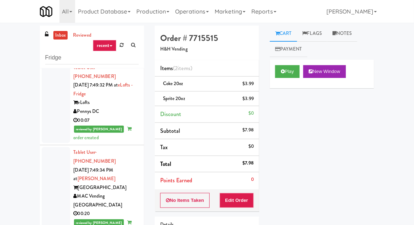
click at [59, 36] on link "inbox" at bounding box center [60, 35] width 15 height 9
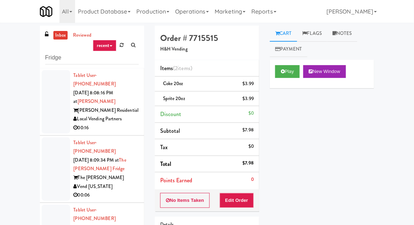
click at [48, 109] on div at bounding box center [56, 101] width 28 height 63
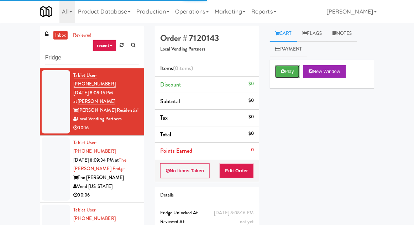
click at [280, 77] on button "Play" at bounding box center [287, 71] width 25 height 13
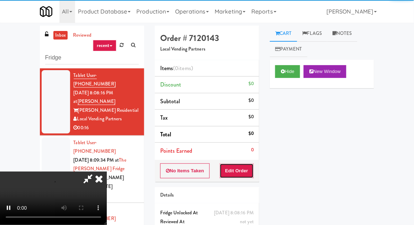
click at [233, 169] on button "Edit Order" at bounding box center [237, 170] width 35 height 15
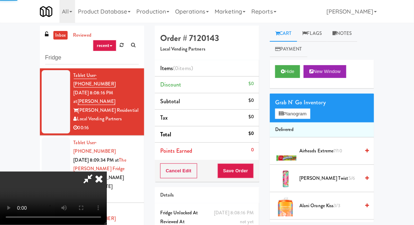
scroll to position [27, 0]
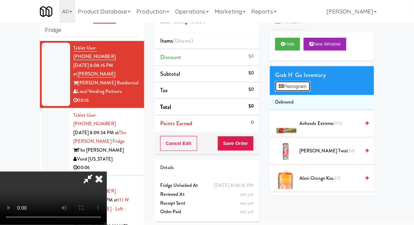
click at [307, 87] on button "Planogram" at bounding box center [292, 86] width 35 height 11
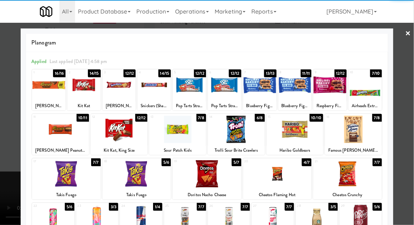
click at [190, 91] on div at bounding box center [189, 84] width 33 height 27
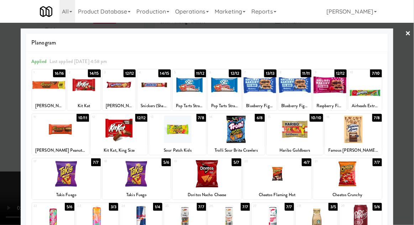
click at [411, 111] on div at bounding box center [207, 112] width 414 height 225
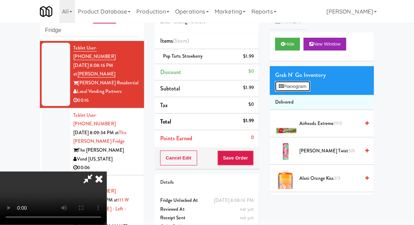
click at [282, 88] on icon at bounding box center [281, 86] width 5 height 5
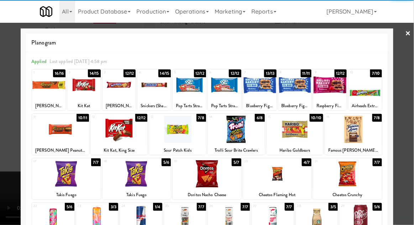
click at [195, 83] on div at bounding box center [189, 84] width 33 height 27
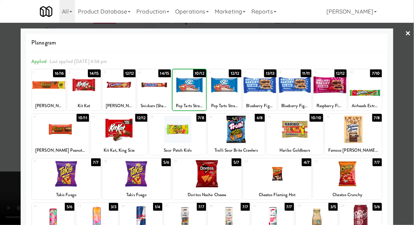
click at [411, 115] on div at bounding box center [207, 112] width 414 height 225
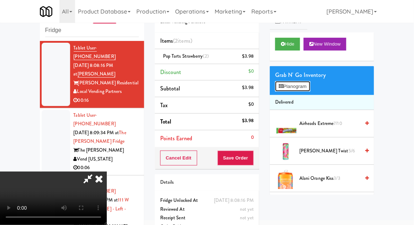
click at [310, 85] on button "Planogram" at bounding box center [292, 86] width 35 height 11
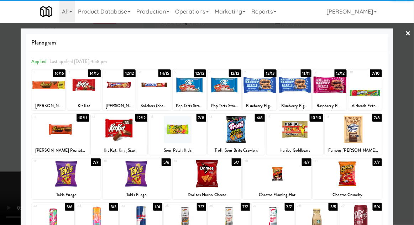
click at [374, 90] on div at bounding box center [365, 84] width 33 height 27
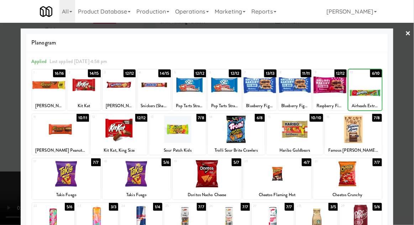
click at [411, 90] on div at bounding box center [207, 112] width 414 height 225
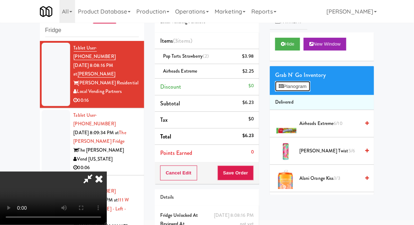
click at [310, 81] on button "Planogram" at bounding box center [292, 86] width 35 height 11
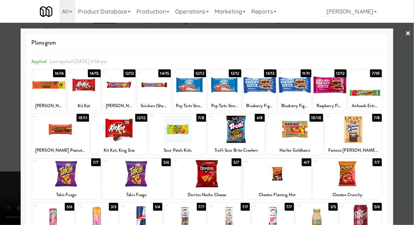
click at [414, 109] on div at bounding box center [207, 112] width 414 height 225
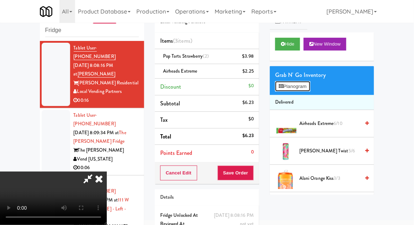
click at [305, 88] on button "Planogram" at bounding box center [292, 86] width 35 height 11
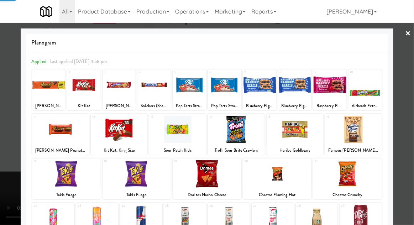
click at [208, 178] on div at bounding box center [207, 173] width 69 height 27
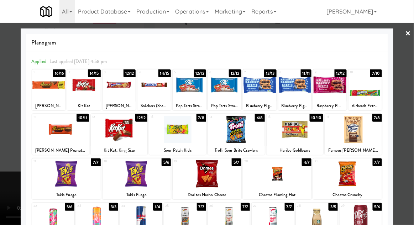
click at [200, 180] on div at bounding box center [207, 173] width 69 height 27
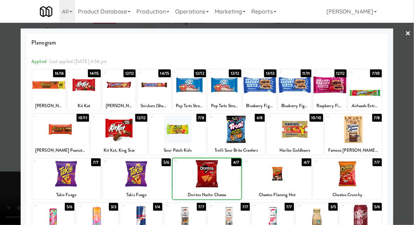
click at [412, 109] on div at bounding box center [207, 112] width 414 height 225
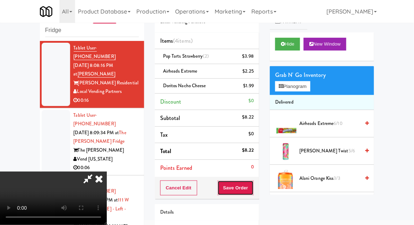
click at [254, 192] on button "Save Order" at bounding box center [236, 188] width 36 height 15
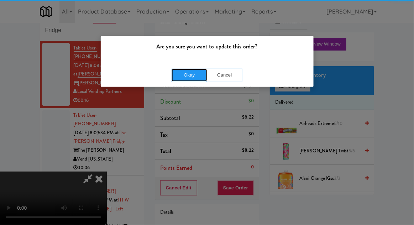
click at [179, 74] on button "Okay" at bounding box center [190, 75] width 36 height 13
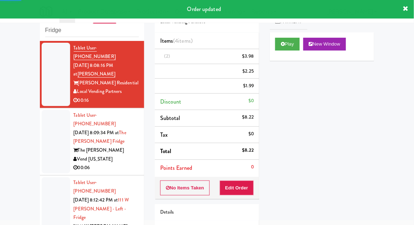
click at [42, 129] on div at bounding box center [56, 141] width 28 height 63
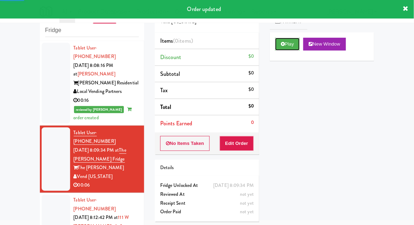
click at [280, 45] on button "Play" at bounding box center [287, 44] width 25 height 13
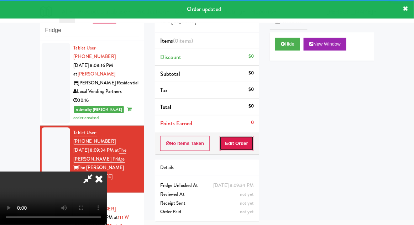
click at [239, 143] on button "Edit Order" at bounding box center [237, 143] width 35 height 15
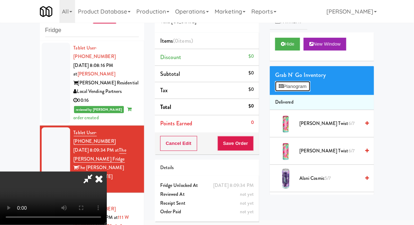
click at [306, 87] on button "Planogram" at bounding box center [292, 86] width 35 height 11
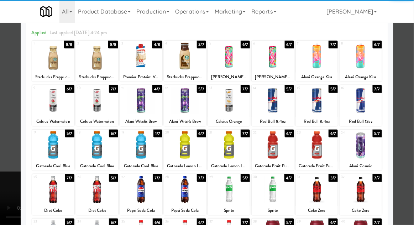
scroll to position [30, 0]
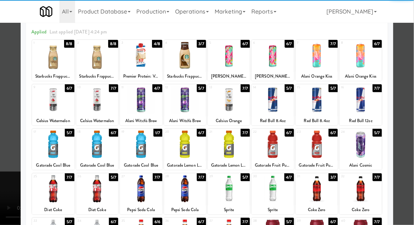
click at [185, 147] on div at bounding box center [185, 144] width 42 height 27
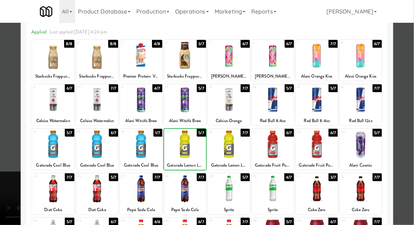
click at [411, 110] on div at bounding box center [207, 112] width 414 height 225
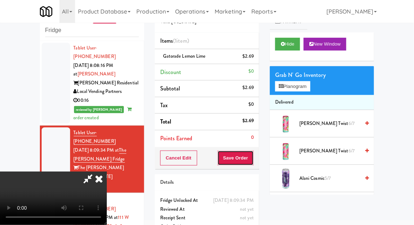
click at [254, 156] on button "Save Order" at bounding box center [236, 158] width 36 height 15
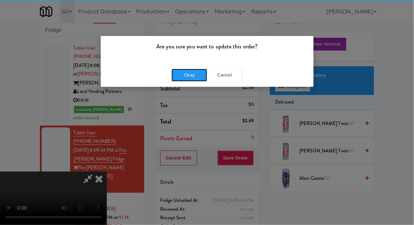
click at [190, 69] on button "Okay" at bounding box center [190, 75] width 36 height 13
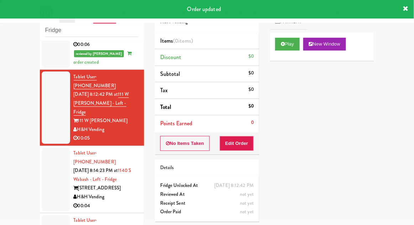
scroll to position [141, 0]
click at [279, 45] on button "Play" at bounding box center [287, 44] width 25 height 13
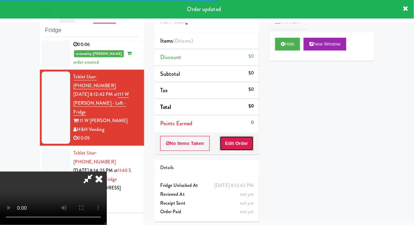
click at [238, 142] on button "Edit Order" at bounding box center [237, 143] width 35 height 15
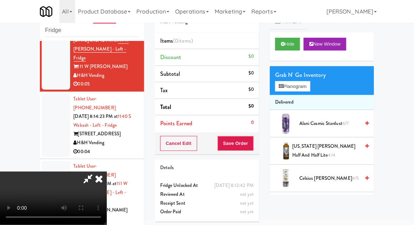
scroll to position [26, 0]
click at [308, 91] on button "Planogram" at bounding box center [292, 86] width 35 height 11
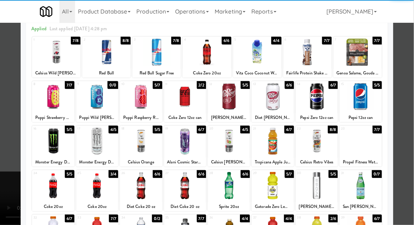
scroll to position [36, 0]
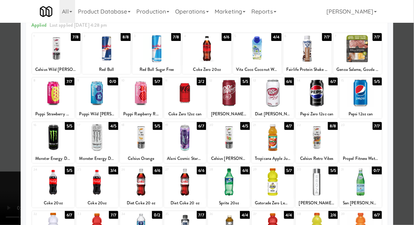
click at [273, 137] on div at bounding box center [273, 137] width 42 height 27
click at [412, 112] on div at bounding box center [207, 112] width 414 height 225
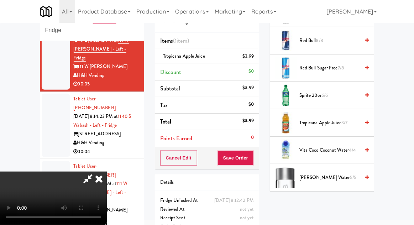
scroll to position [911, 0]
click at [341, 120] on span "Tropicana Apple Juice 3/7" at bounding box center [330, 122] width 61 height 9
click at [253, 162] on button "Save Order" at bounding box center [236, 158] width 36 height 15
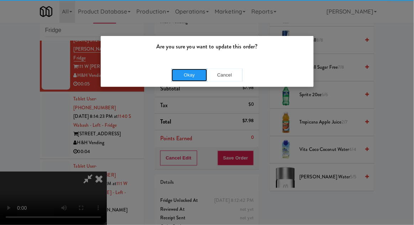
click at [184, 76] on button "Okay" at bounding box center [190, 75] width 36 height 13
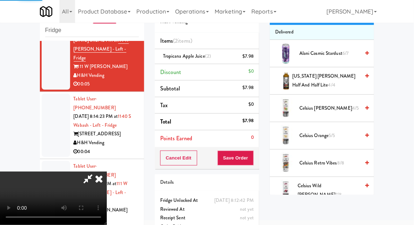
scroll to position [0, 0]
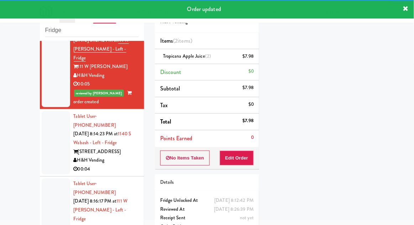
click at [41, 111] on li "Tablet User · (408) 476-7576 Sep 6, 2025 8:14:23 PM at 1140 S Wabash - Left - F…" at bounding box center [92, 142] width 104 height 67
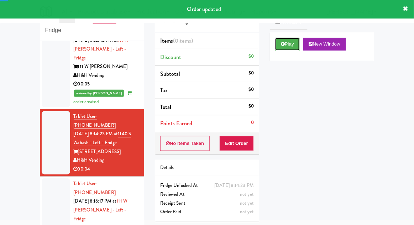
click at [288, 46] on button "Play" at bounding box center [287, 44] width 25 height 13
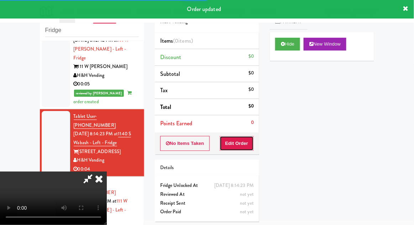
click at [246, 144] on button "Edit Order" at bounding box center [237, 143] width 35 height 15
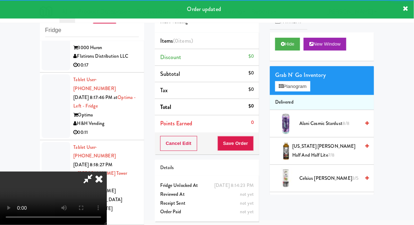
scroll to position [541, 0]
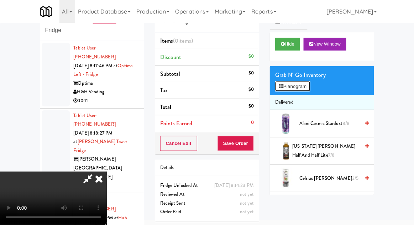
click at [310, 88] on button "Planogram" at bounding box center [292, 86] width 35 height 11
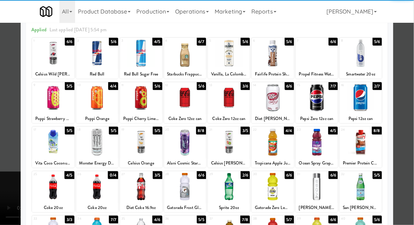
scroll to position [49, 0]
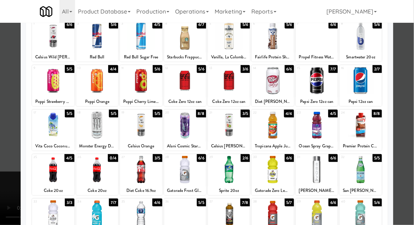
click at [92, 131] on div at bounding box center [97, 124] width 42 height 27
click at [410, 116] on div at bounding box center [207, 112] width 414 height 225
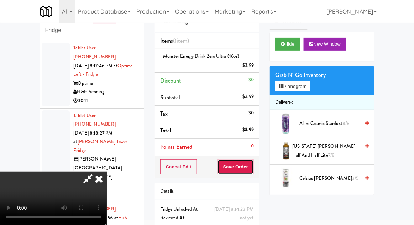
click at [250, 172] on button "Save Order" at bounding box center [236, 167] width 36 height 15
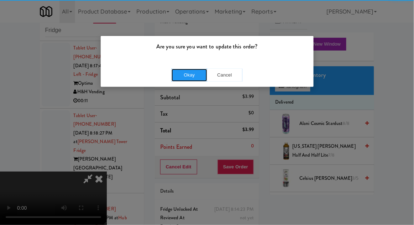
click at [180, 73] on button "Okay" at bounding box center [190, 75] width 36 height 13
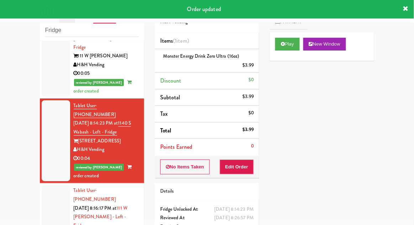
click at [57, 185] on div at bounding box center [56, 221] width 28 height 72
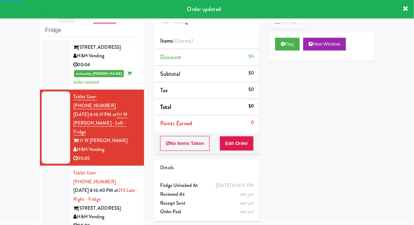
scroll to position [301, 0]
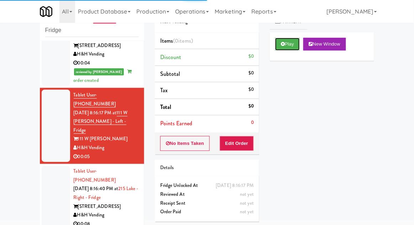
click at [284, 42] on icon at bounding box center [283, 44] width 4 height 5
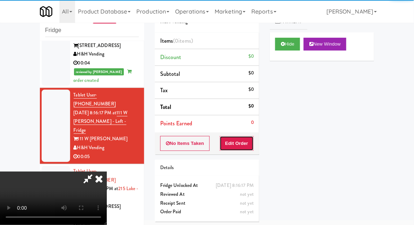
click at [228, 147] on button "Edit Order" at bounding box center [237, 143] width 35 height 15
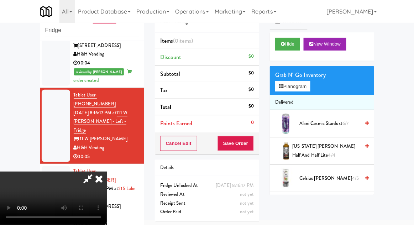
scroll to position [26, 0]
click at [310, 83] on button "Planogram" at bounding box center [292, 86] width 35 height 11
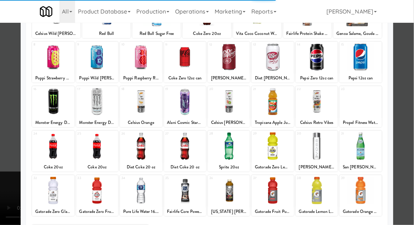
scroll to position [74, 0]
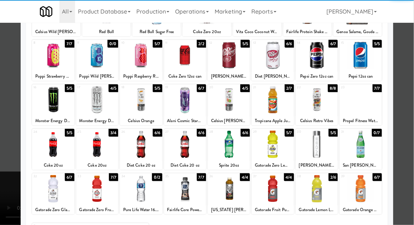
click at [100, 145] on div at bounding box center [97, 144] width 42 height 27
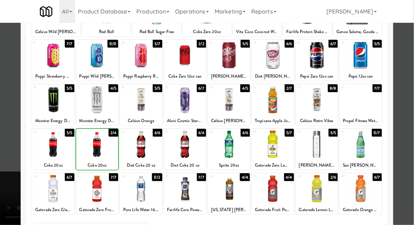
click at [409, 112] on div at bounding box center [207, 112] width 414 height 225
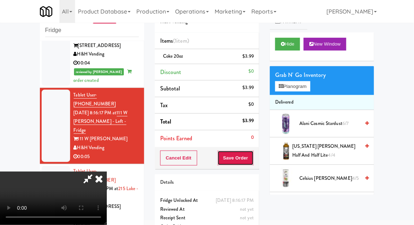
click at [253, 157] on button "Save Order" at bounding box center [236, 158] width 36 height 15
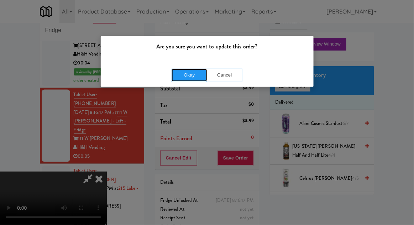
click at [186, 73] on button "Okay" at bounding box center [190, 75] width 36 height 13
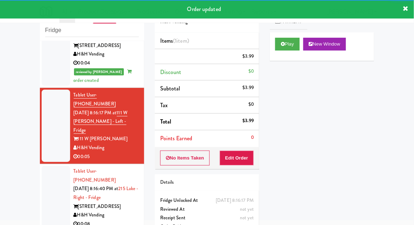
click at [46, 166] on div at bounding box center [56, 197] width 28 height 63
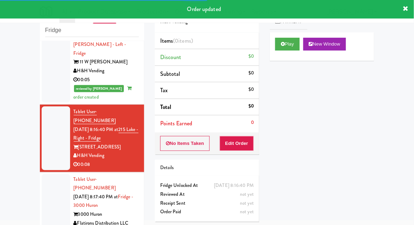
scroll to position [380, 0]
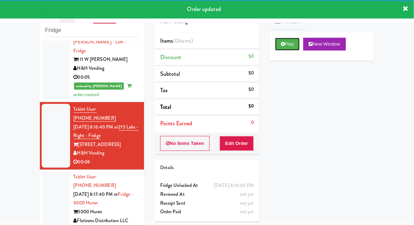
click at [286, 45] on button "Play" at bounding box center [287, 44] width 25 height 13
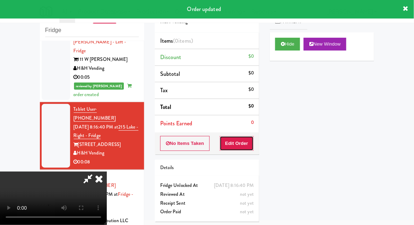
click at [244, 142] on button "Edit Order" at bounding box center [237, 143] width 35 height 15
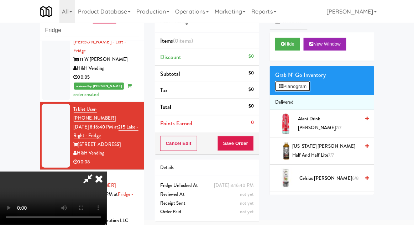
click at [304, 86] on button "Planogram" at bounding box center [292, 86] width 35 height 11
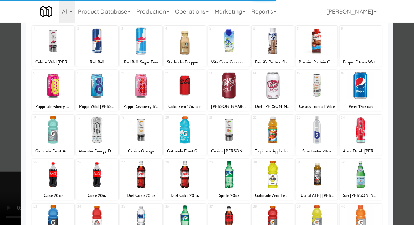
scroll to position [54, 0]
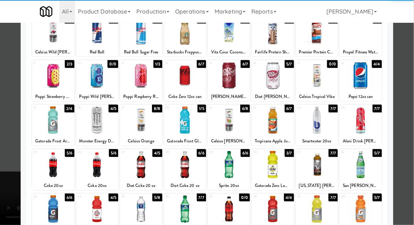
click at [145, 211] on div at bounding box center [141, 209] width 42 height 27
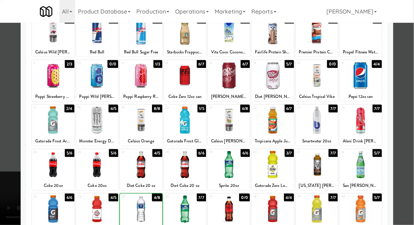
click at [409, 111] on div at bounding box center [207, 112] width 414 height 225
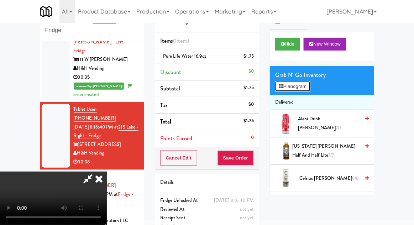
click at [310, 84] on button "Planogram" at bounding box center [292, 86] width 35 height 11
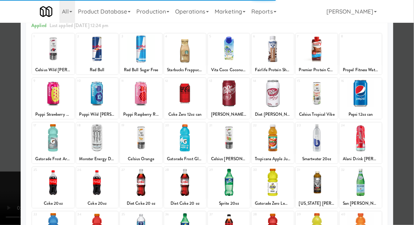
scroll to position [57, 0]
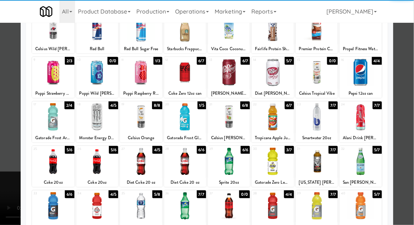
click at [136, 203] on div at bounding box center [141, 205] width 42 height 27
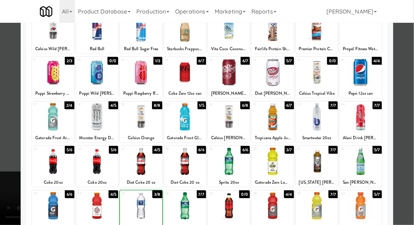
click at [411, 109] on div at bounding box center [207, 112] width 414 height 225
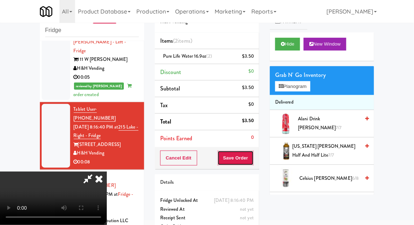
click at [253, 151] on button "Save Order" at bounding box center [236, 158] width 36 height 15
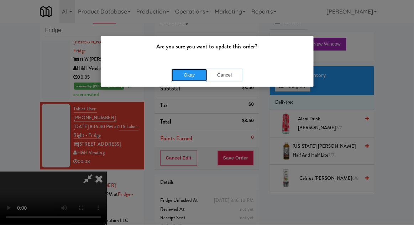
click at [197, 73] on button "Okay" at bounding box center [190, 75] width 36 height 13
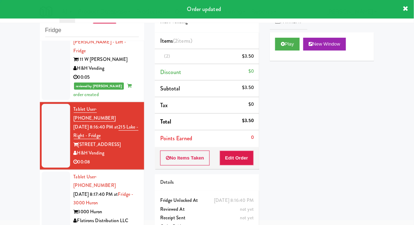
click at [45, 172] on div at bounding box center [56, 203] width 28 height 63
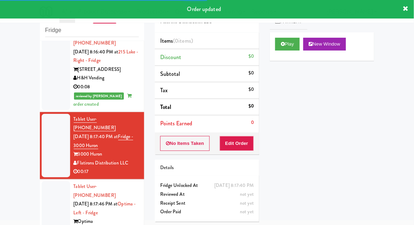
scroll to position [456, 0]
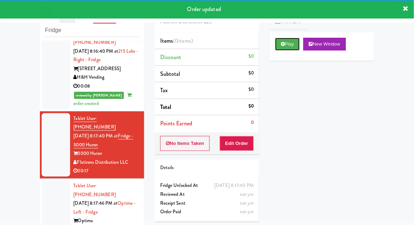
click at [281, 46] on button "Play" at bounding box center [287, 44] width 25 height 13
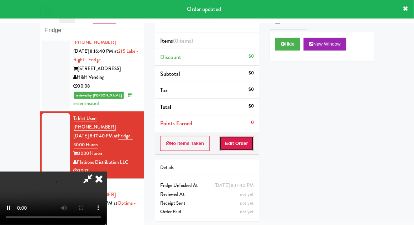
click at [240, 144] on button "Edit Order" at bounding box center [237, 143] width 35 height 15
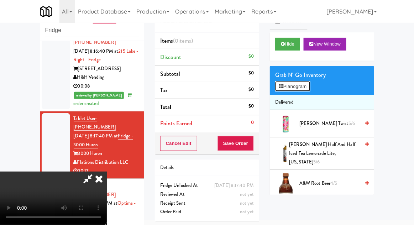
click at [294, 90] on button "Planogram" at bounding box center [292, 86] width 35 height 11
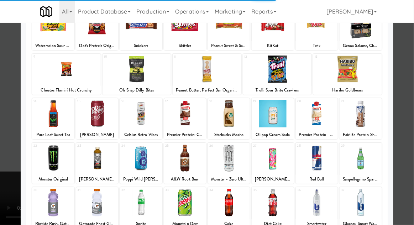
scroll to position [59, 0]
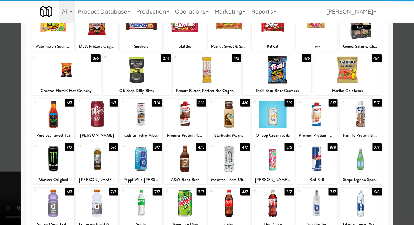
click at [137, 204] on div at bounding box center [141, 203] width 42 height 27
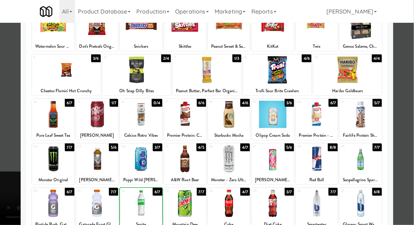
click at [234, 205] on div at bounding box center [229, 203] width 42 height 27
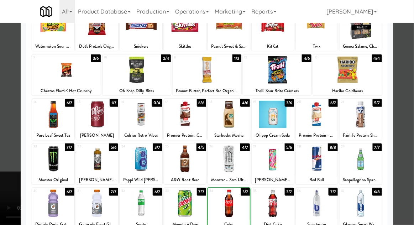
click at [408, 104] on div at bounding box center [207, 112] width 414 height 225
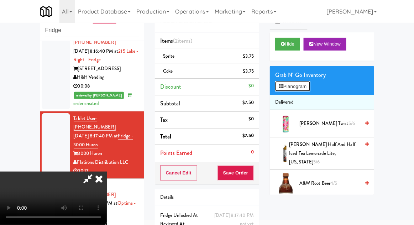
click at [309, 87] on button "Planogram" at bounding box center [292, 86] width 35 height 11
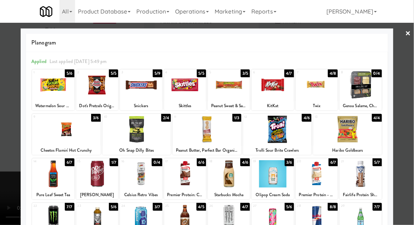
click at [271, 83] on div at bounding box center [273, 84] width 42 height 27
click at [323, 88] on div at bounding box center [317, 84] width 42 height 27
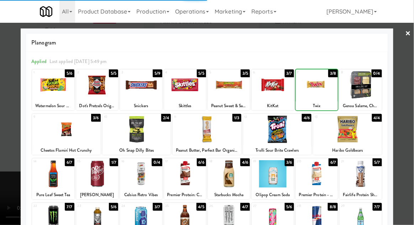
click at [410, 118] on div at bounding box center [207, 112] width 414 height 225
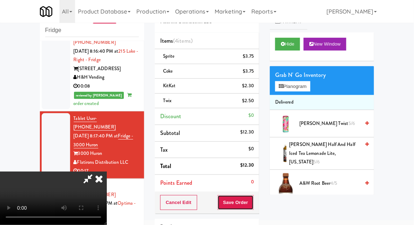
click at [254, 201] on button "Save Order" at bounding box center [236, 202] width 36 height 15
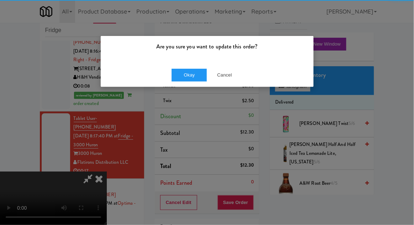
click at [190, 85] on div "Okay Cancel" at bounding box center [207, 75] width 213 height 24
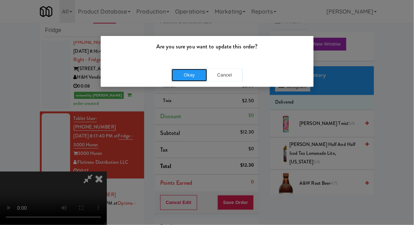
click at [178, 71] on button "Okay" at bounding box center [190, 75] width 36 height 13
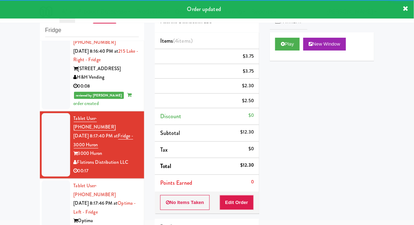
click at [42, 181] on div at bounding box center [56, 212] width 28 height 63
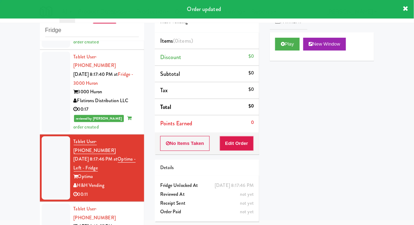
scroll to position [611, 0]
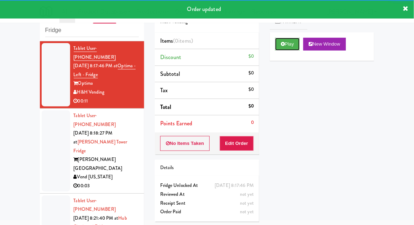
click at [295, 47] on button "Play" at bounding box center [287, 44] width 25 height 13
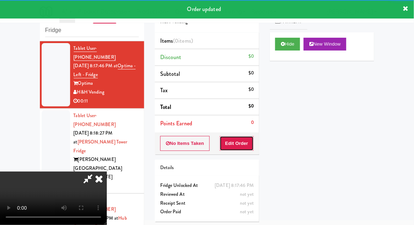
click at [240, 148] on button "Edit Order" at bounding box center [237, 143] width 35 height 15
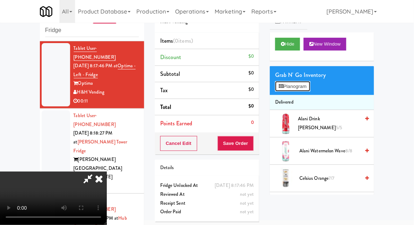
click at [310, 85] on button "Planogram" at bounding box center [292, 86] width 35 height 11
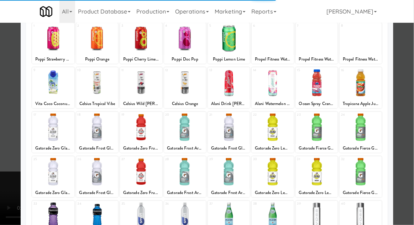
scroll to position [67, 0]
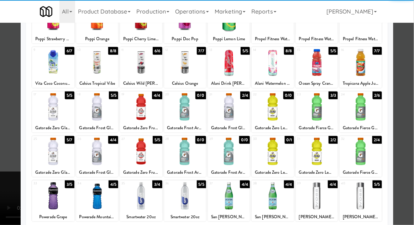
click at [272, 152] on div at bounding box center [273, 151] width 42 height 27
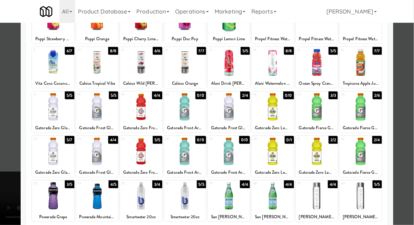
click at [315, 152] on div at bounding box center [317, 151] width 42 height 27
click at [411, 108] on div at bounding box center [207, 112] width 414 height 225
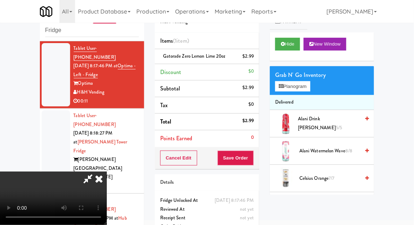
click at [198, 55] on span "Gatorade Zero Lemon Lime 20oz" at bounding box center [194, 56] width 63 height 7
click at [251, 57] on link at bounding box center [253, 59] width 6 height 9
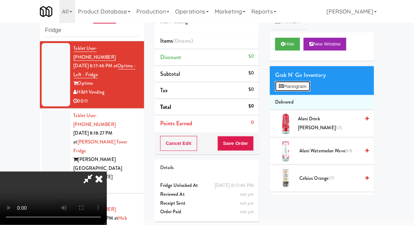
click at [279, 83] on button "Planogram" at bounding box center [292, 86] width 35 height 11
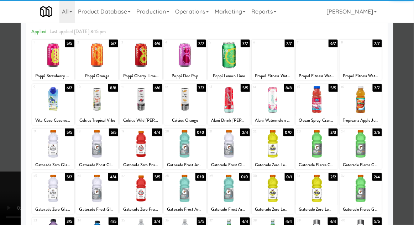
scroll to position [71, 0]
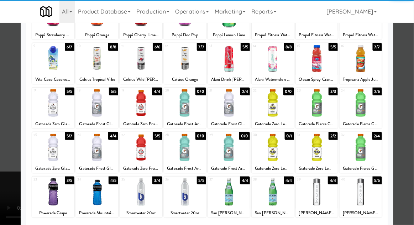
click at [230, 187] on div at bounding box center [229, 191] width 42 height 27
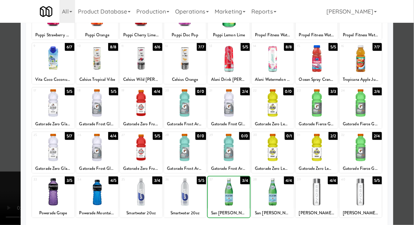
click at [409, 110] on div at bounding box center [207, 112] width 414 height 225
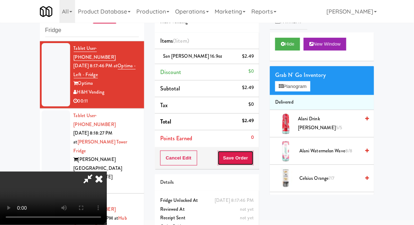
click at [250, 162] on button "Save Order" at bounding box center [236, 158] width 36 height 15
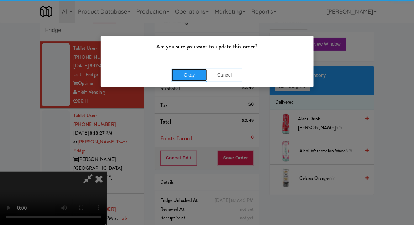
click at [189, 78] on button "Okay" at bounding box center [190, 75] width 36 height 13
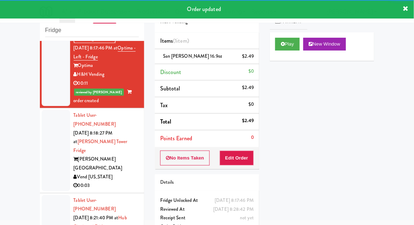
click at [52, 110] on div at bounding box center [56, 150] width 28 height 81
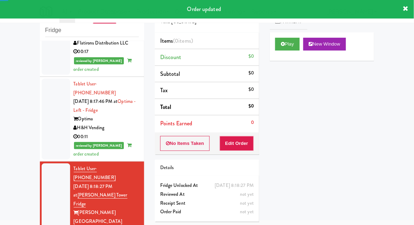
scroll to position [629, 0]
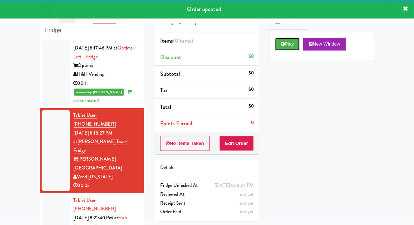
click at [282, 45] on icon at bounding box center [283, 44] width 4 height 5
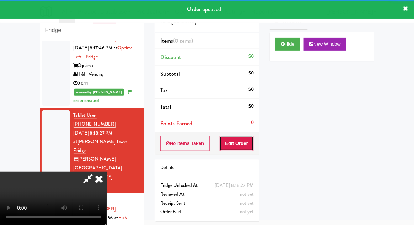
click at [245, 137] on button "Edit Order" at bounding box center [237, 143] width 35 height 15
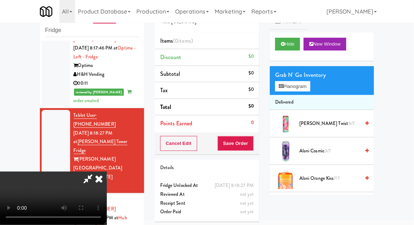
scroll to position [26, 0]
click at [310, 83] on button "Planogram" at bounding box center [292, 86] width 35 height 11
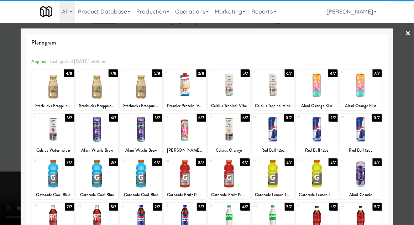
click at [183, 177] on div at bounding box center [185, 173] width 42 height 27
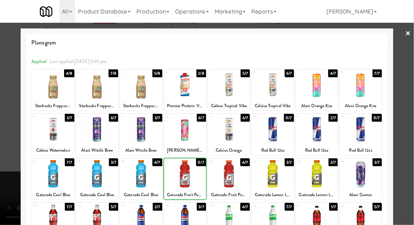
click at [229, 179] on div at bounding box center [229, 173] width 42 height 27
click at [410, 111] on div at bounding box center [207, 112] width 414 height 225
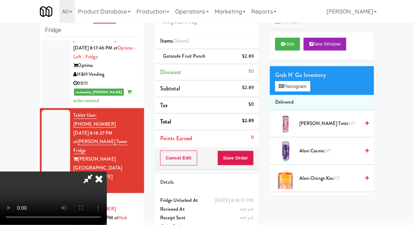
click at [259, 165] on div "Cancel Edit Save Order" at bounding box center [207, 158] width 104 height 22
click at [250, 160] on button "Save Order" at bounding box center [236, 158] width 36 height 15
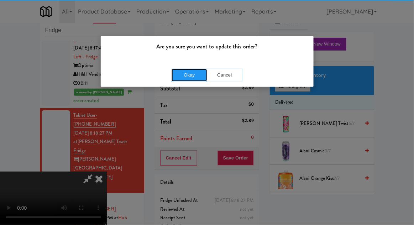
click at [181, 73] on button "Okay" at bounding box center [190, 75] width 36 height 13
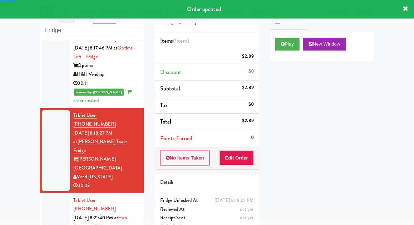
click at [47, 195] on div at bounding box center [56, 226] width 28 height 63
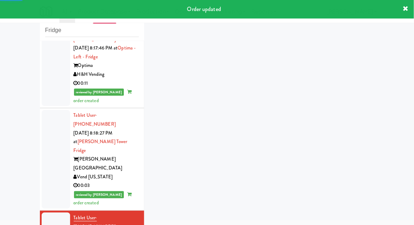
scroll to position [646, 0]
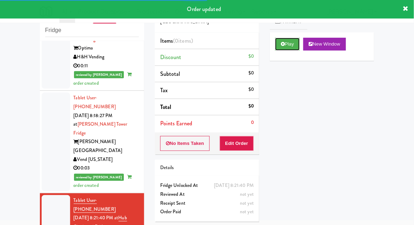
click at [279, 49] on button "Play" at bounding box center [287, 44] width 25 height 13
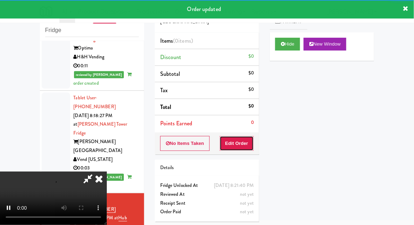
click at [242, 149] on button "Edit Order" at bounding box center [237, 143] width 35 height 15
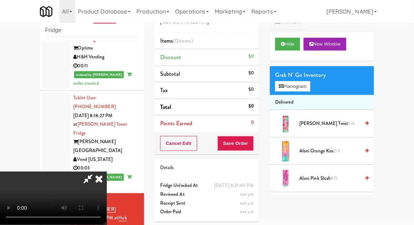
scroll to position [26, 0]
click at [310, 89] on button "Planogram" at bounding box center [292, 86] width 35 height 11
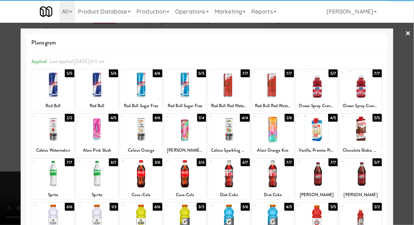
click at [320, 132] on div at bounding box center [317, 129] width 42 height 27
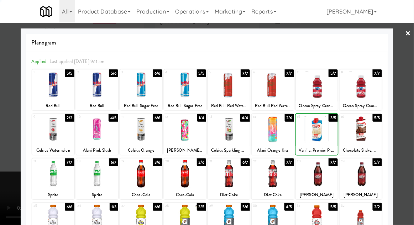
click at [411, 104] on div at bounding box center [207, 112] width 414 height 225
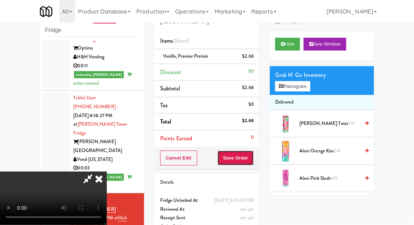
click at [251, 161] on button "Save Order" at bounding box center [236, 158] width 36 height 15
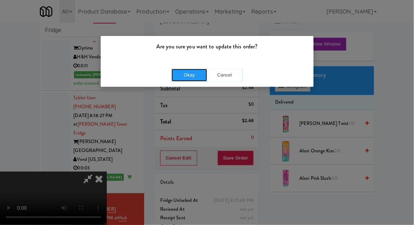
click at [187, 76] on button "Okay" at bounding box center [190, 75] width 36 height 13
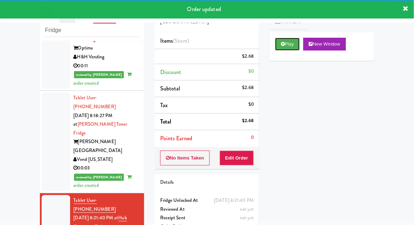
click at [286, 50] on button "Play" at bounding box center [287, 44] width 25 height 13
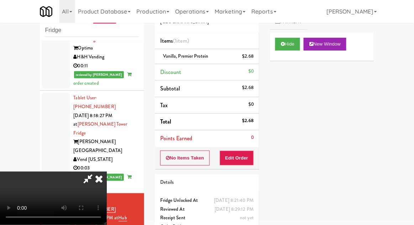
click at [107, 172] on icon at bounding box center [99, 179] width 16 height 14
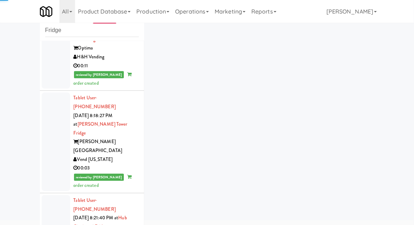
scroll to position [664, 0]
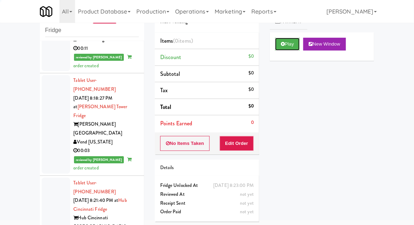
click at [292, 45] on button "Play" at bounding box center [287, 44] width 25 height 13
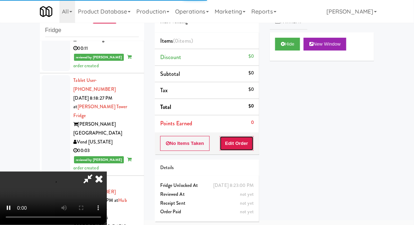
click at [232, 147] on button "Edit Order" at bounding box center [237, 143] width 35 height 15
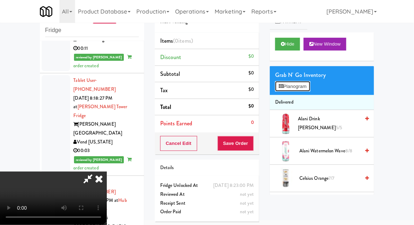
click at [306, 86] on button "Planogram" at bounding box center [292, 86] width 35 height 11
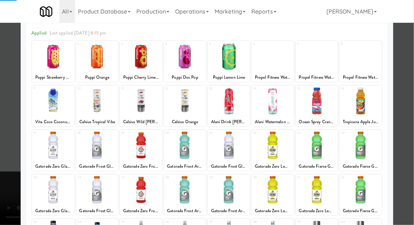
scroll to position [90, 0]
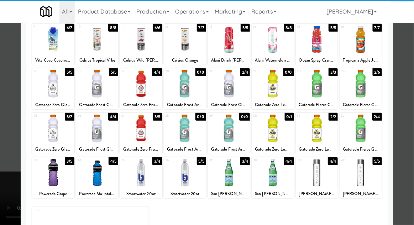
click at [316, 180] on div at bounding box center [317, 172] width 42 height 27
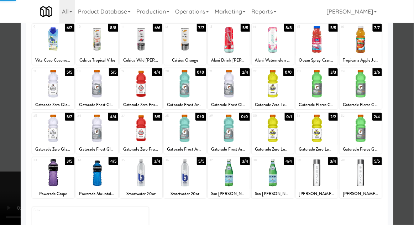
click at [410, 111] on div at bounding box center [207, 112] width 414 height 225
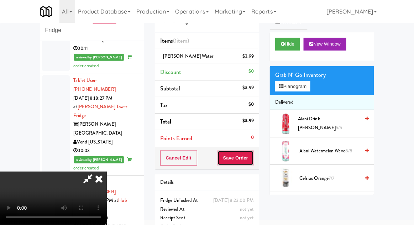
click at [250, 155] on button "Save Order" at bounding box center [236, 158] width 36 height 15
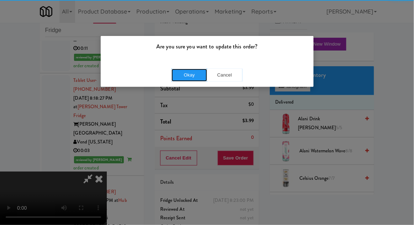
click at [198, 69] on button "Okay" at bounding box center [190, 75] width 36 height 13
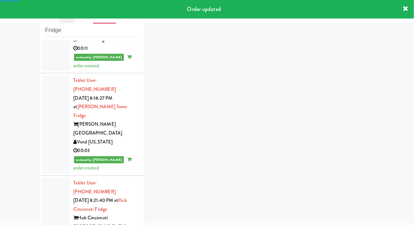
scroll to position [681, 0]
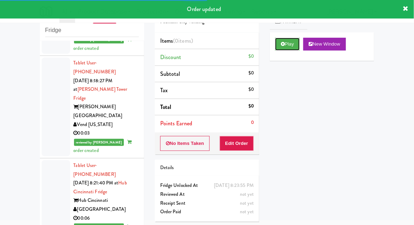
click at [292, 42] on button "Play" at bounding box center [287, 44] width 25 height 13
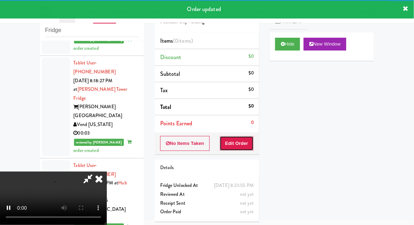
click at [239, 143] on button "Edit Order" at bounding box center [237, 143] width 35 height 15
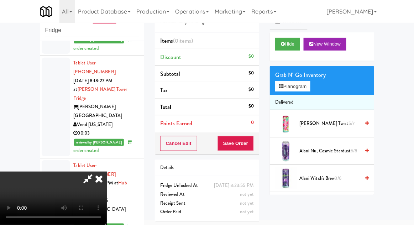
scroll to position [26, 0]
click at [303, 88] on button "Planogram" at bounding box center [292, 86] width 35 height 11
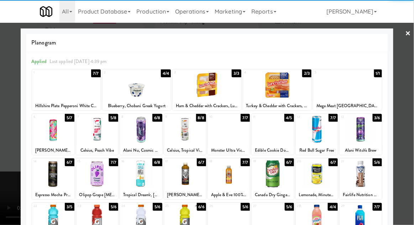
click at [365, 94] on div at bounding box center [347, 84] width 69 height 27
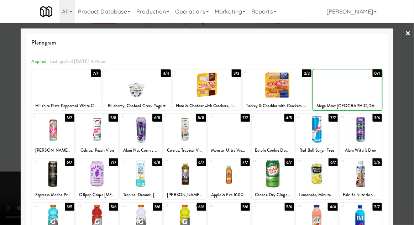
click at [406, 90] on div at bounding box center [207, 112] width 414 height 225
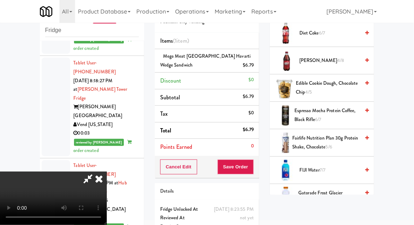
scroll to position [456, 0]
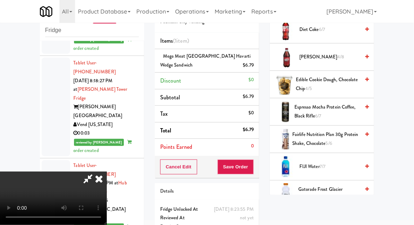
click at [337, 133] on span "Fairlife Nutrition Plan 30g Protein Shake, Chocolate 5/6" at bounding box center [326, 138] width 68 height 17
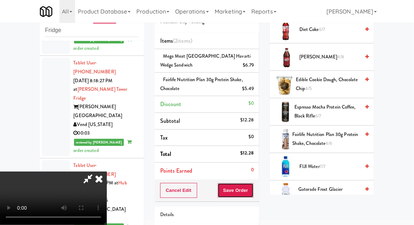
click at [253, 194] on button "Save Order" at bounding box center [236, 190] width 36 height 15
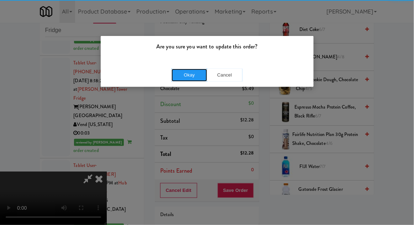
click at [189, 76] on button "Okay" at bounding box center [190, 75] width 36 height 13
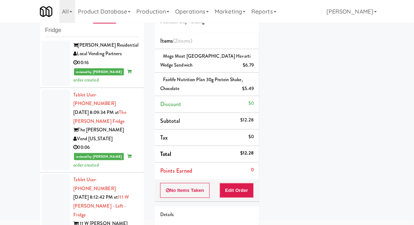
scroll to position [0, 0]
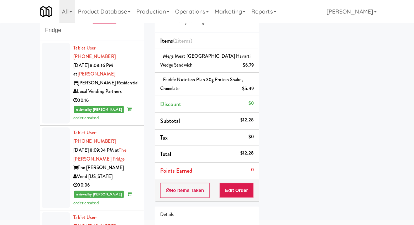
click at [52, 91] on div at bounding box center [56, 83] width 28 height 81
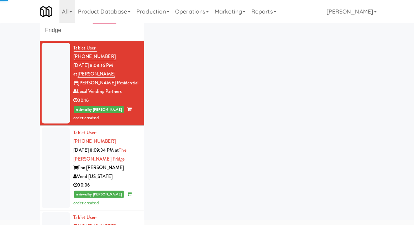
click at [50, 170] on div at bounding box center [56, 168] width 28 height 81
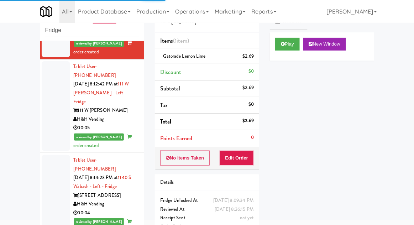
scroll to position [159, 0]
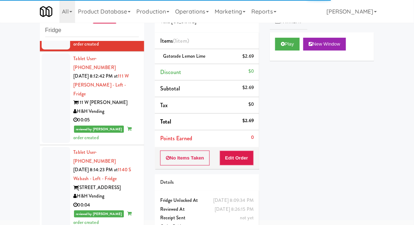
click at [51, 88] on div at bounding box center [56, 98] width 28 height 90
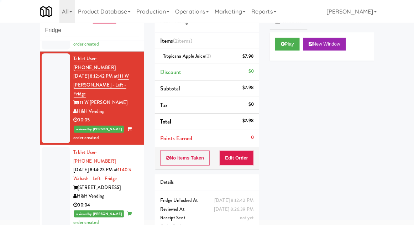
click at [49, 160] on div at bounding box center [56, 187] width 28 height 81
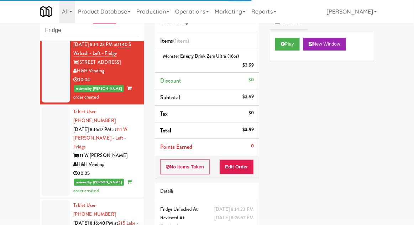
click at [54, 115] on div at bounding box center [56, 152] width 28 height 90
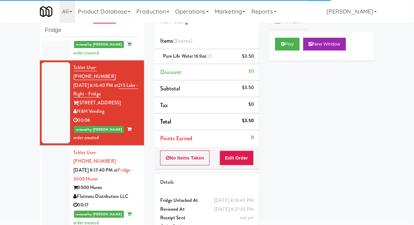
click at [51, 147] on div at bounding box center [56, 187] width 28 height 81
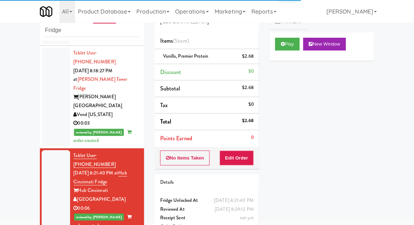
scroll to position [699, 0]
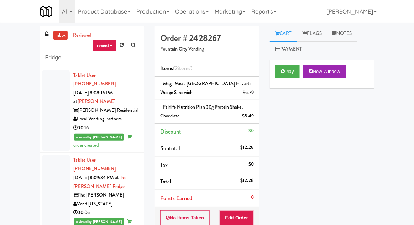
click at [58, 56] on input "Fridge" at bounding box center [92, 57] width 94 height 13
click at [52, 56] on input "Fridge" at bounding box center [92, 57] width 94 height 13
click at [15, 72] on div "inbox reviewed recent all unclear take inventory issue suspicious failed recent…" at bounding box center [207, 164] width 414 height 276
click at [62, 31] on link "inbox" at bounding box center [60, 35] width 15 height 9
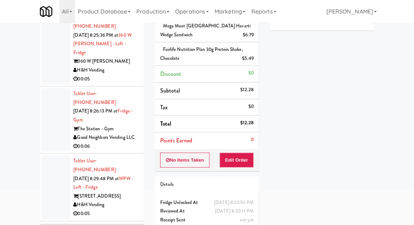
scroll to position [58, 0]
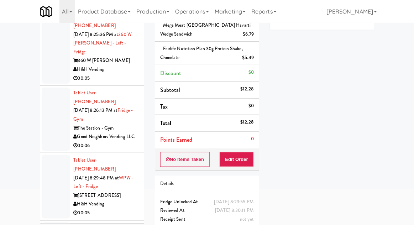
click at [58, 52] on div at bounding box center [56, 48] width 28 height 72
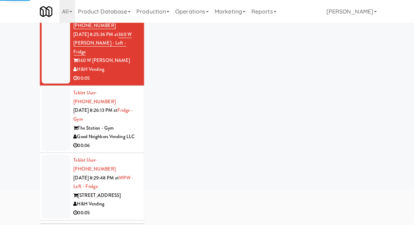
click at [46, 117] on div at bounding box center [56, 119] width 28 height 63
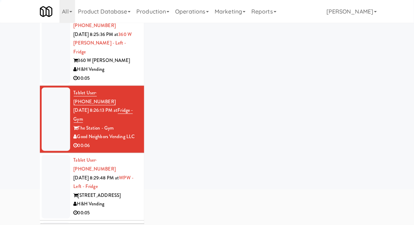
click at [51, 166] on div at bounding box center [56, 186] width 28 height 63
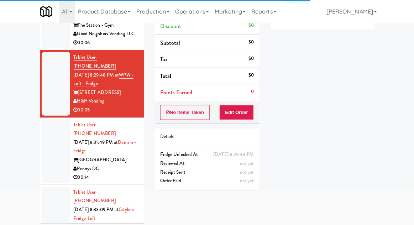
click at [56, 120] on div at bounding box center [56, 151] width 28 height 63
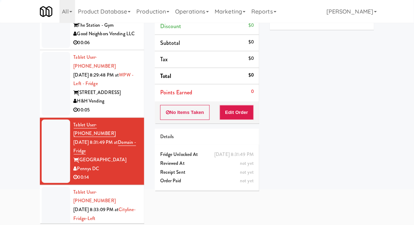
click at [50, 187] on div at bounding box center [56, 218] width 28 height 63
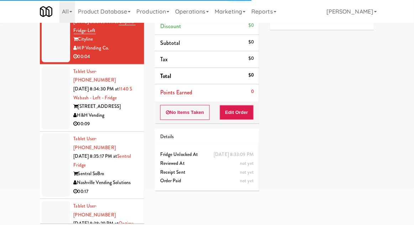
scroll to position [291, 0]
click at [51, 66] on div at bounding box center [56, 97] width 28 height 63
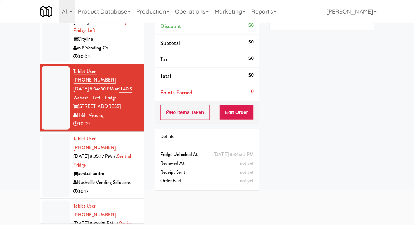
click at [52, 134] on div at bounding box center [56, 165] width 28 height 63
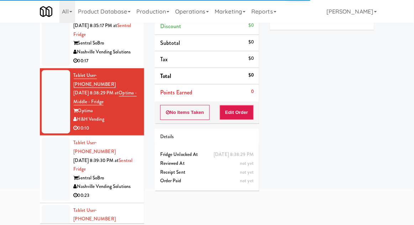
click at [51, 137] on div at bounding box center [56, 168] width 28 height 63
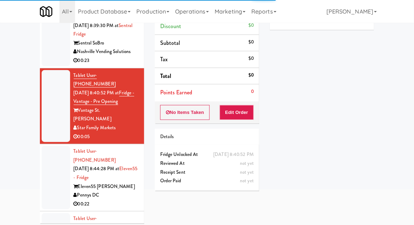
click at [49, 146] on div at bounding box center [56, 177] width 28 height 63
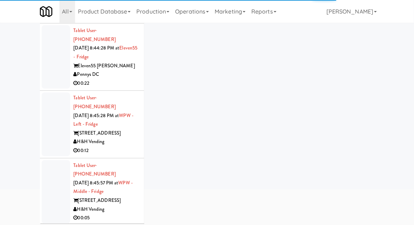
scroll to position [723, 0]
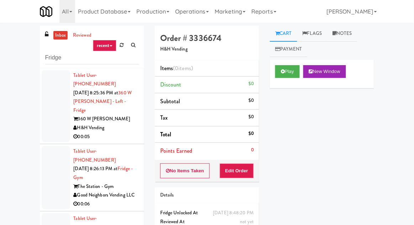
click at [42, 101] on div at bounding box center [56, 106] width 28 height 72
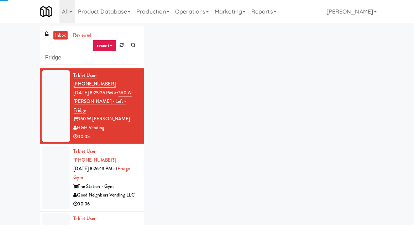
scroll to position [27, 0]
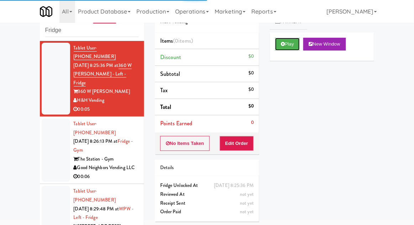
click at [281, 49] on button "Play" at bounding box center [287, 44] width 25 height 13
click at [239, 144] on button "Edit Order" at bounding box center [237, 143] width 35 height 15
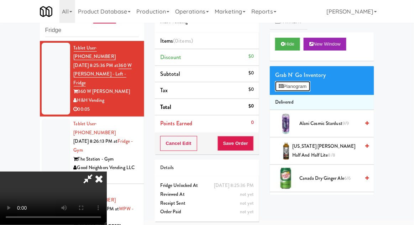
click at [301, 85] on button "Planogram" at bounding box center [292, 86] width 35 height 11
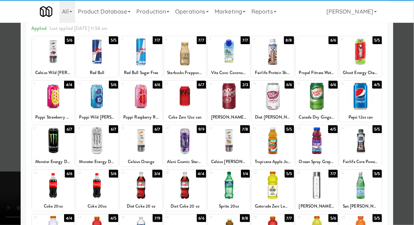
scroll to position [43, 0]
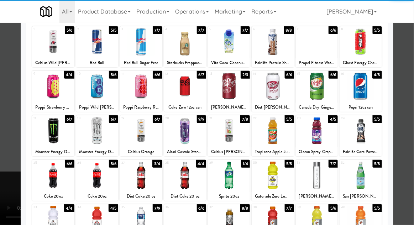
click at [98, 171] on div at bounding box center [97, 175] width 42 height 27
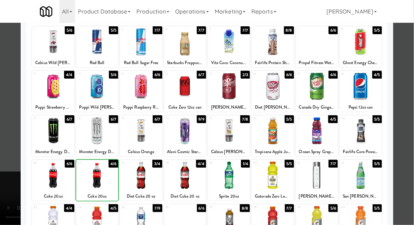
click at [409, 112] on div at bounding box center [207, 112] width 414 height 225
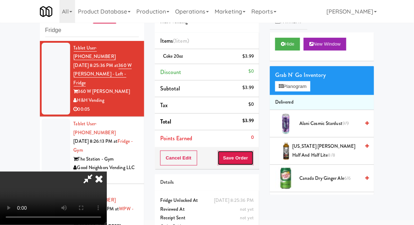
click at [253, 155] on button "Save Order" at bounding box center [236, 158] width 36 height 15
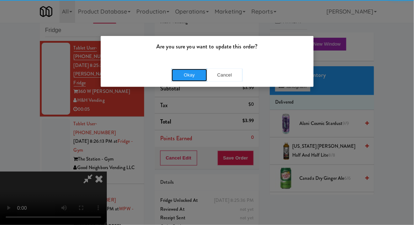
click at [189, 71] on button "Okay" at bounding box center [190, 75] width 36 height 13
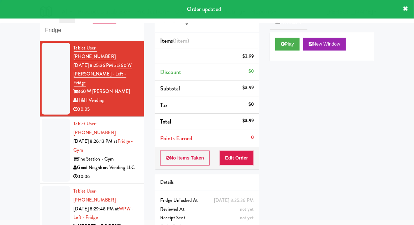
click at [47, 136] on div at bounding box center [56, 150] width 28 height 63
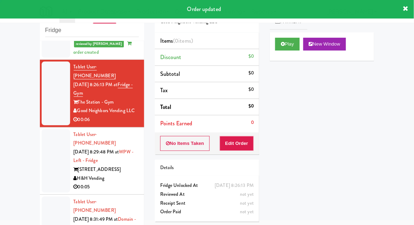
scroll to position [78, 0]
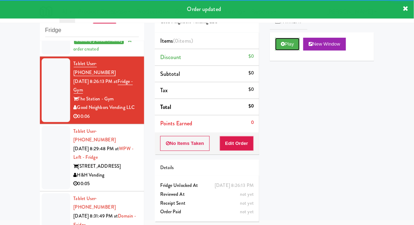
click at [281, 44] on icon at bounding box center [283, 44] width 4 height 5
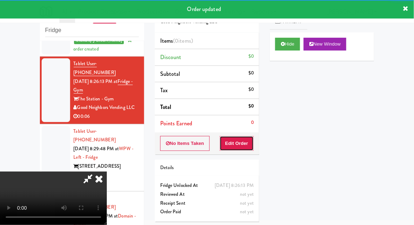
click at [242, 141] on button "Edit Order" at bounding box center [237, 143] width 35 height 15
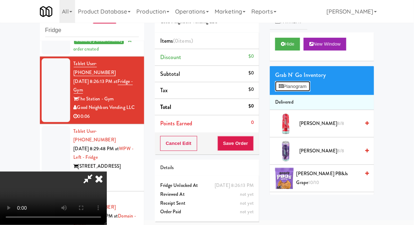
click at [310, 85] on button "Planogram" at bounding box center [292, 86] width 35 height 11
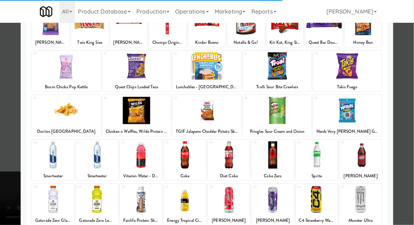
scroll to position [66, 0]
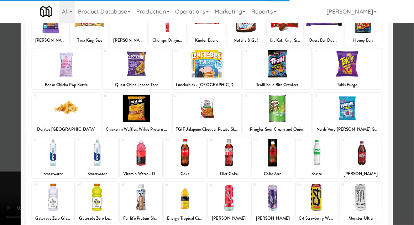
click at [191, 202] on div at bounding box center [185, 197] width 42 height 27
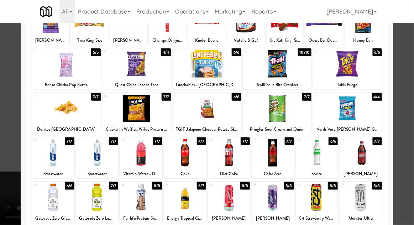
click at [184, 200] on div at bounding box center [185, 197] width 42 height 27
click at [408, 111] on div at bounding box center [207, 112] width 414 height 225
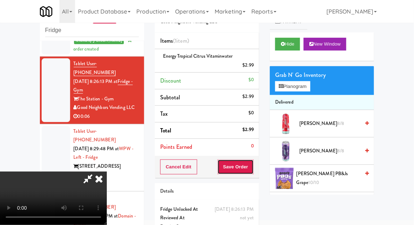
click at [251, 164] on button "Save Order" at bounding box center [236, 167] width 36 height 15
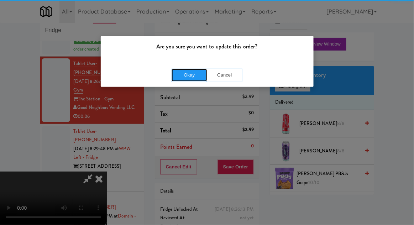
click at [194, 74] on button "Okay" at bounding box center [190, 75] width 36 height 13
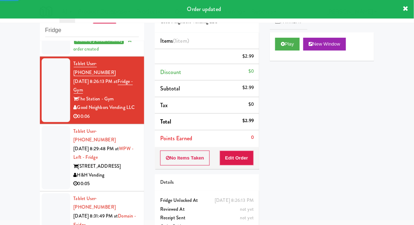
click at [53, 137] on div at bounding box center [56, 157] width 28 height 63
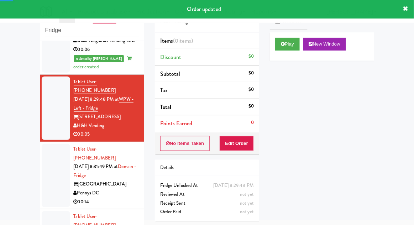
scroll to position [152, 0]
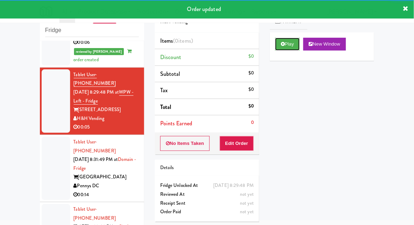
click at [278, 45] on button "Play" at bounding box center [287, 44] width 25 height 13
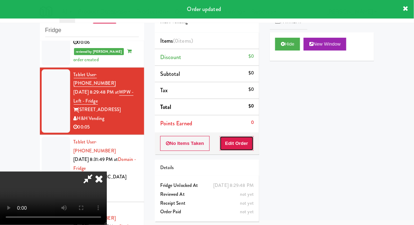
click at [239, 144] on button "Edit Order" at bounding box center [237, 143] width 35 height 15
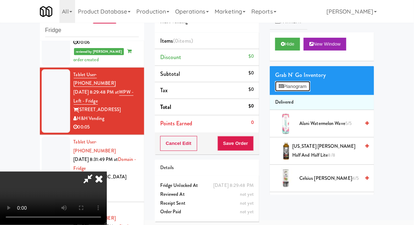
click at [308, 87] on button "Planogram" at bounding box center [292, 86] width 35 height 11
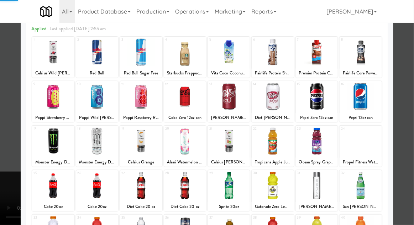
scroll to position [43, 0]
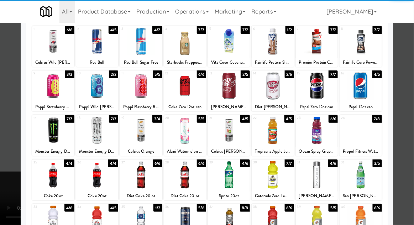
click at [140, 177] on div at bounding box center [141, 174] width 42 height 27
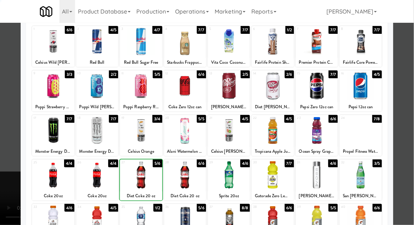
click at [410, 110] on div at bounding box center [207, 112] width 414 height 225
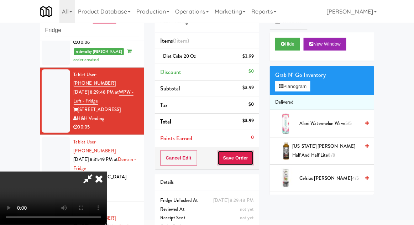
click at [253, 160] on button "Save Order" at bounding box center [236, 158] width 36 height 15
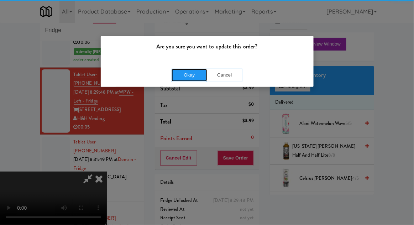
click at [197, 77] on button "Okay" at bounding box center [190, 75] width 36 height 13
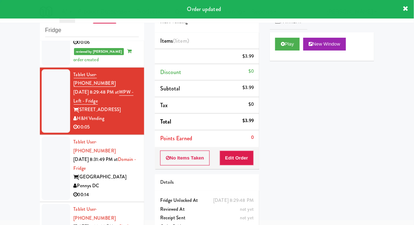
click at [46, 137] on div at bounding box center [56, 168] width 28 height 63
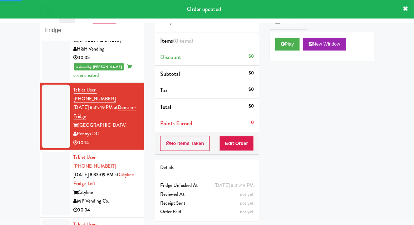
scroll to position [227, 0]
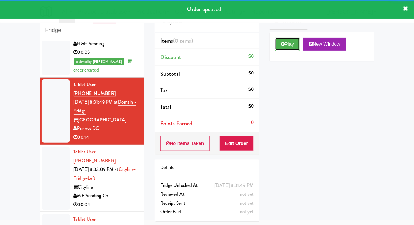
click at [289, 46] on button "Play" at bounding box center [287, 44] width 25 height 13
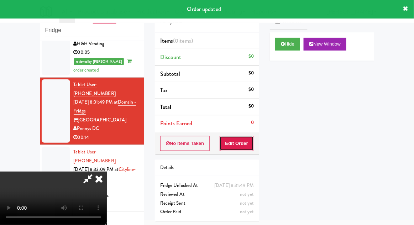
click at [241, 149] on button "Edit Order" at bounding box center [237, 143] width 35 height 15
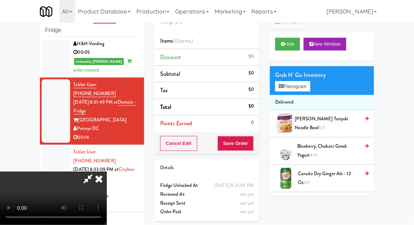
scroll to position [26, 0]
click at [310, 81] on button "Planogram" at bounding box center [292, 86] width 35 height 11
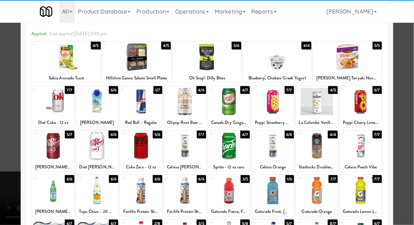
scroll to position [48, 0]
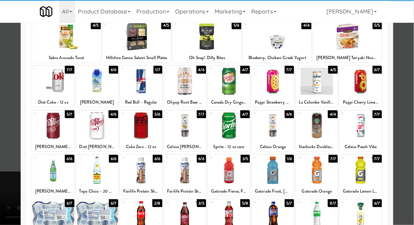
click at [326, 167] on div at bounding box center [317, 170] width 42 height 27
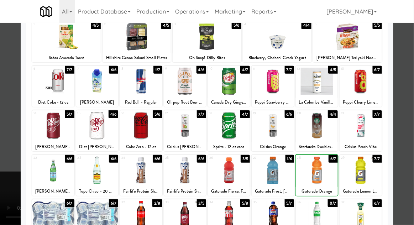
click at [411, 104] on div at bounding box center [207, 112] width 414 height 225
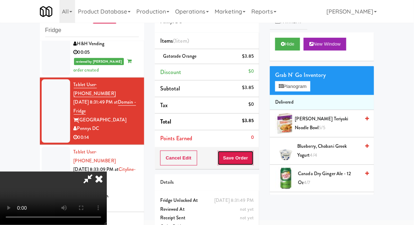
click at [253, 158] on button "Save Order" at bounding box center [236, 158] width 36 height 15
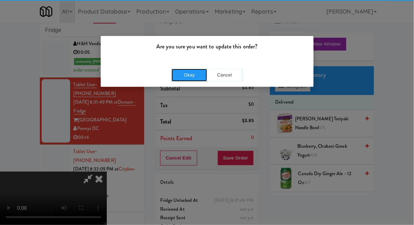
click at [185, 72] on button "Okay" at bounding box center [190, 75] width 36 height 13
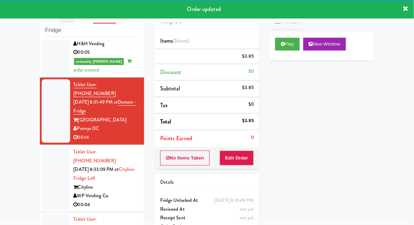
click at [43, 147] on div at bounding box center [56, 178] width 28 height 63
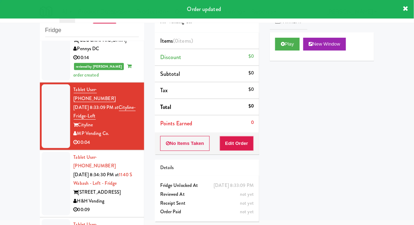
scroll to position [305, 0]
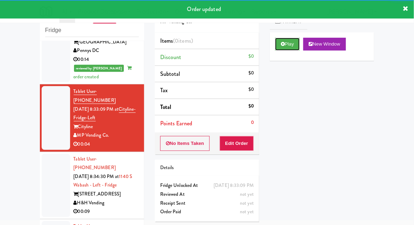
click at [290, 48] on button "Play" at bounding box center [287, 44] width 25 height 13
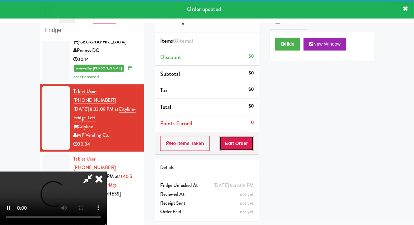
click at [235, 141] on button "Edit Order" at bounding box center [237, 143] width 35 height 15
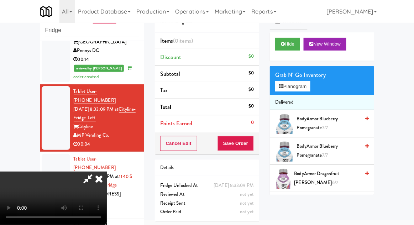
click at [305, 95] on li "Delivered" at bounding box center [322, 102] width 104 height 15
click at [308, 85] on button "Planogram" at bounding box center [292, 86] width 35 height 11
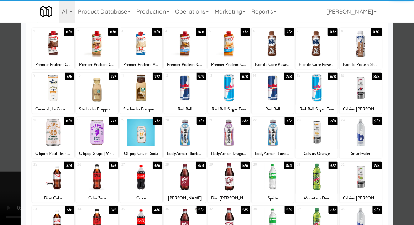
scroll to position [52, 0]
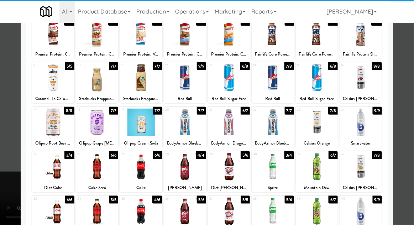
click at [98, 213] on div at bounding box center [97, 211] width 42 height 27
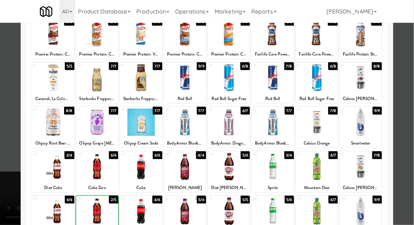
click at [410, 111] on div at bounding box center [207, 112] width 414 height 225
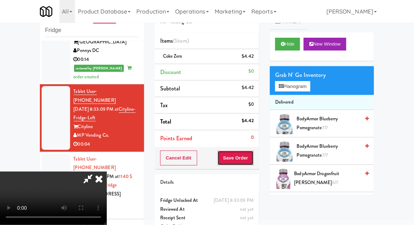
click at [250, 155] on button "Save Order" at bounding box center [236, 158] width 36 height 15
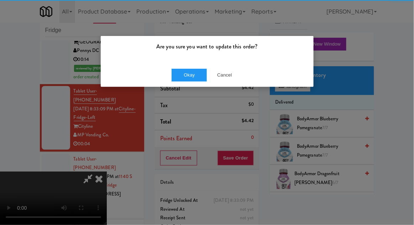
click at [183, 67] on div "Okay Cancel" at bounding box center [207, 75] width 213 height 24
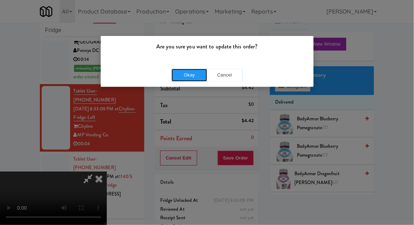
click at [180, 80] on button "Okay" at bounding box center [190, 75] width 36 height 13
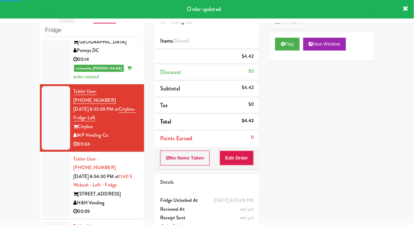
click at [50, 154] on div at bounding box center [56, 185] width 28 height 63
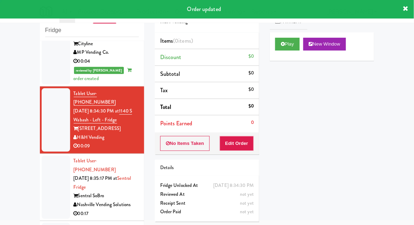
scroll to position [387, 0]
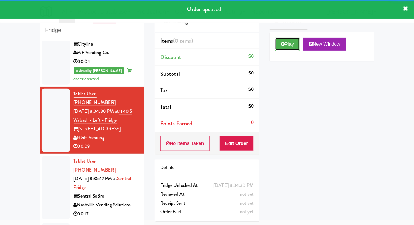
click at [287, 48] on button "Play" at bounding box center [287, 44] width 25 height 13
click at [239, 148] on button "Edit Order" at bounding box center [237, 143] width 35 height 15
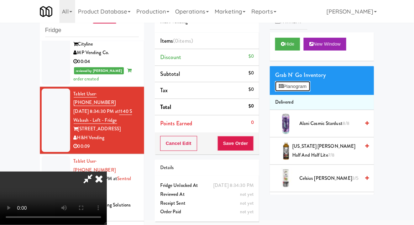
click at [286, 85] on button "Planogram" at bounding box center [292, 86] width 35 height 11
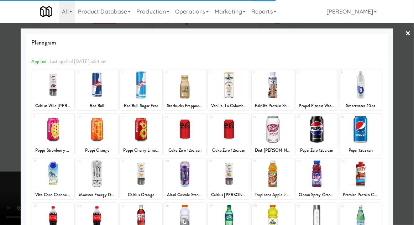
scroll to position [74, 0]
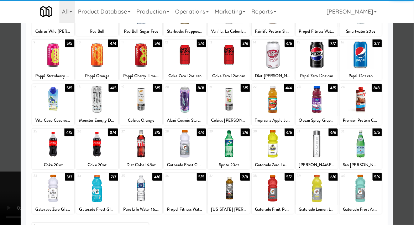
click at [366, 150] on div at bounding box center [361, 143] width 42 height 27
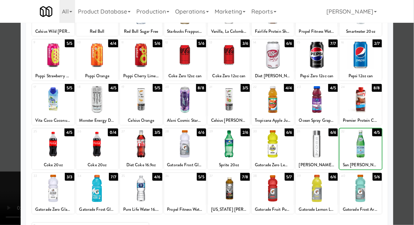
click at [411, 108] on div at bounding box center [207, 112] width 414 height 225
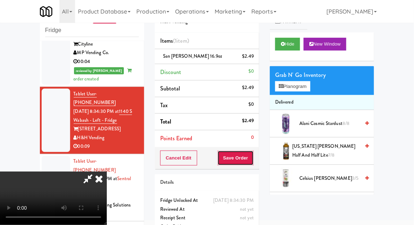
click at [254, 161] on button "Save Order" at bounding box center [236, 158] width 36 height 15
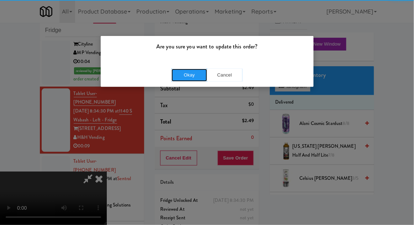
click at [188, 74] on button "Okay" at bounding box center [190, 75] width 36 height 13
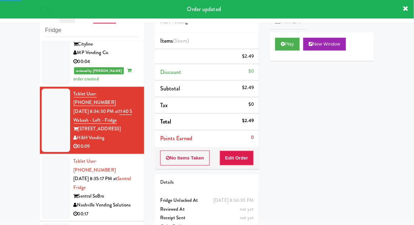
click at [50, 156] on div at bounding box center [56, 187] width 28 height 63
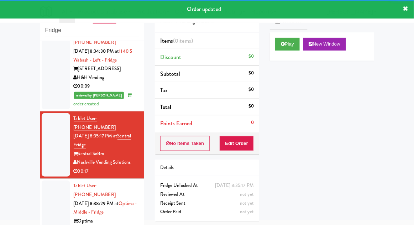
scroll to position [455, 0]
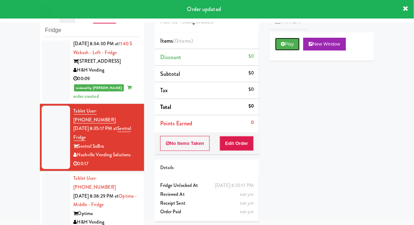
click at [281, 46] on button "Play" at bounding box center [287, 44] width 25 height 13
click at [237, 144] on button "Edit Order" at bounding box center [237, 143] width 35 height 15
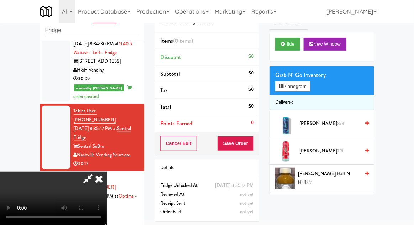
scroll to position [26, 0]
click at [293, 88] on button "Planogram" at bounding box center [292, 86] width 35 height 11
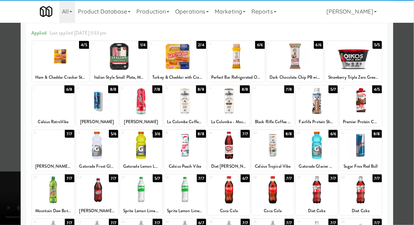
scroll to position [46, 0]
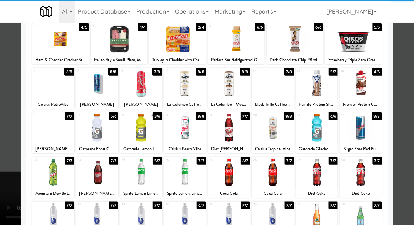
click at [192, 134] on div at bounding box center [185, 127] width 42 height 27
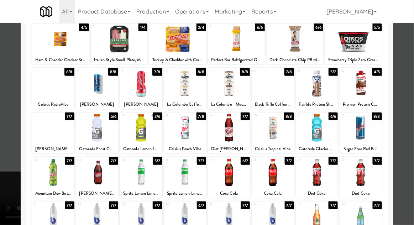
click at [410, 115] on div at bounding box center [207, 112] width 414 height 225
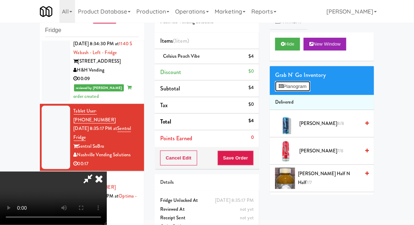
click at [295, 88] on button "Planogram" at bounding box center [292, 86] width 35 height 11
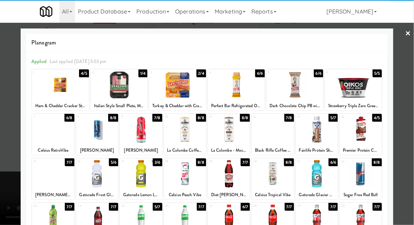
click at [366, 170] on div at bounding box center [361, 173] width 42 height 27
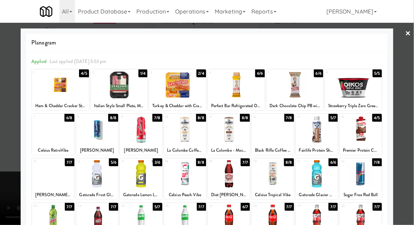
click at [409, 145] on div at bounding box center [207, 112] width 414 height 225
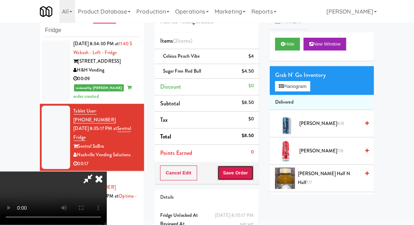
click at [252, 178] on button "Save Order" at bounding box center [236, 173] width 36 height 15
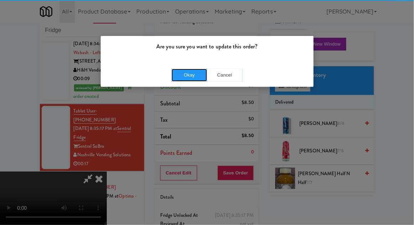
click at [182, 73] on button "Okay" at bounding box center [190, 75] width 36 height 13
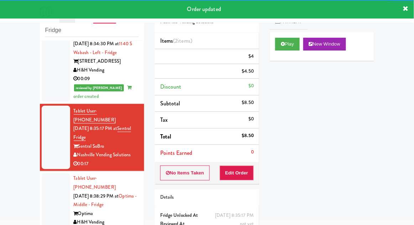
click at [49, 173] on div at bounding box center [56, 204] width 28 height 63
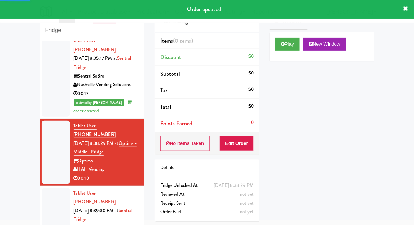
scroll to position [529, 0]
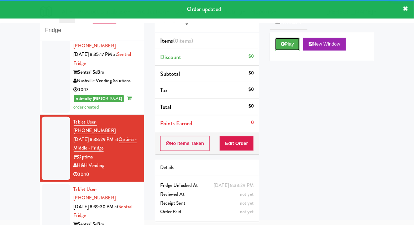
click at [286, 46] on button "Play" at bounding box center [287, 44] width 25 height 13
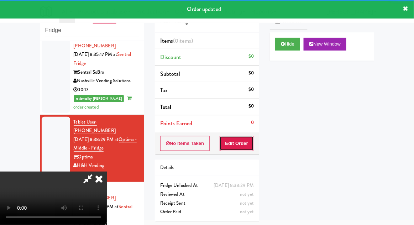
click at [244, 145] on button "Edit Order" at bounding box center [237, 143] width 35 height 15
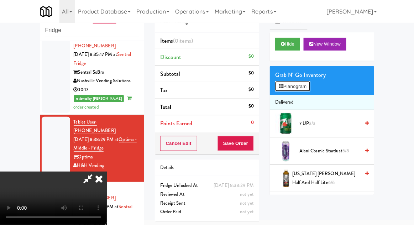
click at [308, 89] on button "Planogram" at bounding box center [292, 86] width 35 height 11
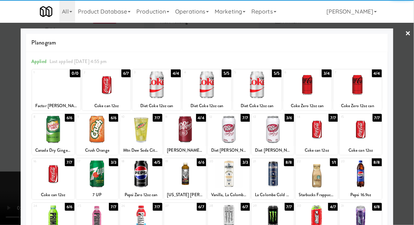
click at [306, 88] on div at bounding box center [308, 84] width 48 height 27
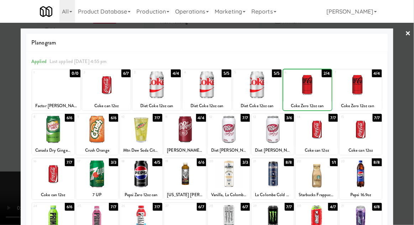
click at [412, 114] on div at bounding box center [207, 112] width 414 height 225
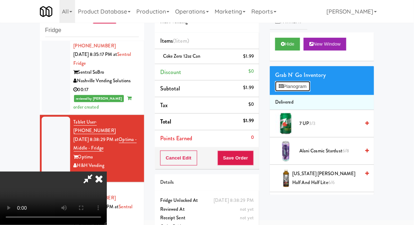
click at [309, 85] on button "Planogram" at bounding box center [292, 86] width 35 height 11
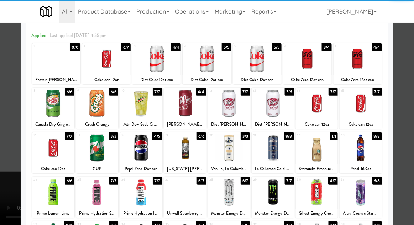
scroll to position [26, 0]
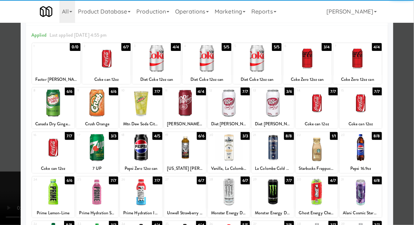
click at [139, 151] on div at bounding box center [141, 147] width 42 height 27
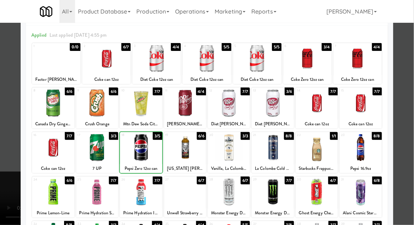
click at [414, 109] on div at bounding box center [207, 112] width 414 height 225
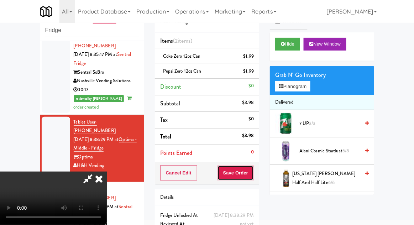
click at [250, 175] on button "Save Order" at bounding box center [236, 173] width 36 height 15
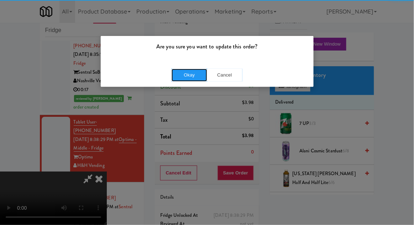
click at [183, 78] on button "Okay" at bounding box center [190, 75] width 36 height 13
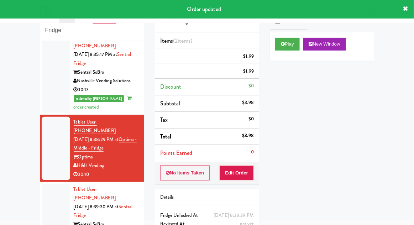
click at [56, 184] on div at bounding box center [56, 215] width 28 height 63
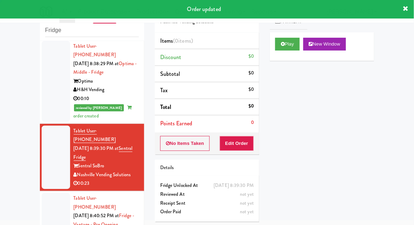
scroll to position [616, 0]
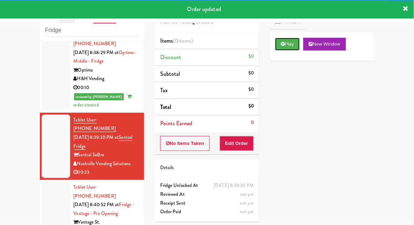
click at [283, 50] on button "Play" at bounding box center [287, 44] width 25 height 13
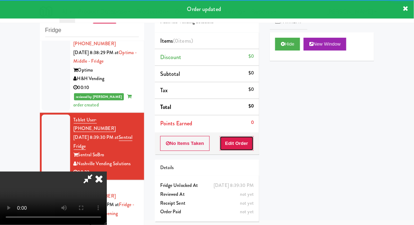
click at [242, 149] on button "Edit Order" at bounding box center [237, 143] width 35 height 15
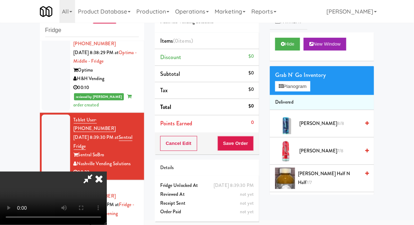
scroll to position [26, 0]
click at [300, 86] on button "Planogram" at bounding box center [292, 86] width 35 height 11
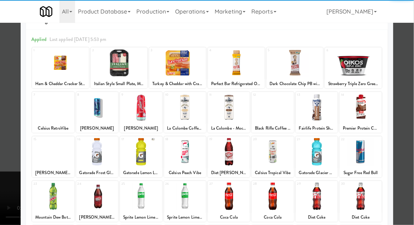
scroll to position [46, 0]
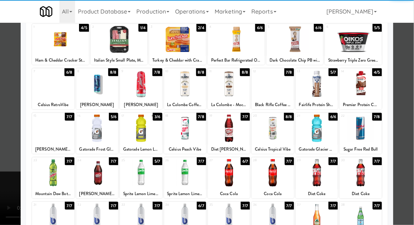
click at [140, 178] on div at bounding box center [141, 172] width 42 height 27
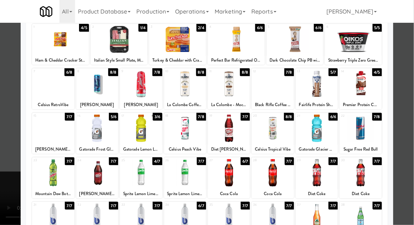
click at [414, 110] on div at bounding box center [207, 112] width 414 height 225
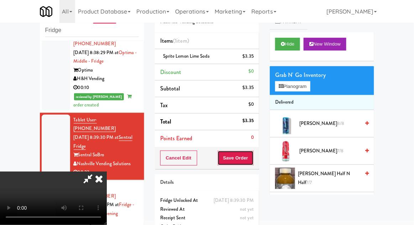
click at [252, 160] on button "Save Order" at bounding box center [236, 158] width 36 height 15
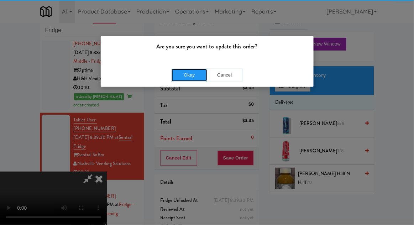
click at [182, 78] on button "Okay" at bounding box center [190, 75] width 36 height 13
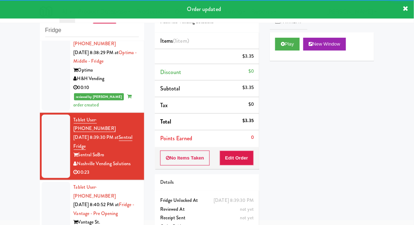
click at [48, 182] on div at bounding box center [56, 218] width 28 height 72
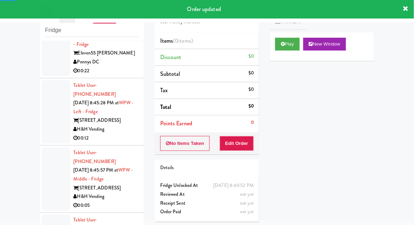
scroll to position [880, 0]
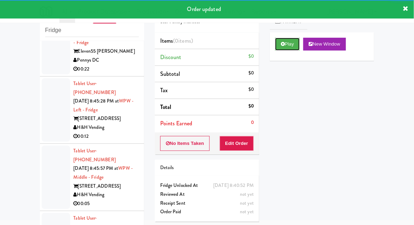
click at [279, 46] on button "Play" at bounding box center [287, 44] width 25 height 13
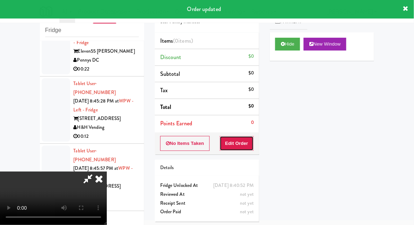
click at [243, 143] on button "Edit Order" at bounding box center [237, 143] width 35 height 15
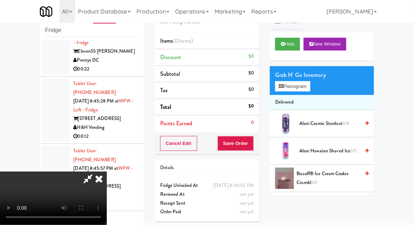
scroll to position [26, 0]
click at [307, 81] on button "Planogram" at bounding box center [292, 86] width 35 height 11
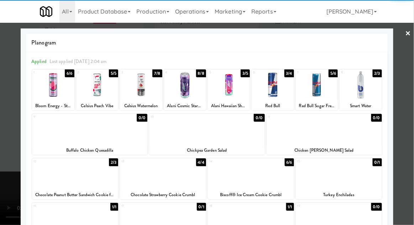
click at [410, 111] on div at bounding box center [207, 112] width 414 height 225
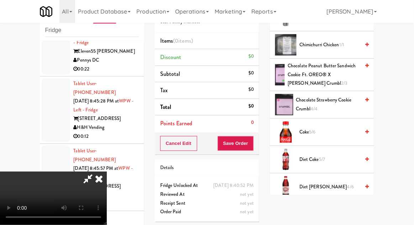
scroll to position [237, 0]
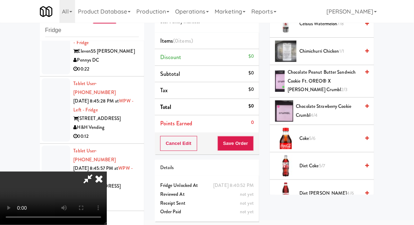
click at [341, 109] on span "Chocolate Strawberry Cookie Crumbl 4/4" at bounding box center [328, 110] width 64 height 17
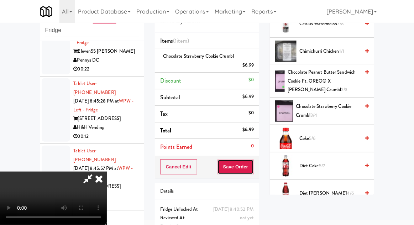
click at [254, 169] on button "Save Order" at bounding box center [236, 167] width 36 height 15
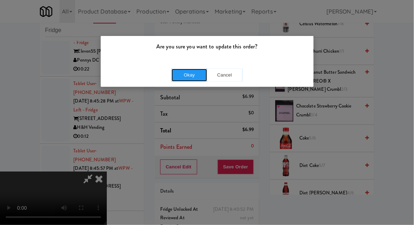
click at [184, 69] on button "Okay" at bounding box center [190, 75] width 36 height 13
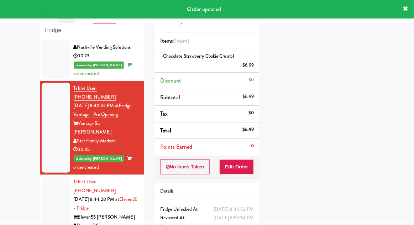
scroll to position [706, 0]
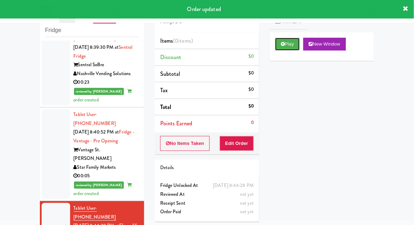
click at [288, 47] on button "Play" at bounding box center [287, 44] width 25 height 13
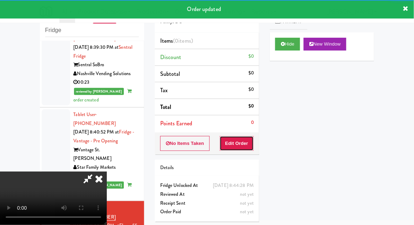
click at [243, 145] on button "Edit Order" at bounding box center [237, 143] width 35 height 15
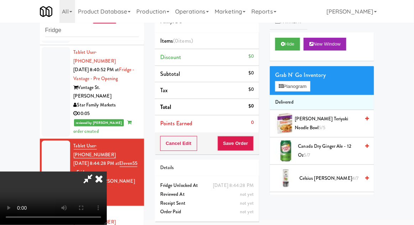
scroll to position [26, 0]
click at [308, 84] on button "Planogram" at bounding box center [292, 86] width 35 height 11
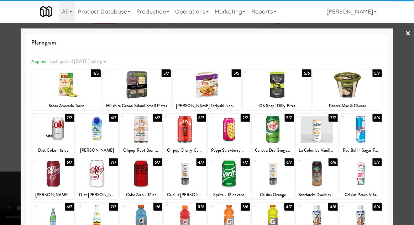
click at [185, 132] on div at bounding box center [185, 129] width 42 height 27
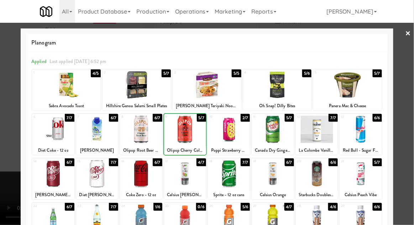
click at [414, 105] on div at bounding box center [207, 112] width 414 height 225
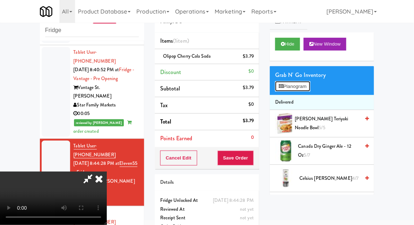
click at [308, 86] on button "Planogram" at bounding box center [292, 86] width 35 height 11
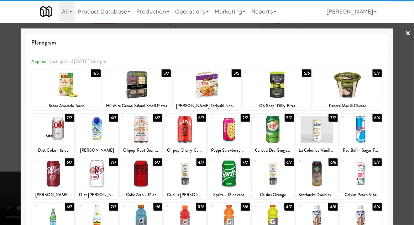
click at [141, 135] on div at bounding box center [141, 129] width 42 height 27
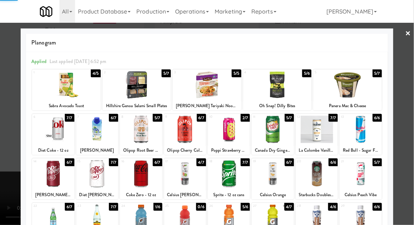
click at [409, 117] on div at bounding box center [207, 112] width 414 height 225
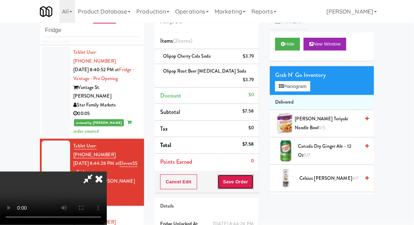
click at [253, 175] on button "Save Order" at bounding box center [236, 182] width 36 height 15
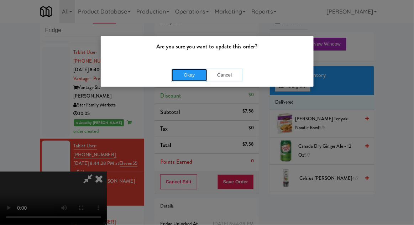
click at [182, 80] on button "Okay" at bounding box center [190, 75] width 36 height 13
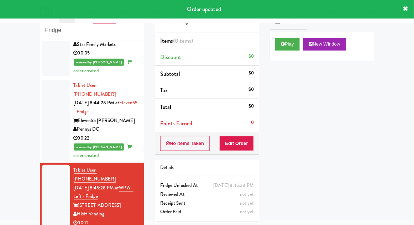
scroll to position [916, 0]
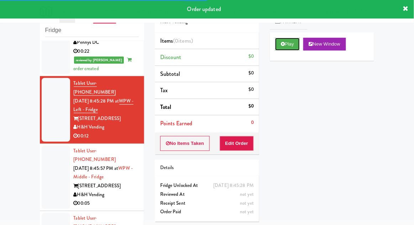
click at [286, 45] on button "Play" at bounding box center [287, 44] width 25 height 13
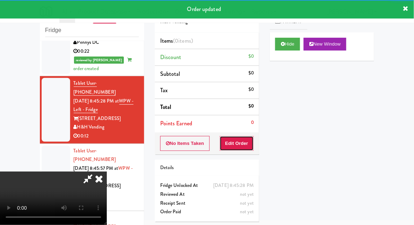
click at [238, 149] on button "Edit Order" at bounding box center [237, 143] width 35 height 15
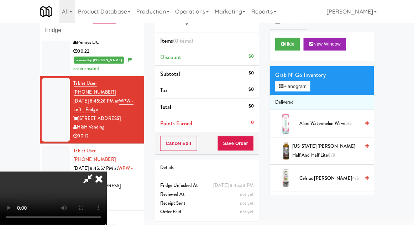
click at [310, 96] on li "Delivered" at bounding box center [322, 102] width 104 height 15
click at [310, 85] on button "Planogram" at bounding box center [292, 86] width 35 height 11
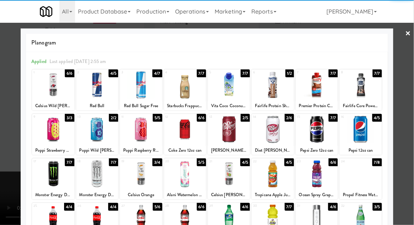
click at [94, 85] on div at bounding box center [97, 84] width 42 height 27
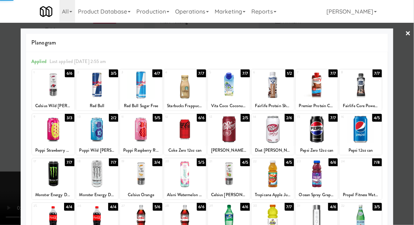
click at [411, 114] on div at bounding box center [207, 112] width 414 height 225
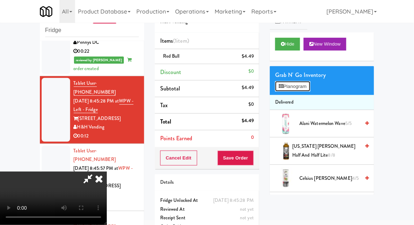
click at [308, 87] on button "Planogram" at bounding box center [292, 86] width 35 height 11
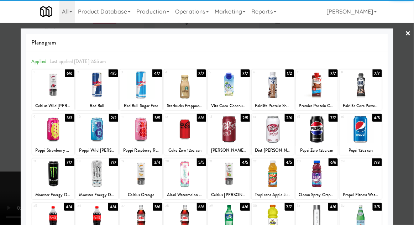
click at [141, 88] on div at bounding box center [141, 84] width 42 height 27
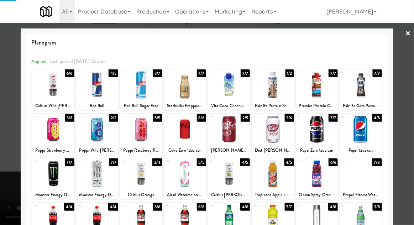
click at [409, 110] on div at bounding box center [207, 112] width 414 height 225
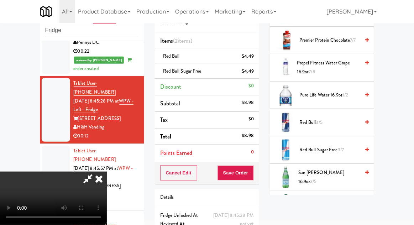
scroll to position [878, 0]
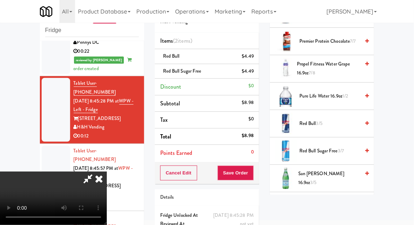
click at [327, 121] on span "Red Bull 3/5" at bounding box center [330, 123] width 61 height 9
click at [251, 177] on button "Save Order" at bounding box center [236, 173] width 36 height 15
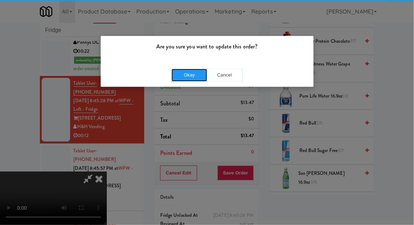
click at [201, 78] on button "Okay" at bounding box center [190, 75] width 36 height 13
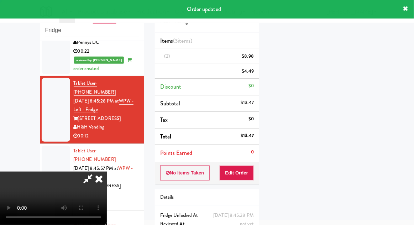
scroll to position [70, 0]
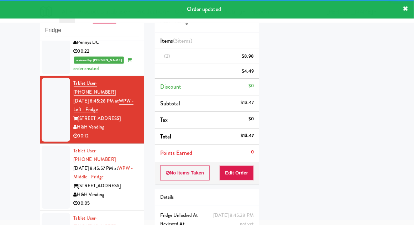
click at [51, 146] on div at bounding box center [56, 177] width 28 height 63
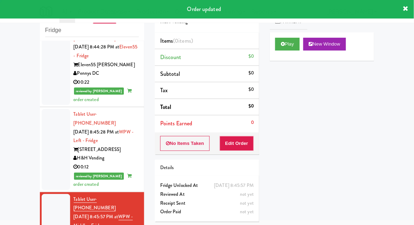
scroll to position [933, 0]
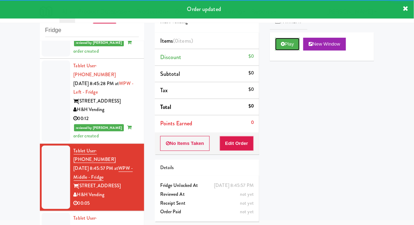
click at [290, 46] on button "Play" at bounding box center [287, 44] width 25 height 13
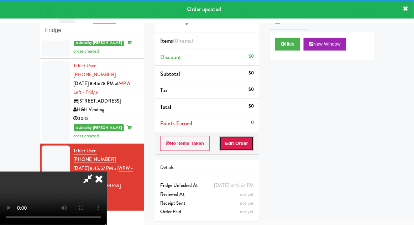
click at [248, 140] on button "Edit Order" at bounding box center [237, 143] width 35 height 15
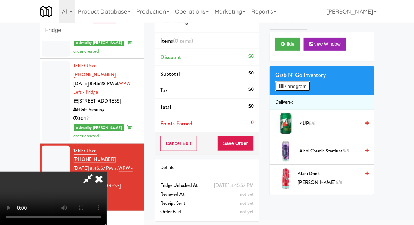
click at [310, 90] on button "Planogram" at bounding box center [292, 86] width 35 height 11
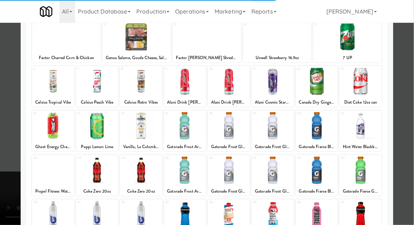
scroll to position [58, 0]
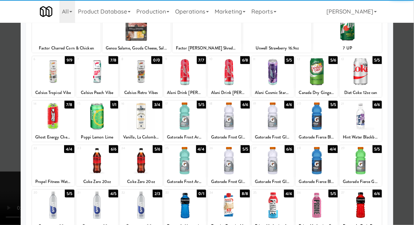
click at [140, 198] on div at bounding box center [141, 205] width 42 height 27
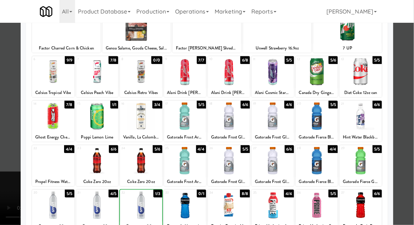
click at [411, 105] on div at bounding box center [207, 112] width 414 height 225
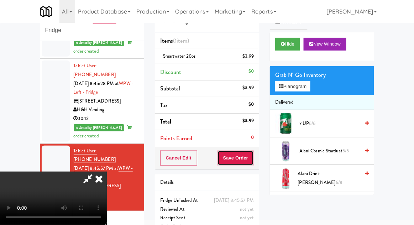
click at [253, 161] on button "Save Order" at bounding box center [236, 158] width 36 height 15
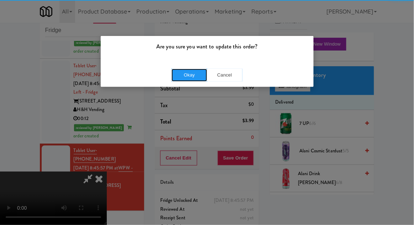
click at [188, 71] on button "Okay" at bounding box center [190, 75] width 36 height 13
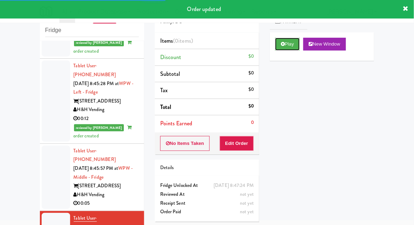
click at [282, 47] on button "Play" at bounding box center [287, 44] width 25 height 13
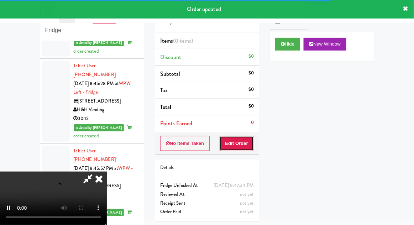
click at [238, 149] on button "Edit Order" at bounding box center [237, 143] width 35 height 15
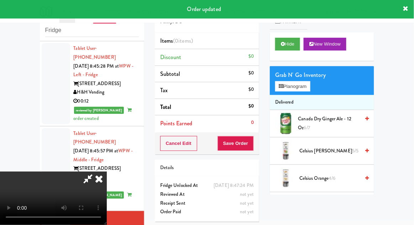
scroll to position [26, 0]
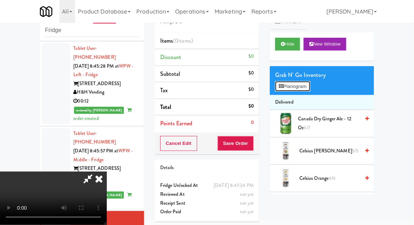
click at [303, 85] on button "Planogram" at bounding box center [292, 86] width 35 height 11
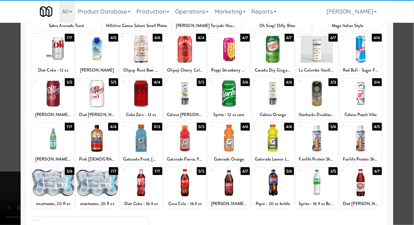
scroll to position [80, 0]
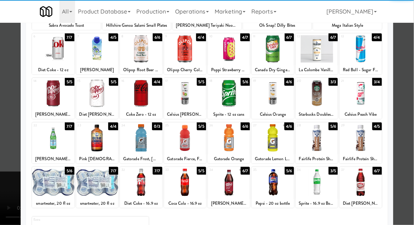
click at [187, 141] on div at bounding box center [185, 137] width 42 height 27
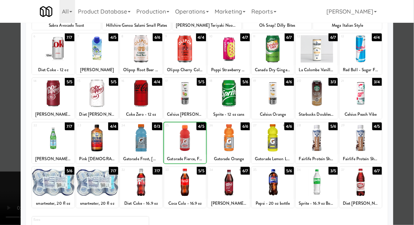
click at [410, 107] on div at bounding box center [207, 112] width 414 height 225
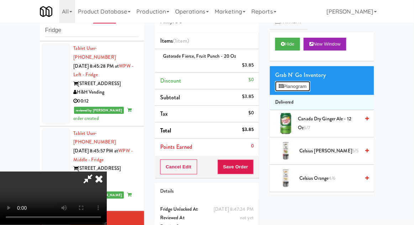
click at [307, 83] on button "Planogram" at bounding box center [292, 86] width 35 height 11
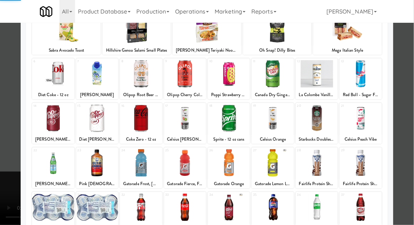
scroll to position [62, 0]
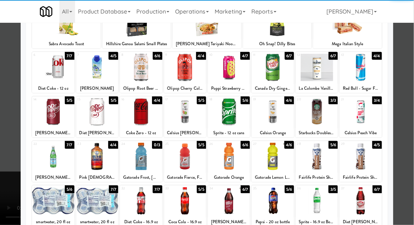
click at [93, 203] on div at bounding box center [97, 200] width 42 height 27
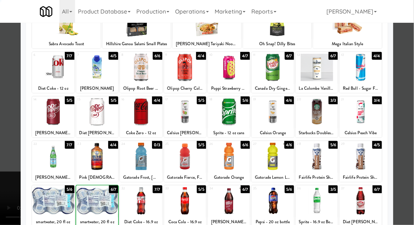
click at [412, 109] on div at bounding box center [207, 112] width 414 height 225
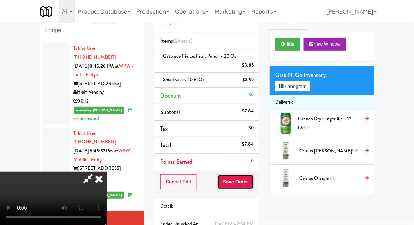
click at [253, 177] on button "Save Order" at bounding box center [236, 182] width 36 height 15
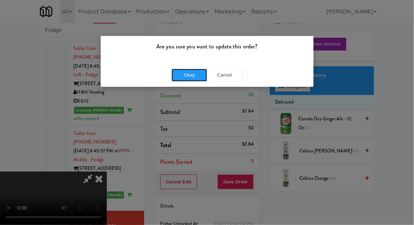
click at [184, 78] on button "Okay" at bounding box center [190, 75] width 36 height 13
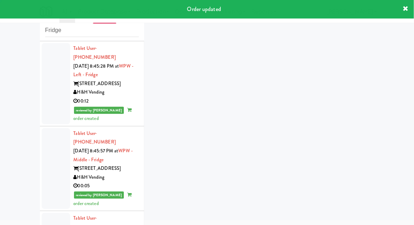
scroll to position [968, 0]
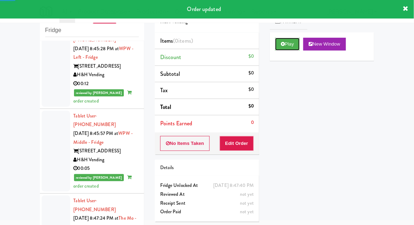
click at [276, 47] on button "Play" at bounding box center [287, 44] width 25 height 13
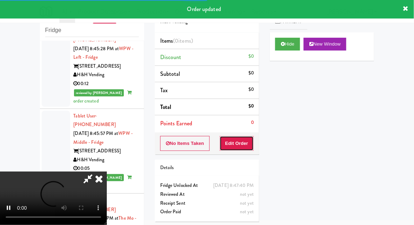
click at [238, 145] on button "Edit Order" at bounding box center [237, 143] width 35 height 15
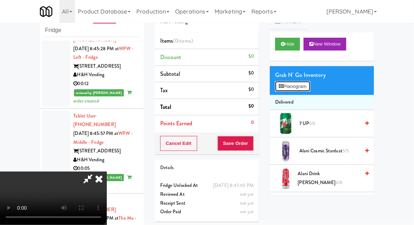
click at [310, 83] on button "Planogram" at bounding box center [292, 86] width 35 height 11
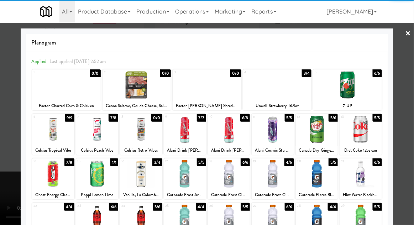
click at [92, 176] on div at bounding box center [97, 173] width 42 height 27
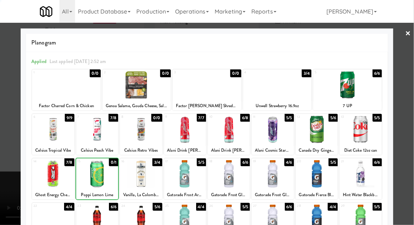
click at [411, 111] on div at bounding box center [207, 112] width 414 height 225
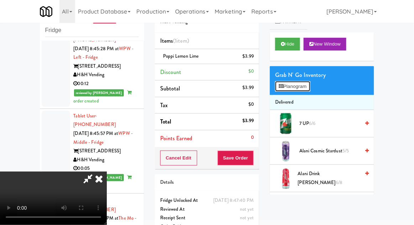
click at [310, 91] on button "Planogram" at bounding box center [292, 86] width 35 height 11
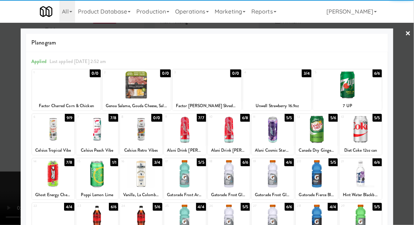
click at [188, 127] on div at bounding box center [185, 129] width 42 height 27
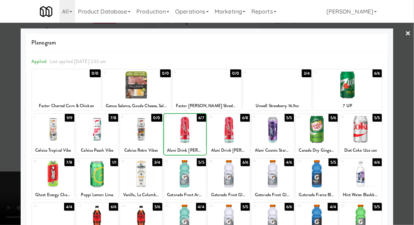
click at [412, 107] on div at bounding box center [207, 112] width 414 height 225
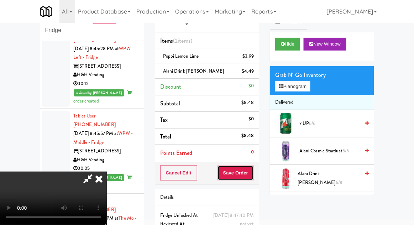
click at [251, 177] on button "Save Order" at bounding box center [236, 173] width 36 height 15
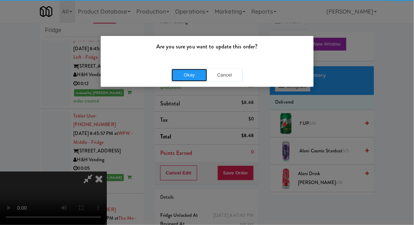
click at [194, 73] on button "Okay" at bounding box center [190, 75] width 36 height 13
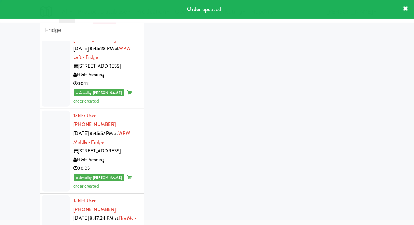
scroll to position [986, 0]
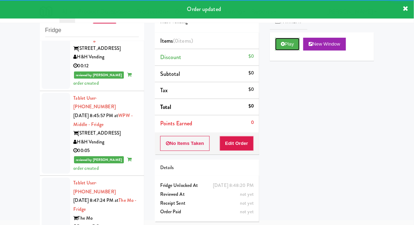
click at [280, 46] on button "Play" at bounding box center [287, 44] width 25 height 13
click at [239, 141] on button "Edit Order" at bounding box center [237, 143] width 35 height 15
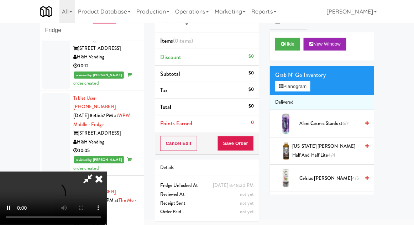
scroll to position [26, 0]
click at [310, 81] on button "Planogram" at bounding box center [292, 86] width 35 height 11
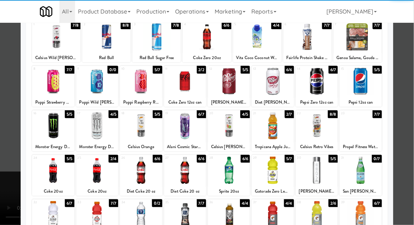
scroll to position [48, 0]
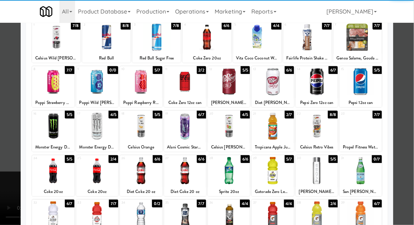
click at [140, 167] on div at bounding box center [141, 170] width 42 height 27
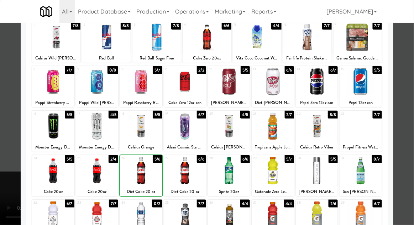
click at [409, 108] on div at bounding box center [207, 112] width 414 height 225
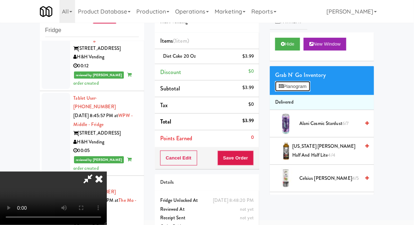
click at [310, 86] on button "Planogram" at bounding box center [292, 86] width 35 height 11
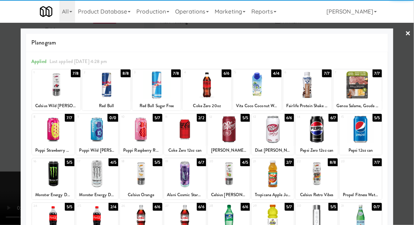
click at [136, 218] on div at bounding box center [141, 218] width 42 height 27
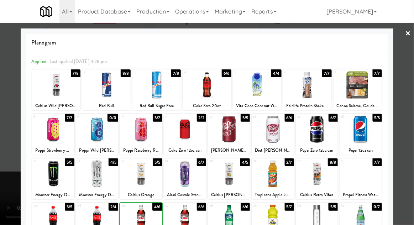
click at [411, 109] on div at bounding box center [207, 112] width 414 height 225
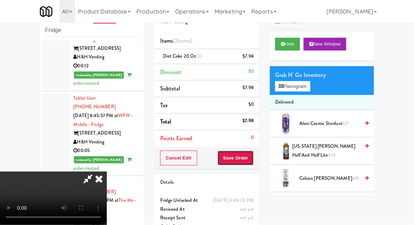
click at [253, 155] on button "Save Order" at bounding box center [236, 158] width 36 height 15
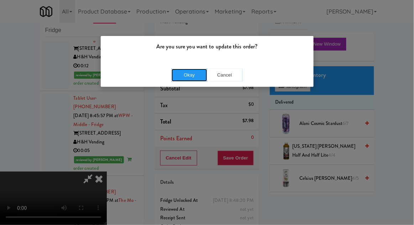
click at [185, 69] on button "Okay" at bounding box center [190, 75] width 36 height 13
